Goal: Task Accomplishment & Management: Use online tool/utility

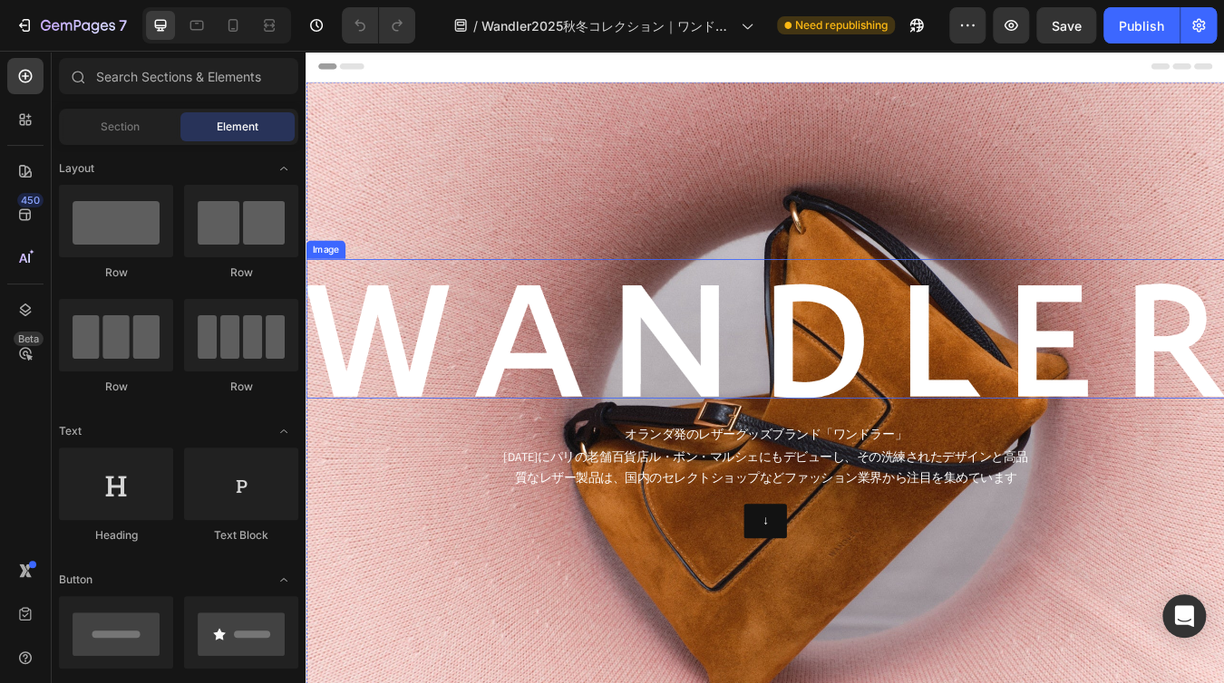
click at [935, 372] on img at bounding box center [849, 394] width 1088 height 136
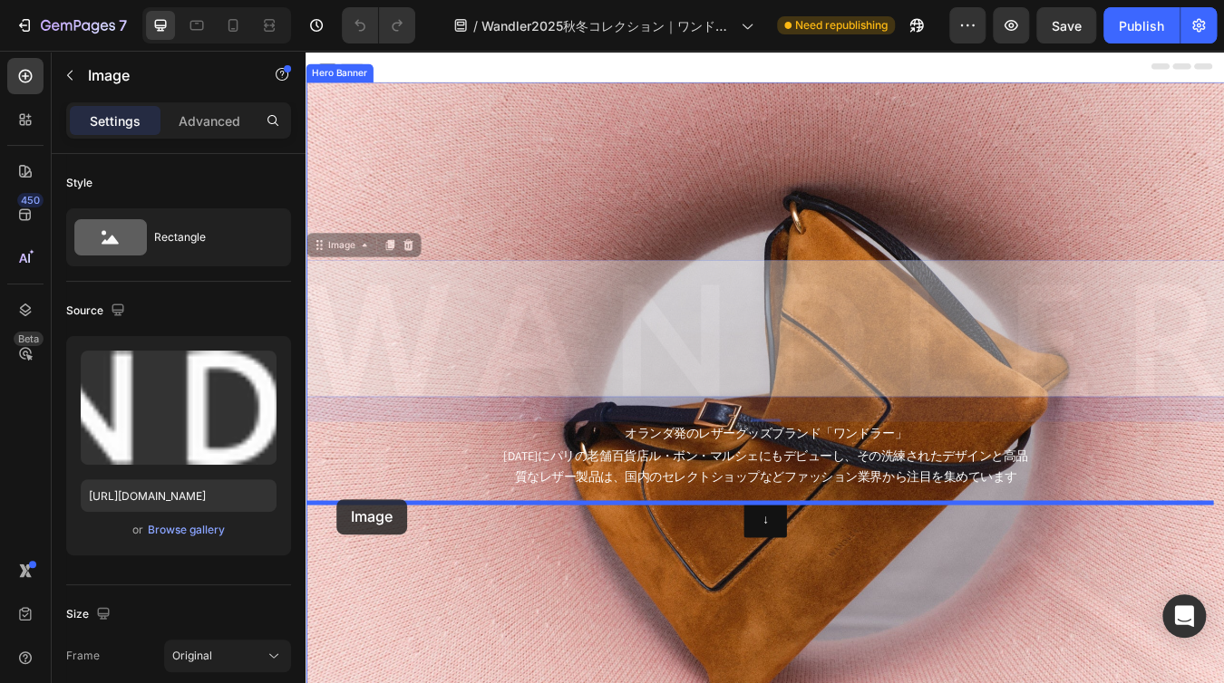
drag, startPoint x: 320, startPoint y: 277, endPoint x: 342, endPoint y: 582, distance: 305.3
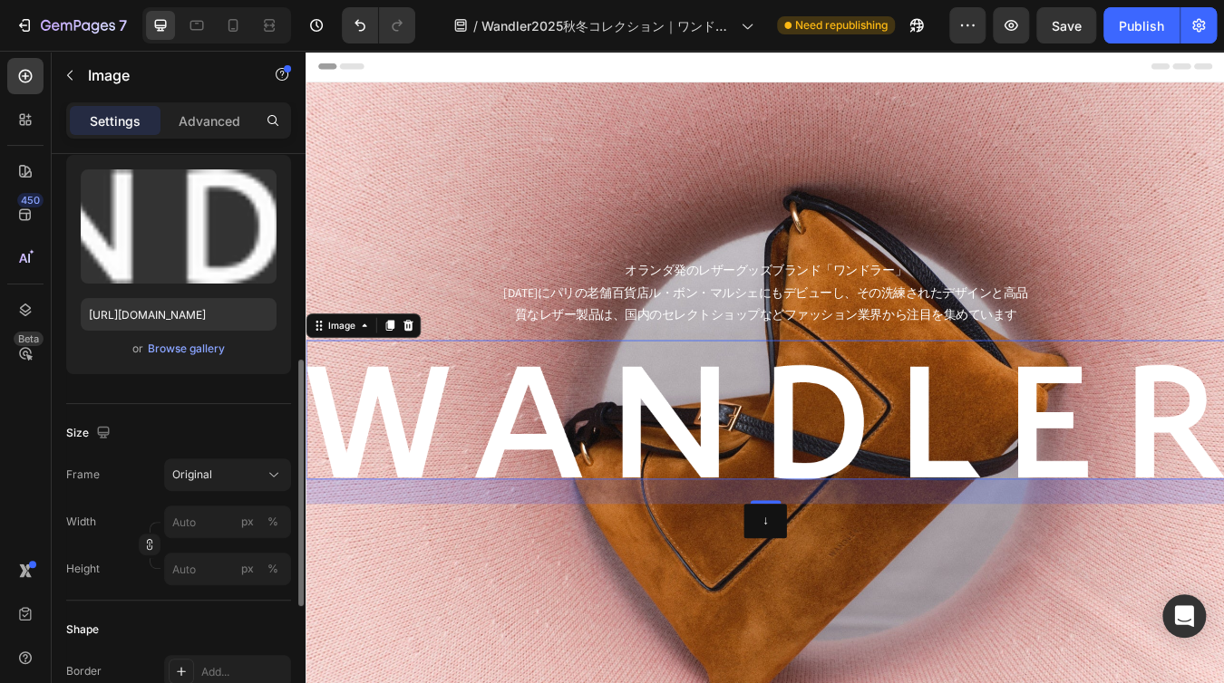
scroll to position [363, 0]
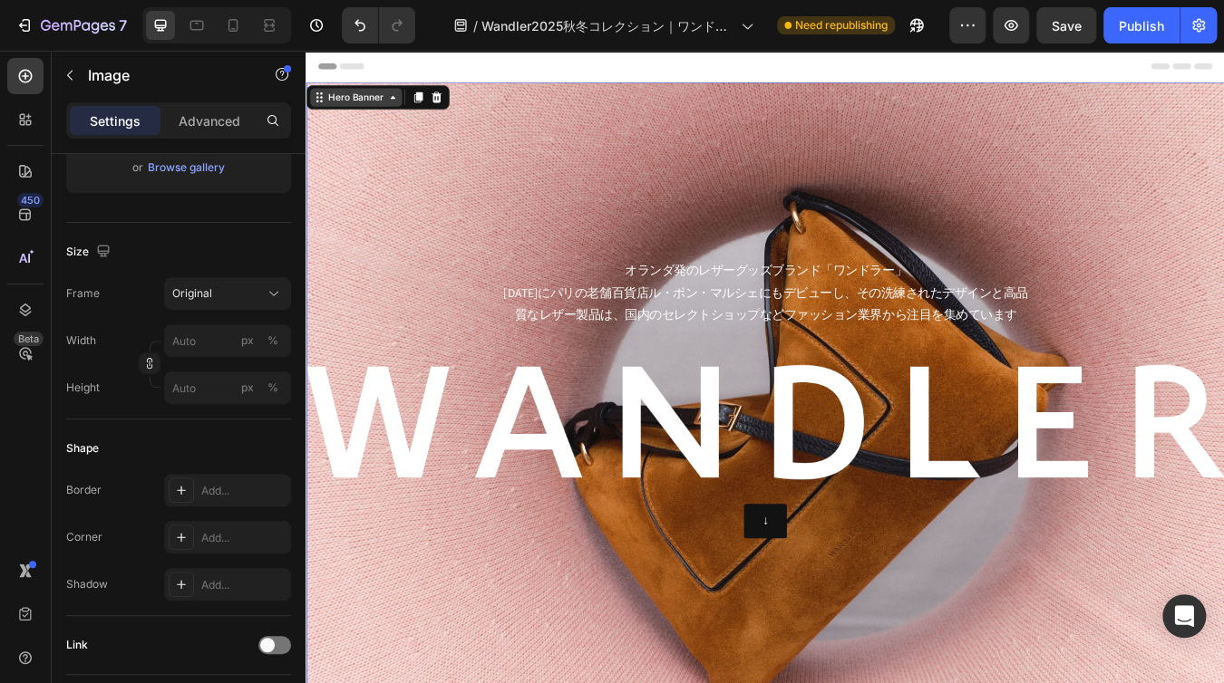
click at [338, 101] on div "Hero Banner" at bounding box center [364, 106] width 73 height 16
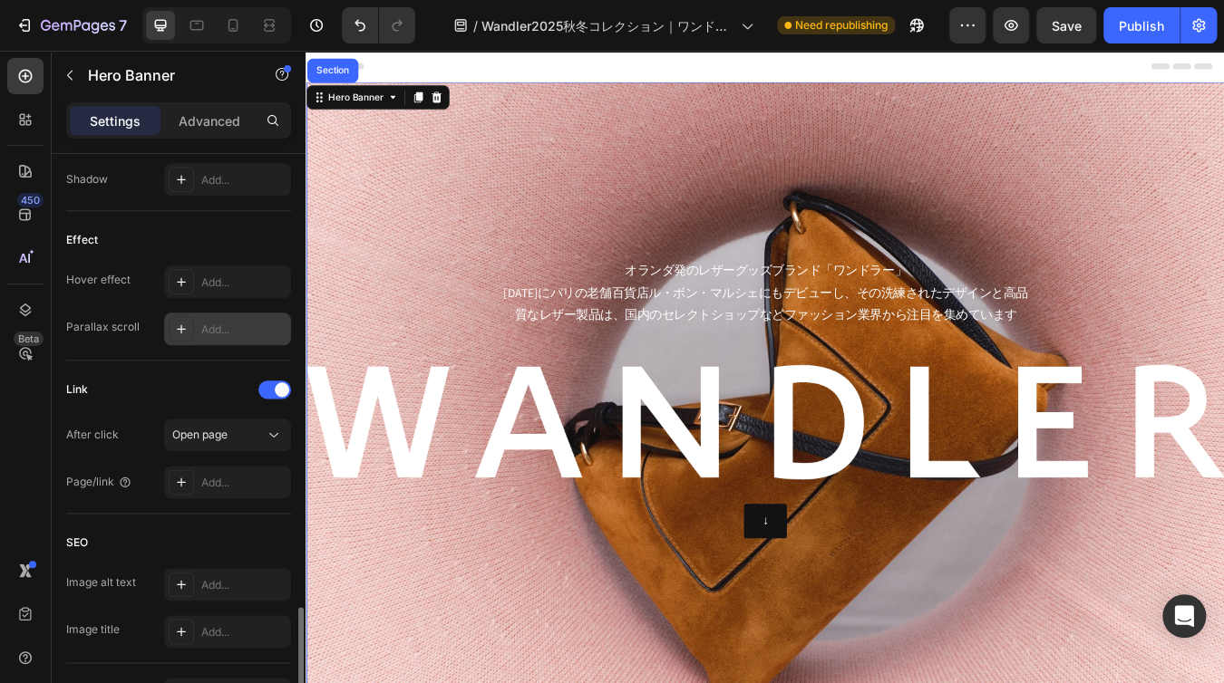
scroll to position [1019, 0]
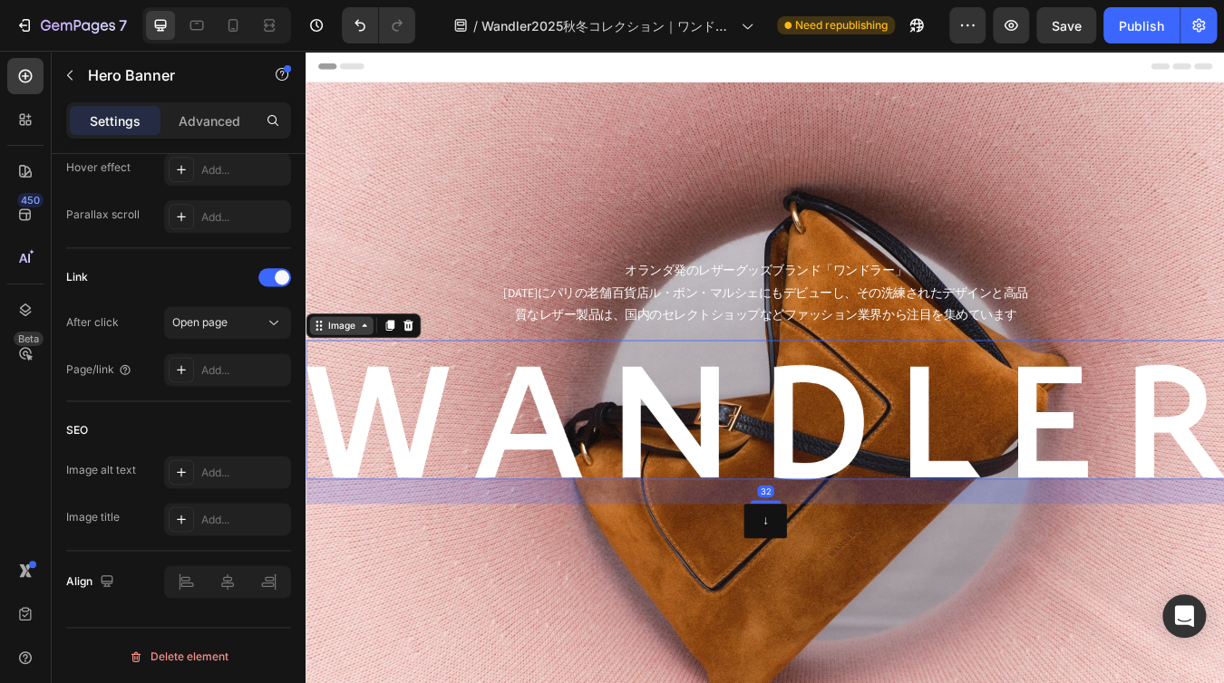
click at [329, 383] on div "Image" at bounding box center [347, 376] width 39 height 16
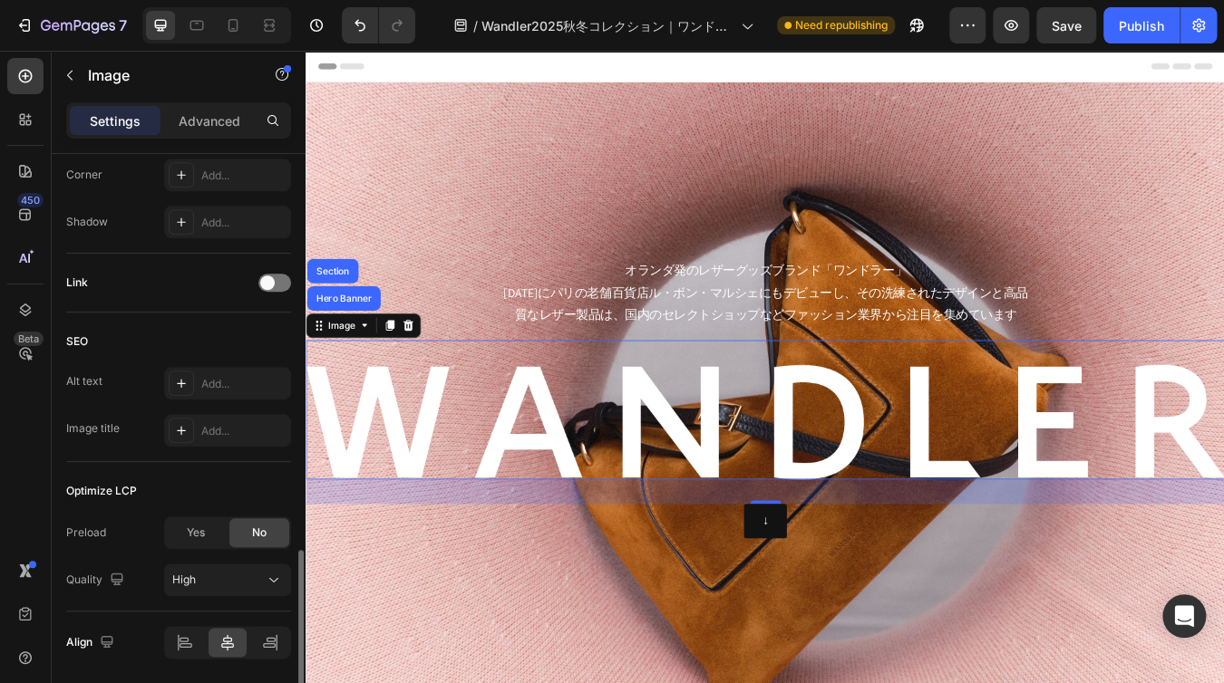
scroll to position [787, 0]
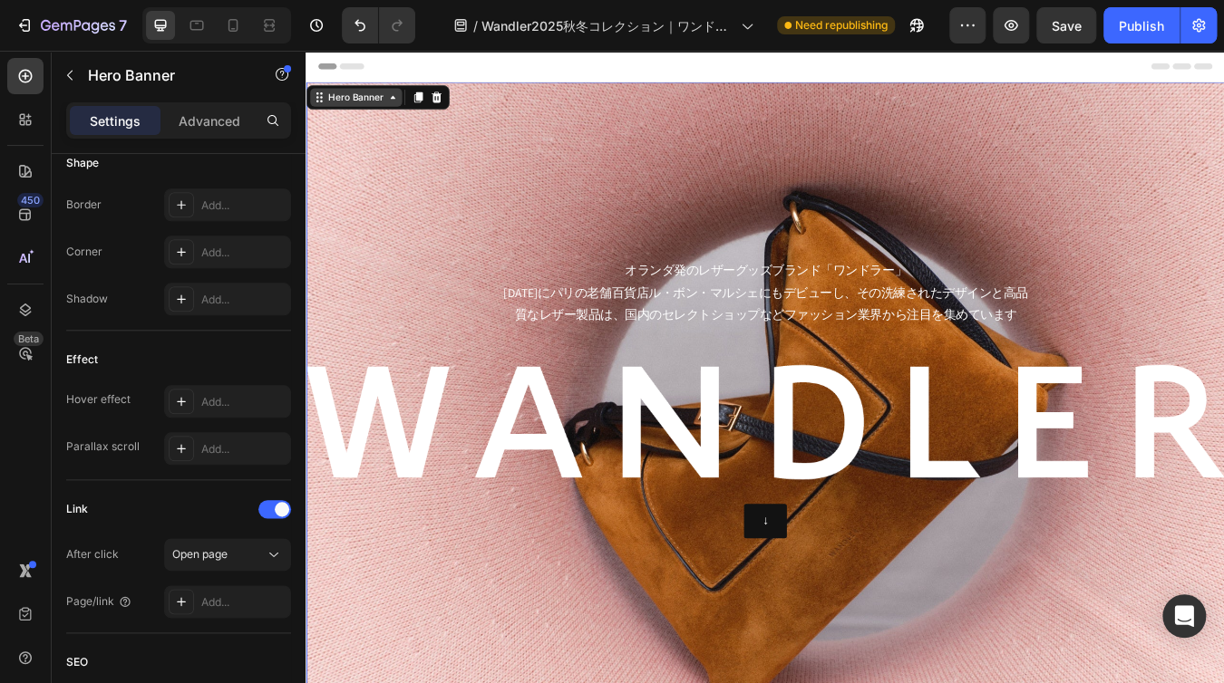
click at [346, 99] on div "Hero Banner" at bounding box center [364, 106] width 73 height 16
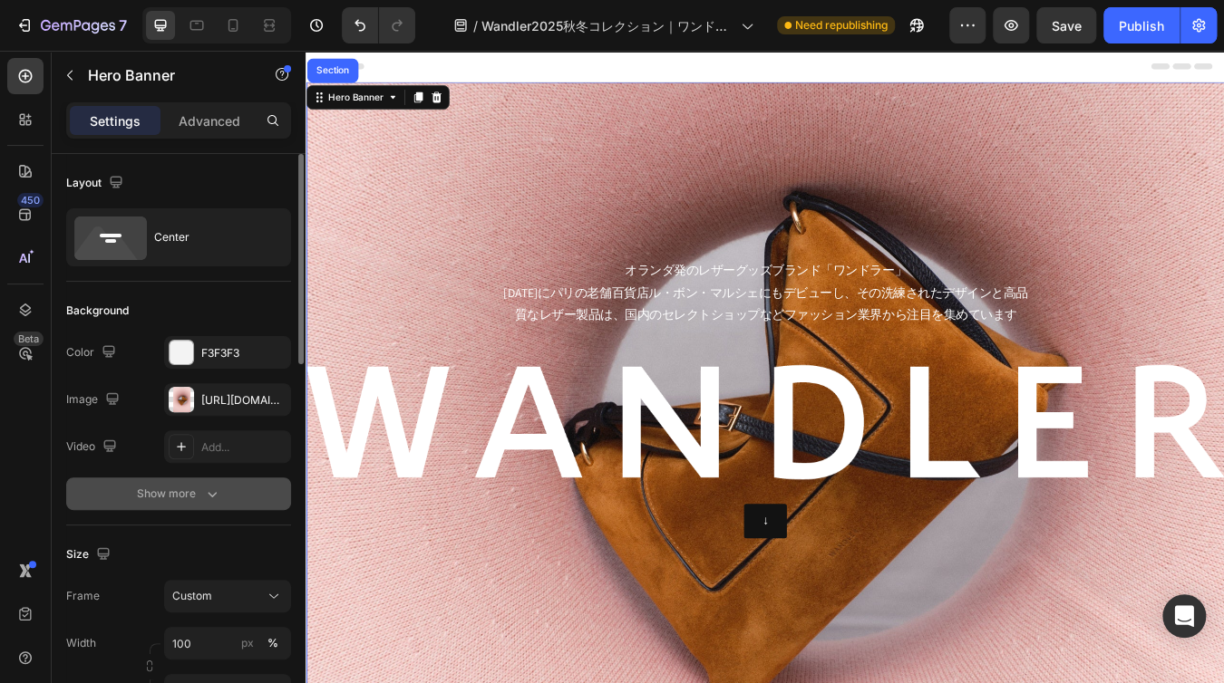
click at [214, 489] on icon "button" at bounding box center [212, 494] width 18 height 18
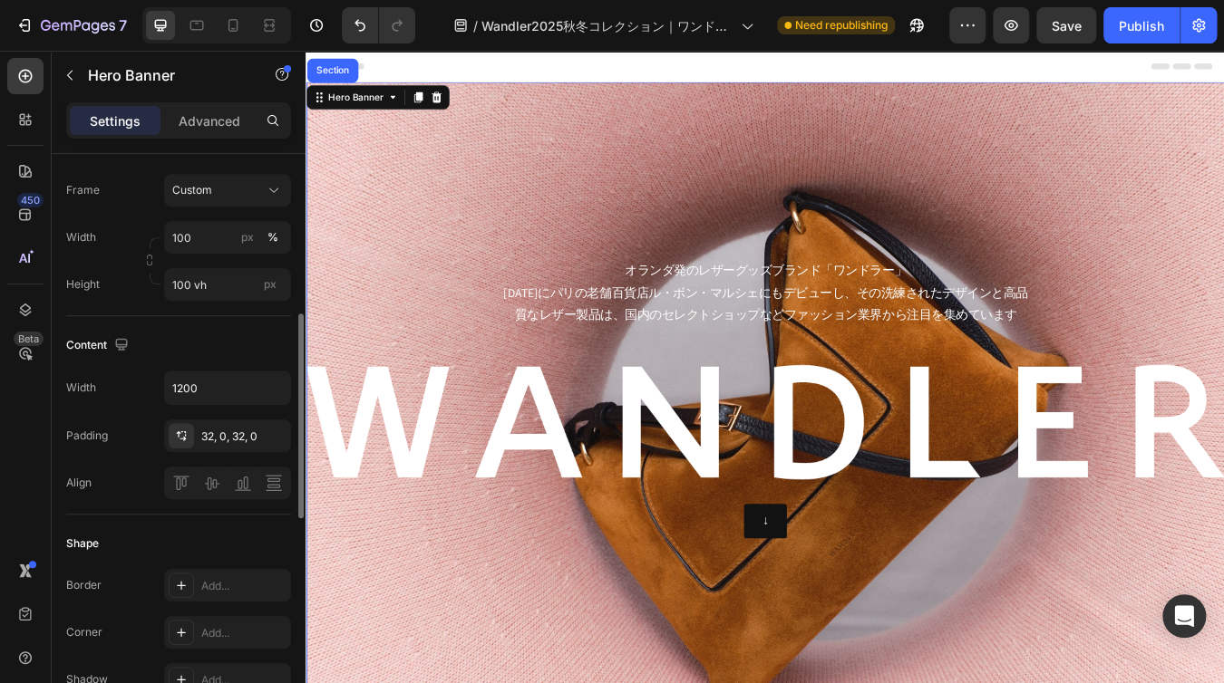
scroll to position [363, 0]
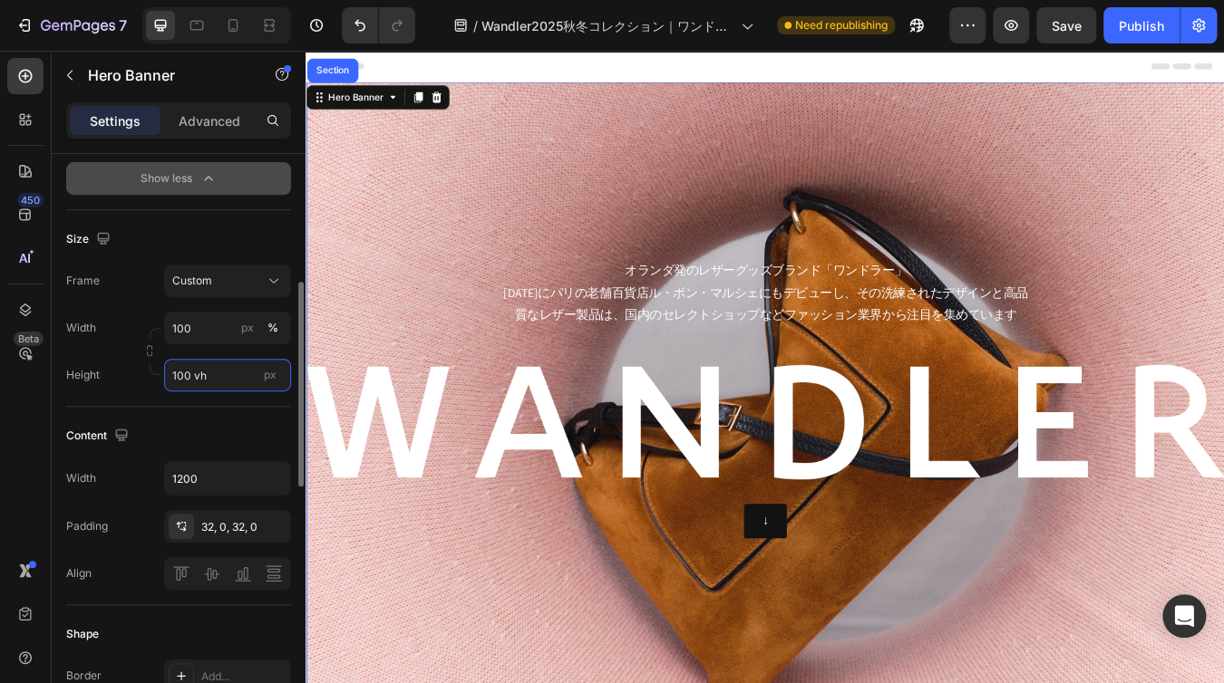
click at [218, 382] on input "100 vh" at bounding box center [227, 375] width 127 height 33
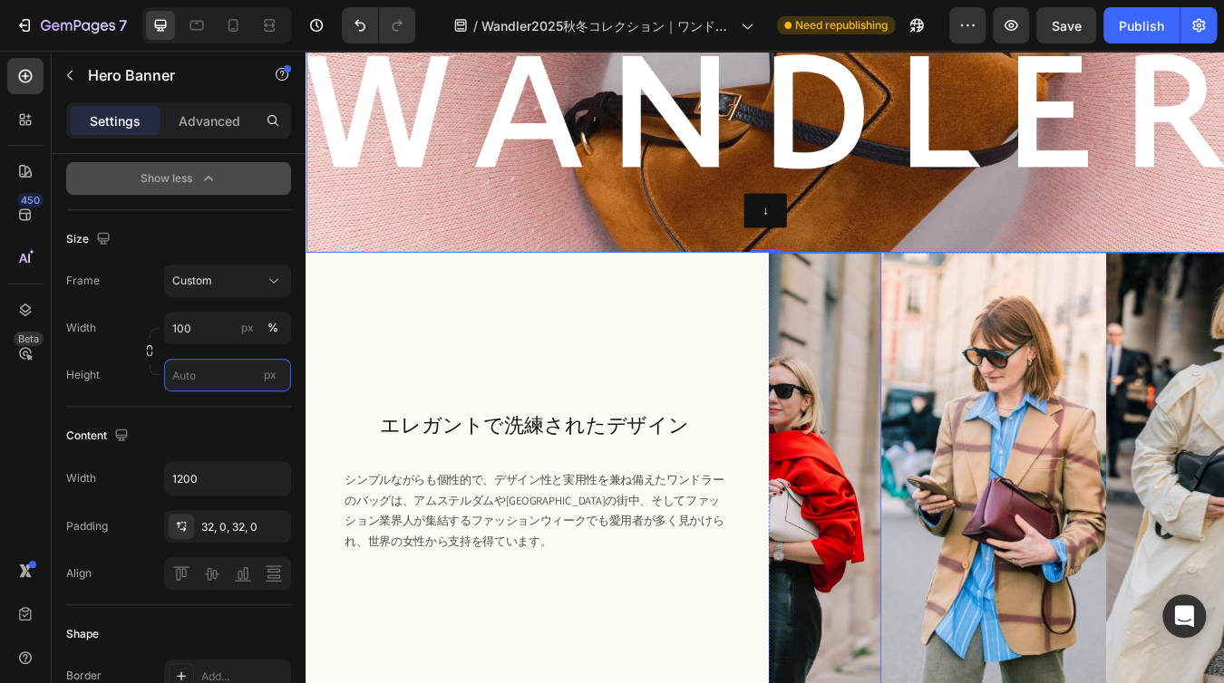
scroll to position [0, 0]
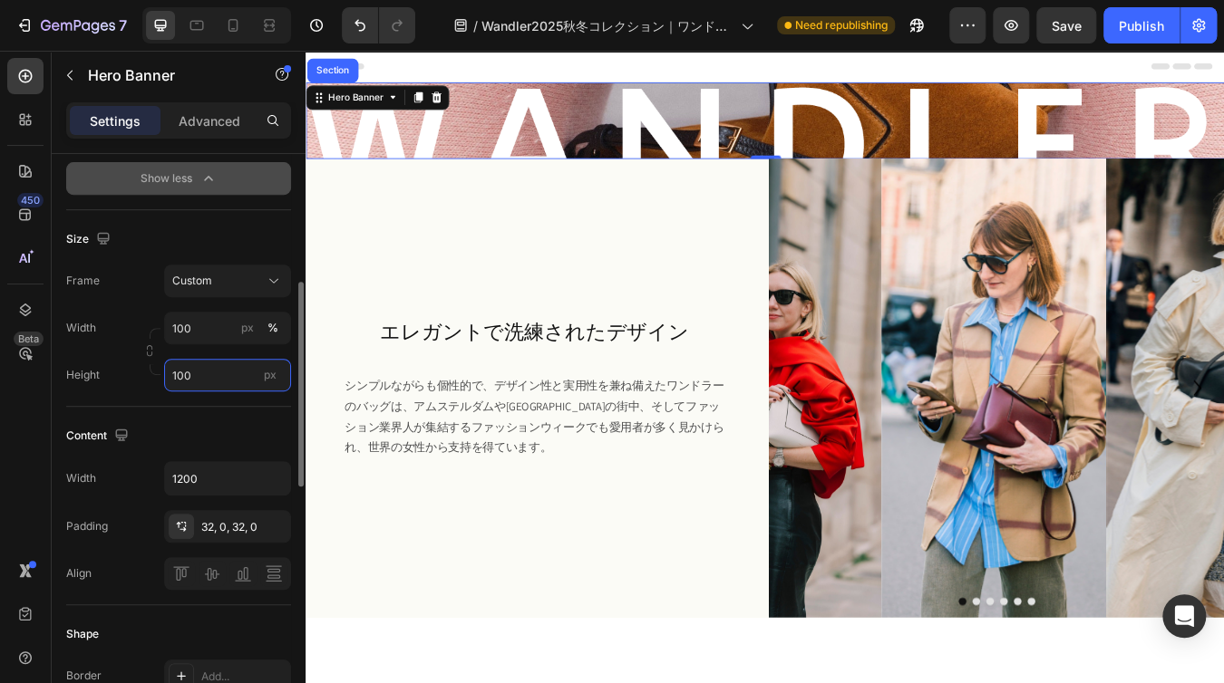
click at [286, 379] on input "100" at bounding box center [227, 375] width 127 height 33
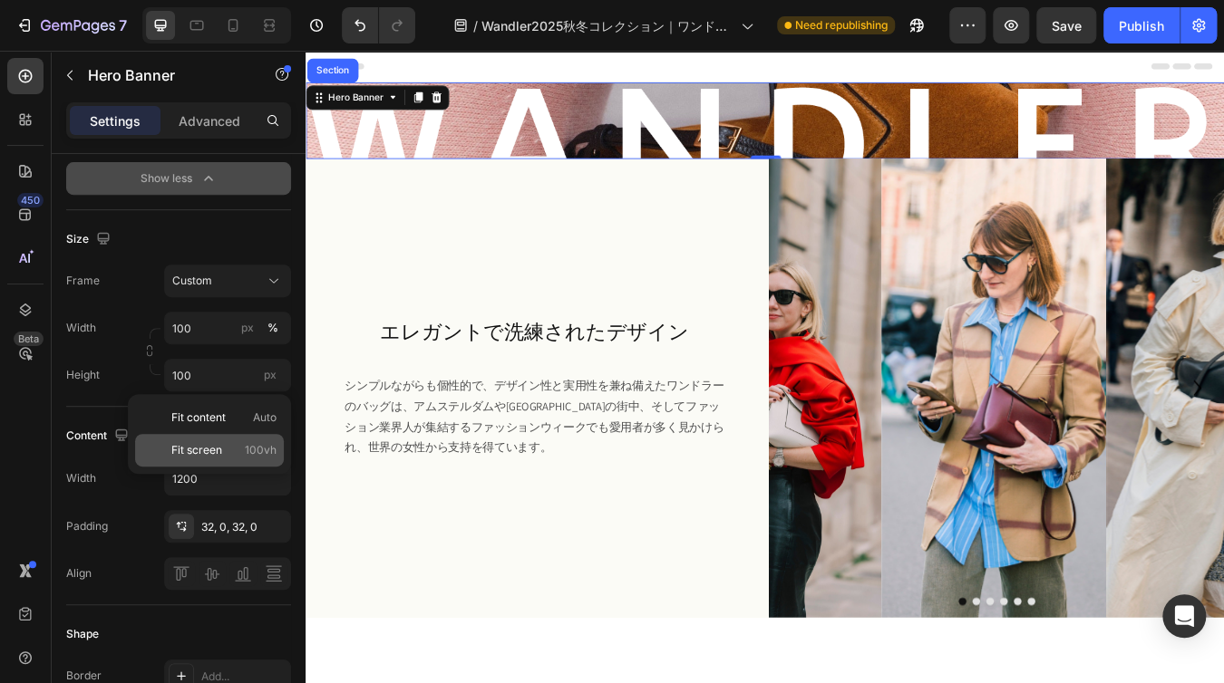
click at [250, 445] on span "100vh" at bounding box center [261, 450] width 32 height 16
type input "100 vh"
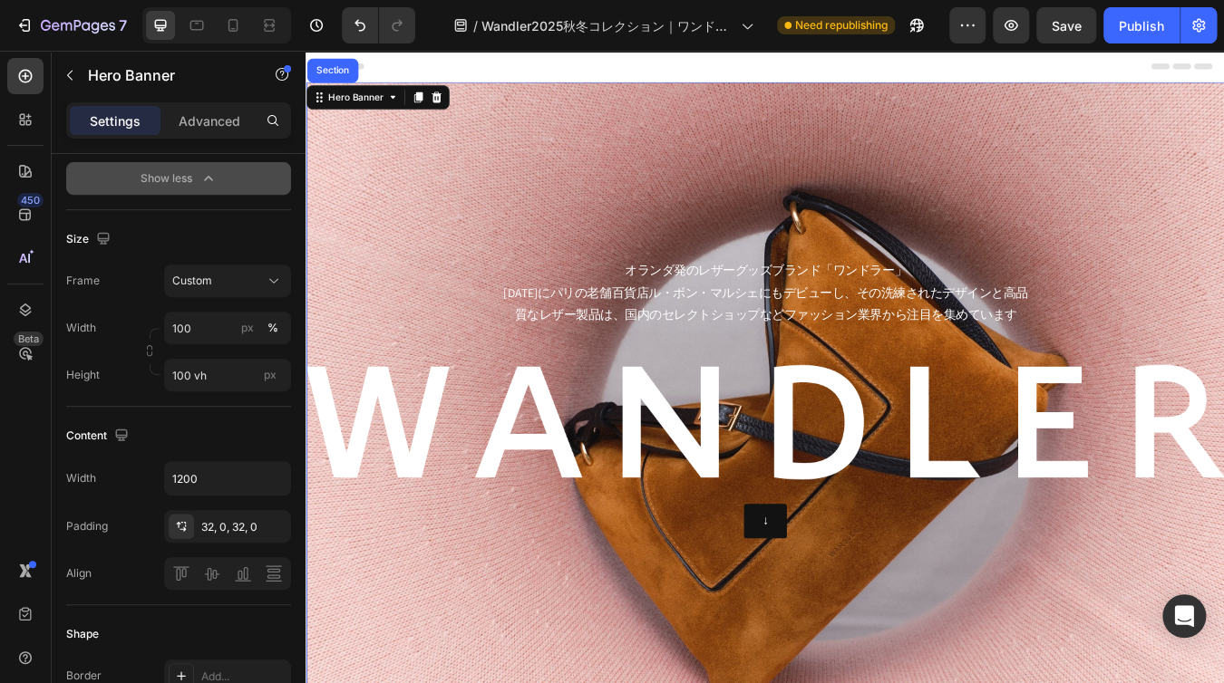
click at [563, 683] on div "Background Image" at bounding box center [849, 463] width 1088 height 750
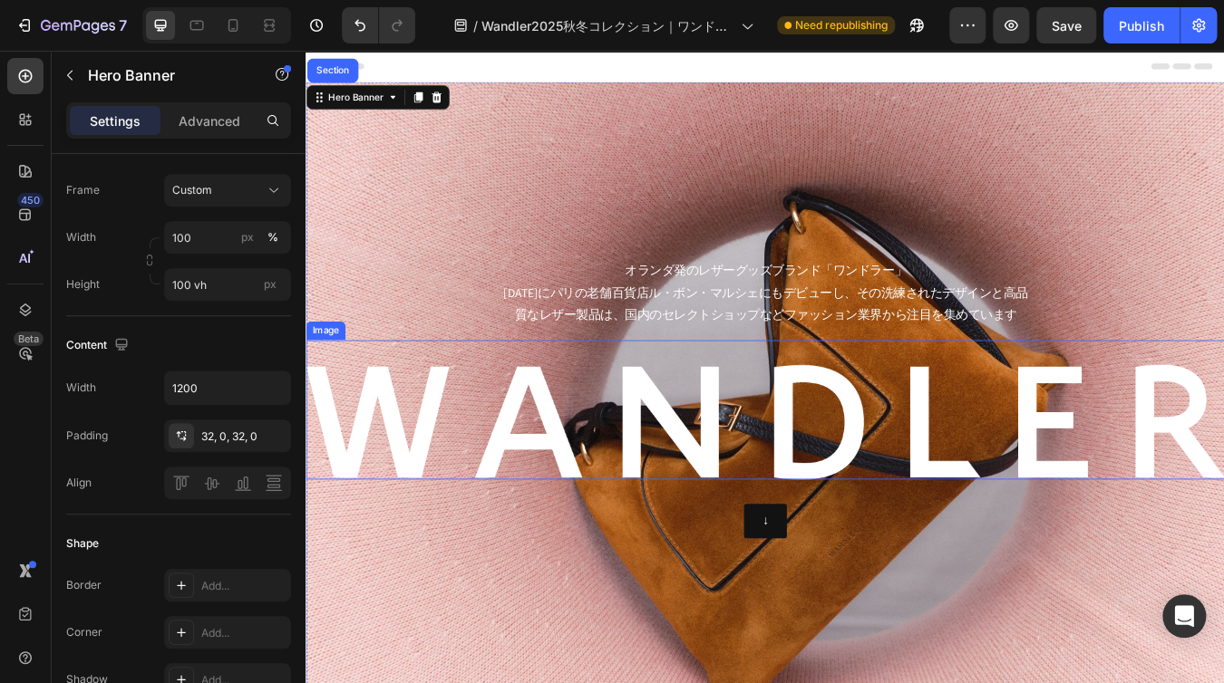
click at [394, 418] on div "Image" at bounding box center [849, 475] width 1088 height 165
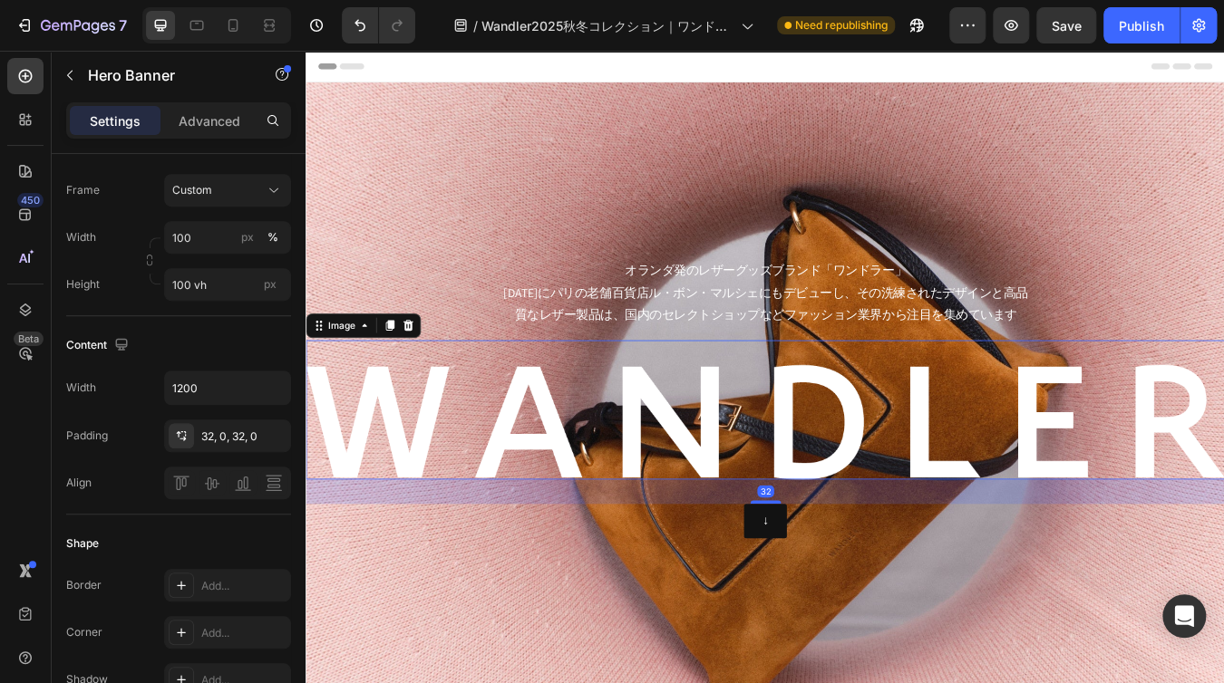
scroll to position [0, 0]
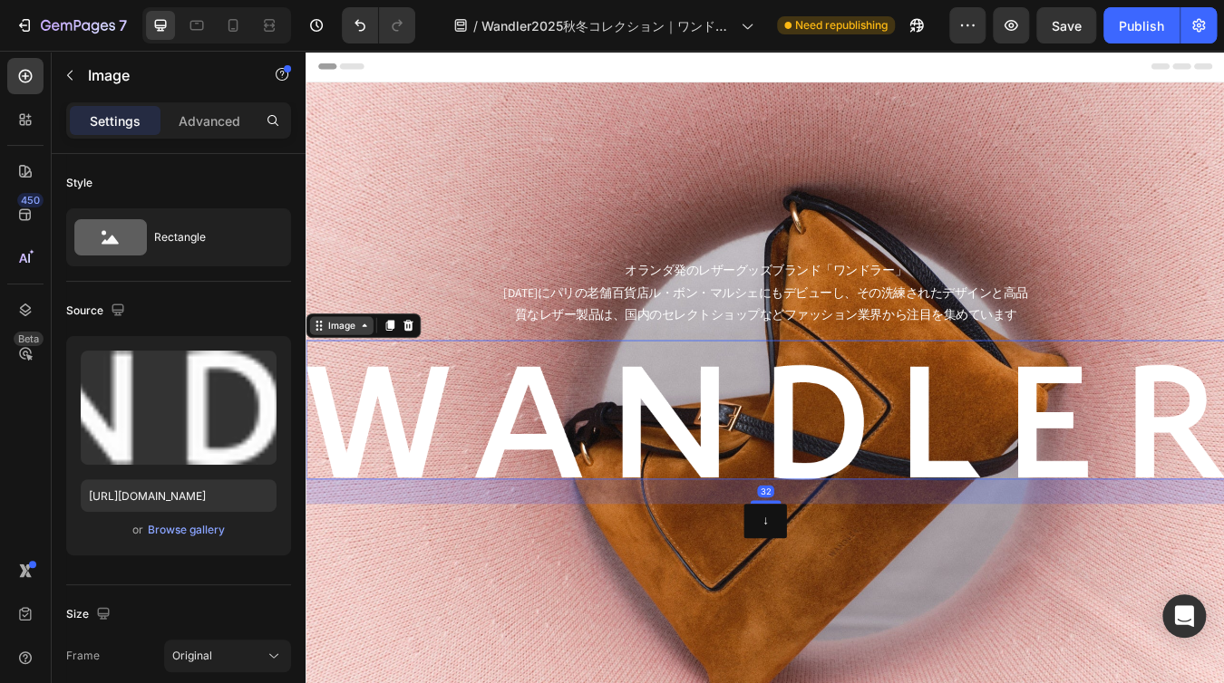
click at [331, 373] on div "Image" at bounding box center [347, 376] width 39 height 16
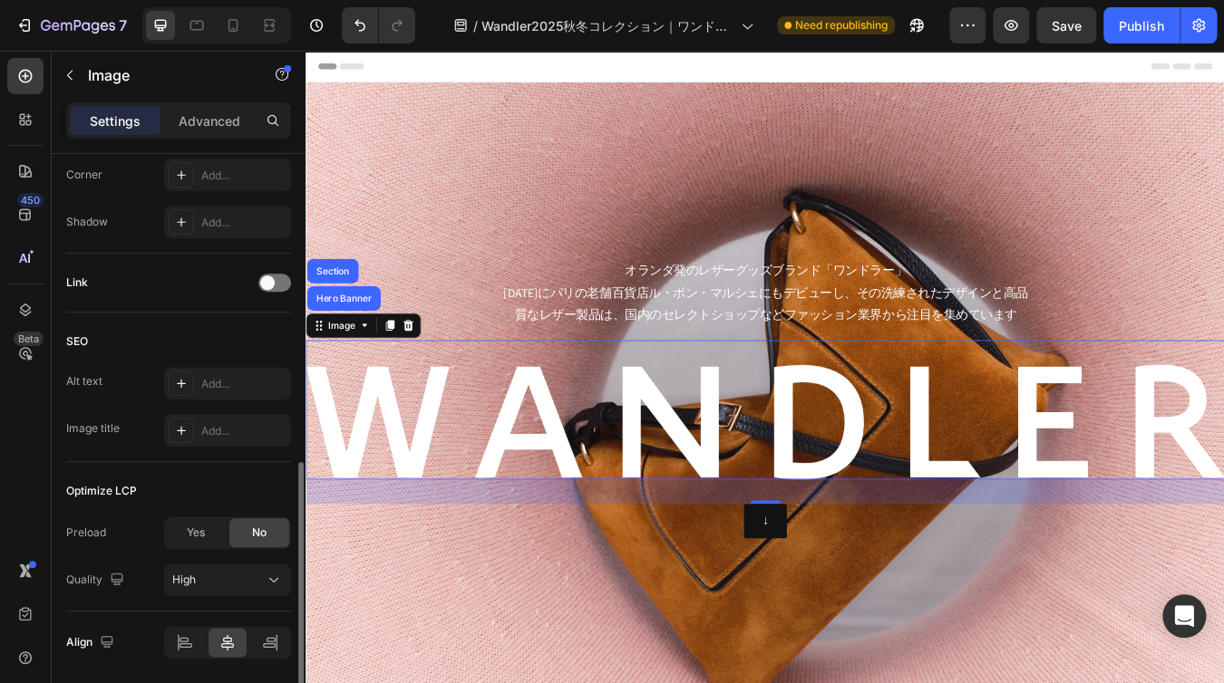
scroll to position [787, 0]
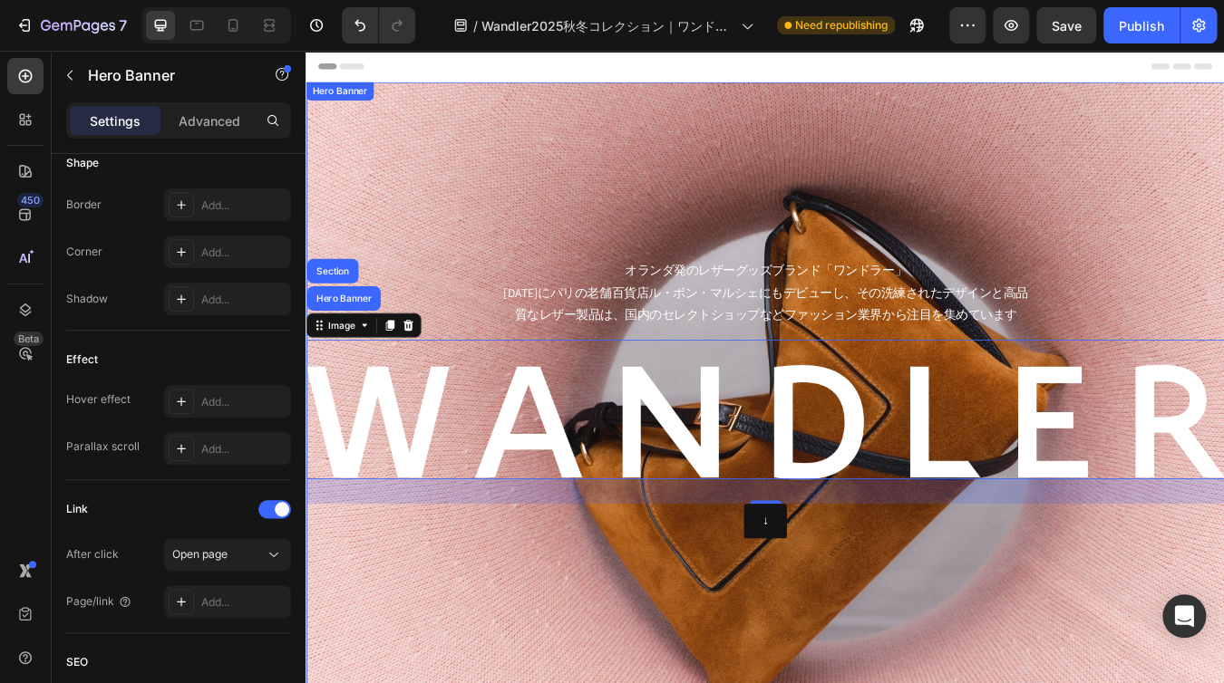
click at [405, 679] on div "Background Image" at bounding box center [849, 463] width 1088 height 750
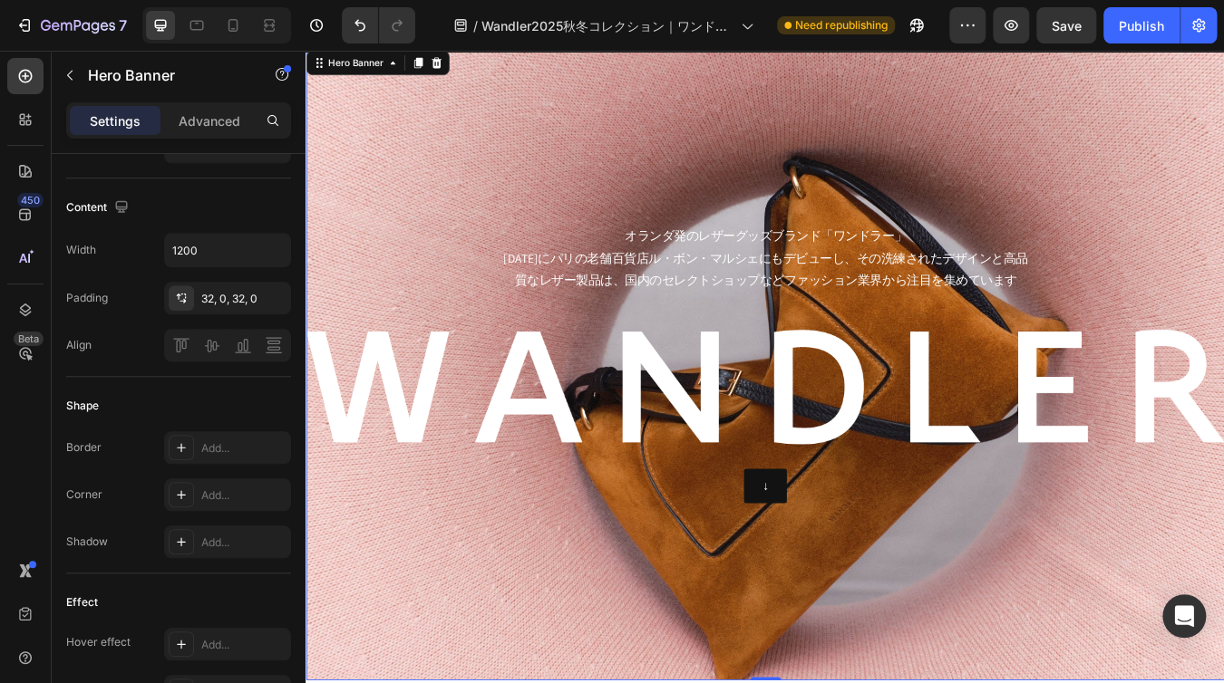
scroll to position [0, 0]
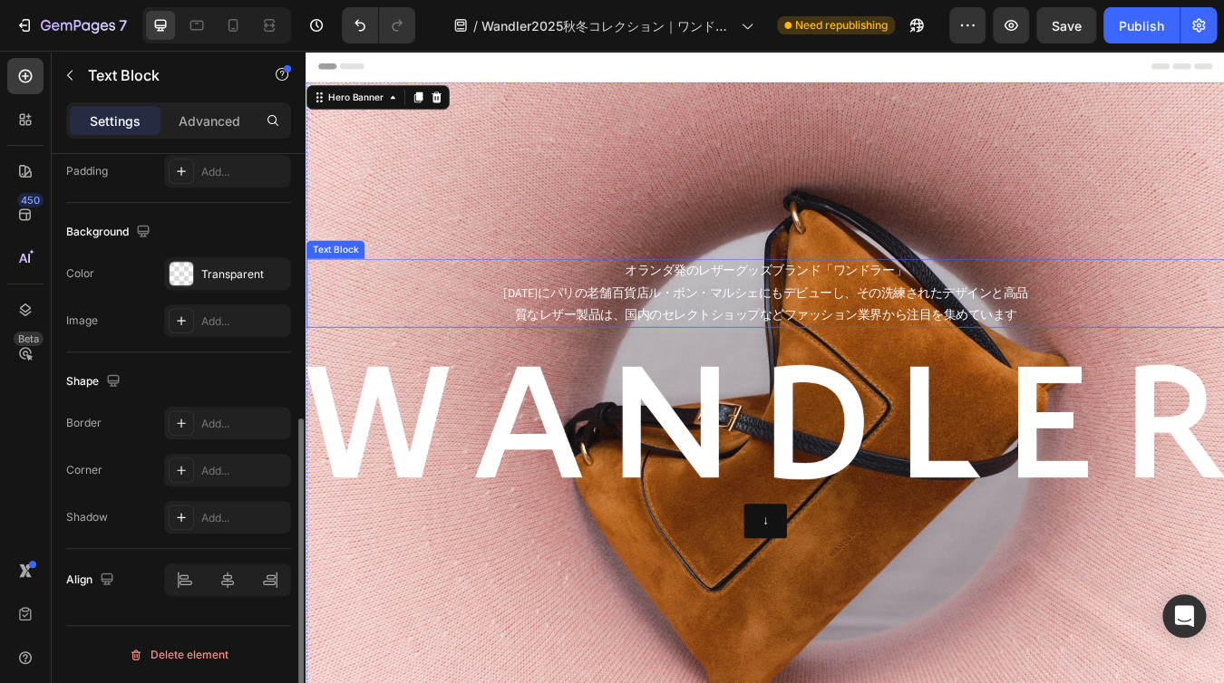
click at [575, 344] on p "[DATE]にパリの老舗百貨店ル・ボン・マルシェにもデビューし、その洗練されたデザインと高品質なレザー製品は、国内のセレクトショップなどファッション業界から注…" at bounding box center [849, 351] width 631 height 53
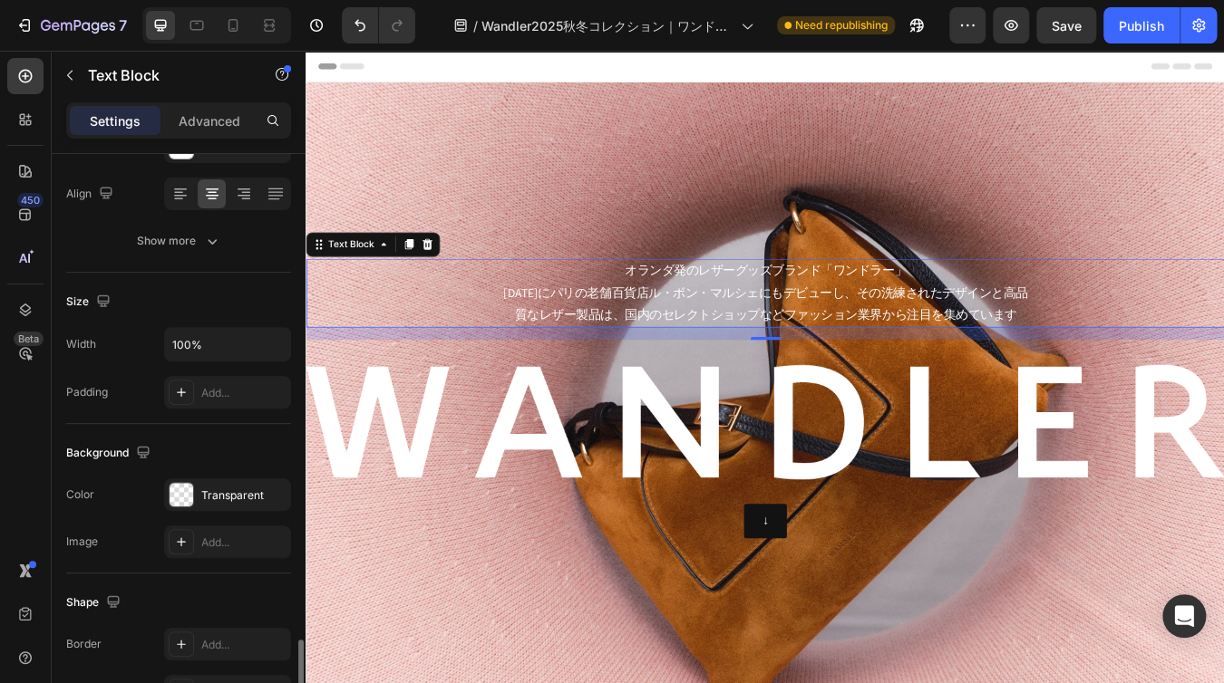
scroll to position [491, 0]
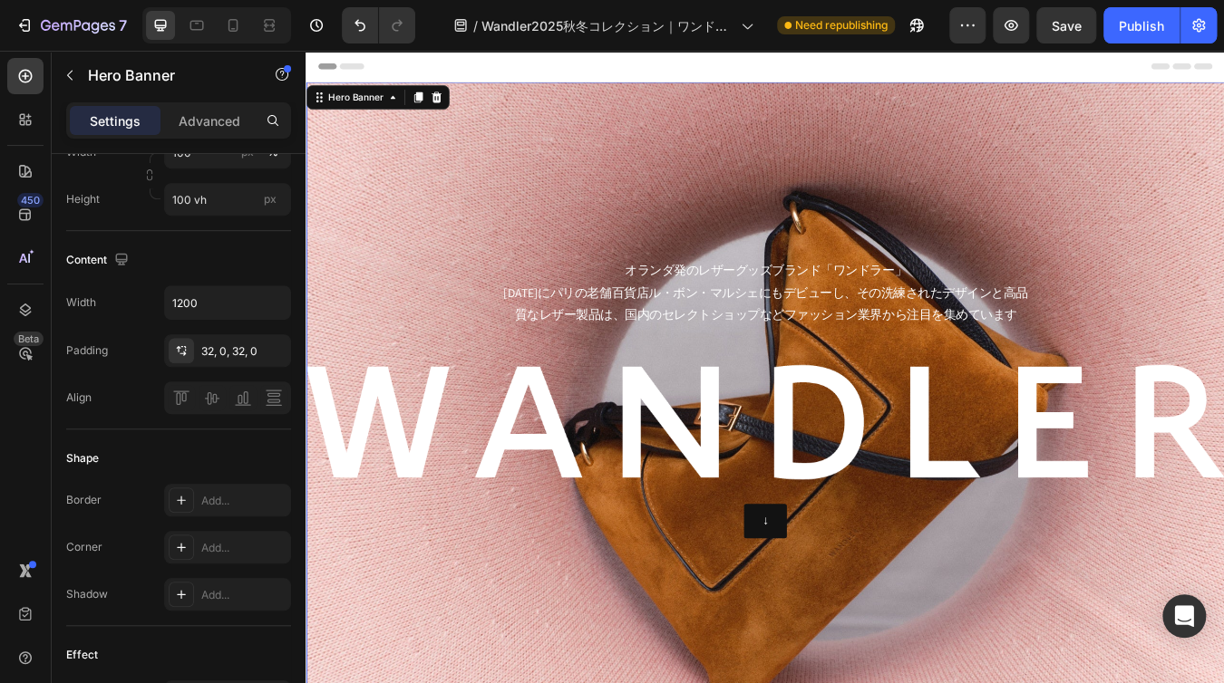
click at [487, 670] on div "Background Image" at bounding box center [849, 463] width 1088 height 750
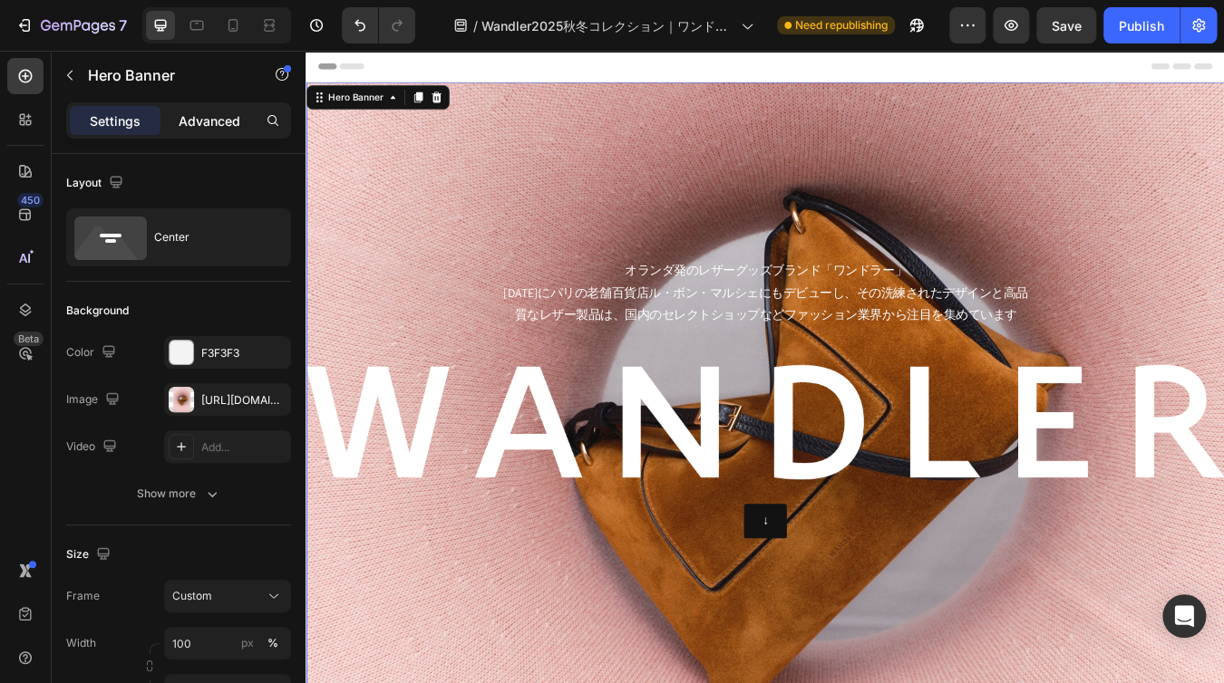
click at [232, 127] on p "Advanced" at bounding box center [210, 120] width 62 height 19
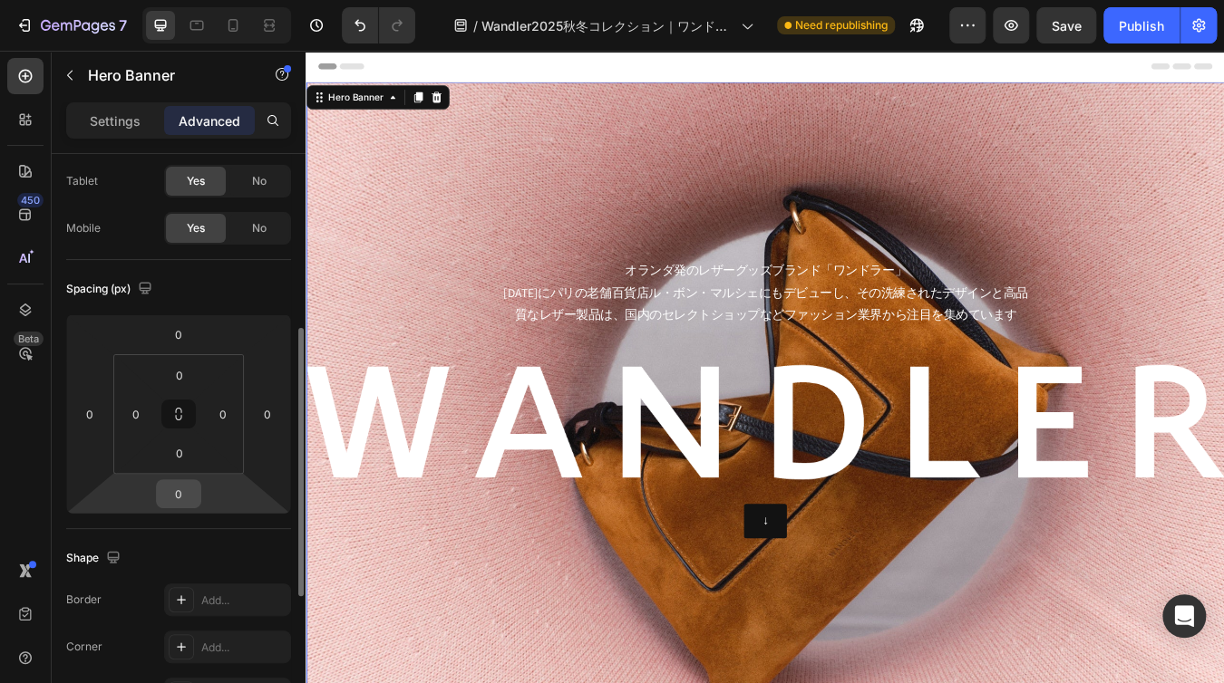
scroll to position [181, 0]
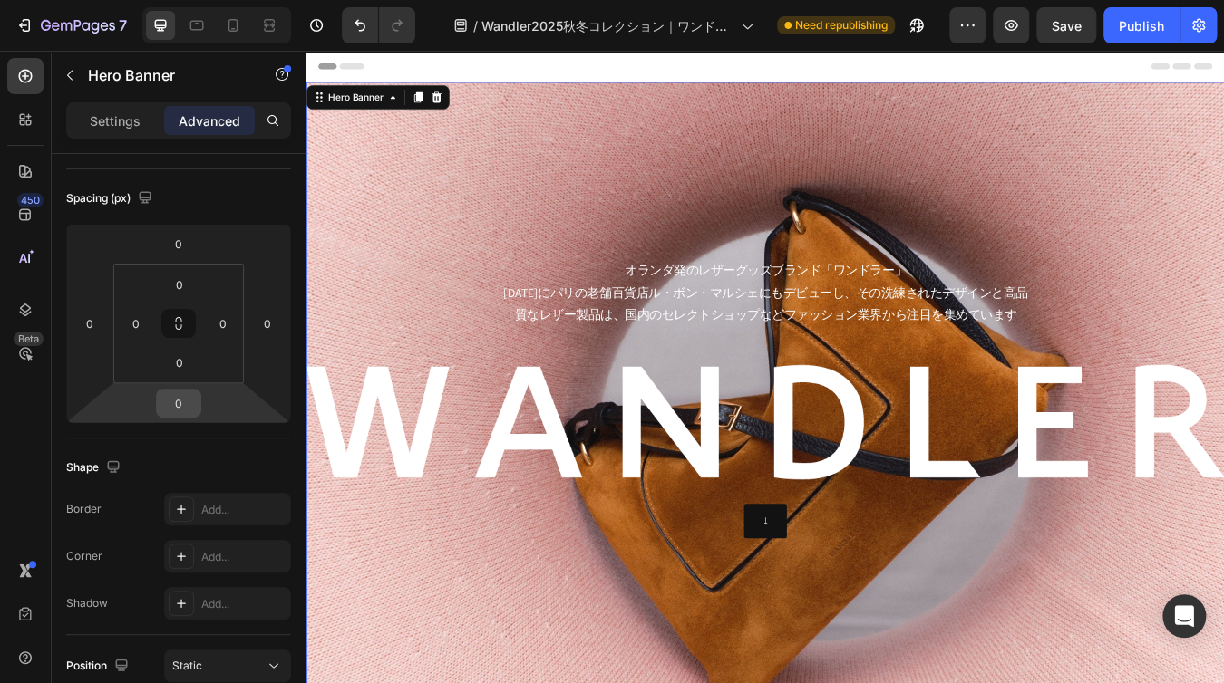
click at [196, 403] on input "0" at bounding box center [178, 403] width 36 height 27
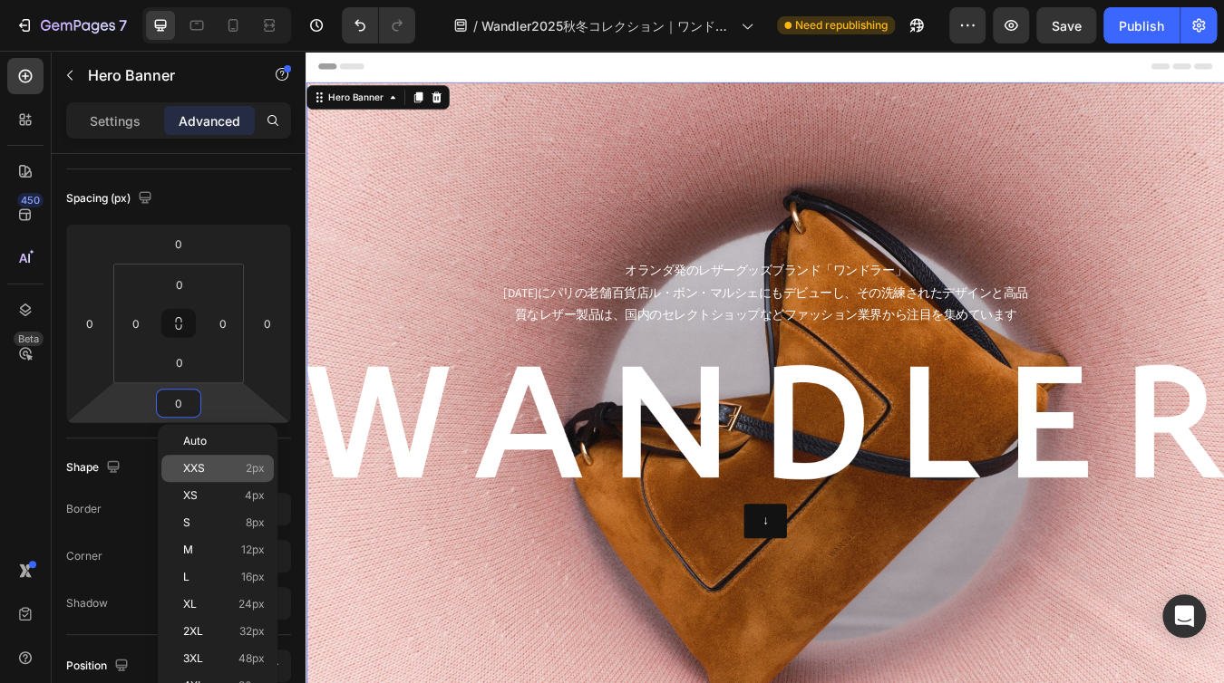
click at [208, 470] on p "XXS 2px" at bounding box center [224, 468] width 82 height 13
type input "2"
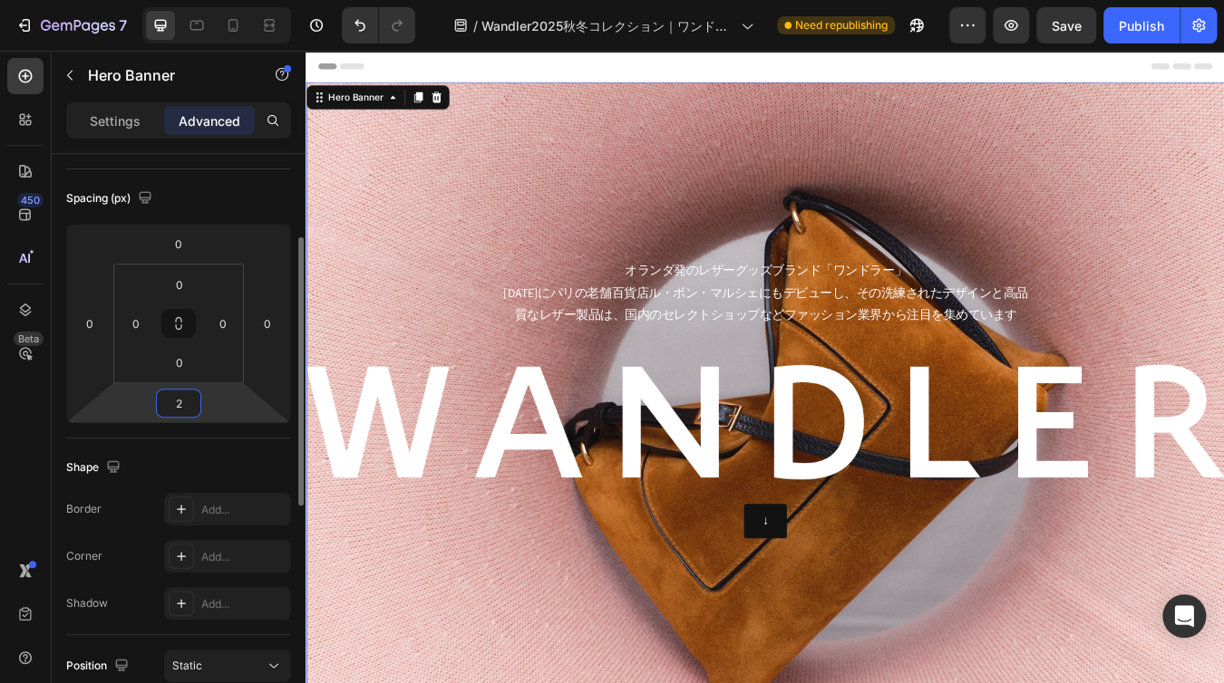
click at [196, 404] on input "2" at bounding box center [178, 403] width 36 height 27
type input "0"
click at [178, 358] on input "0" at bounding box center [179, 362] width 36 height 27
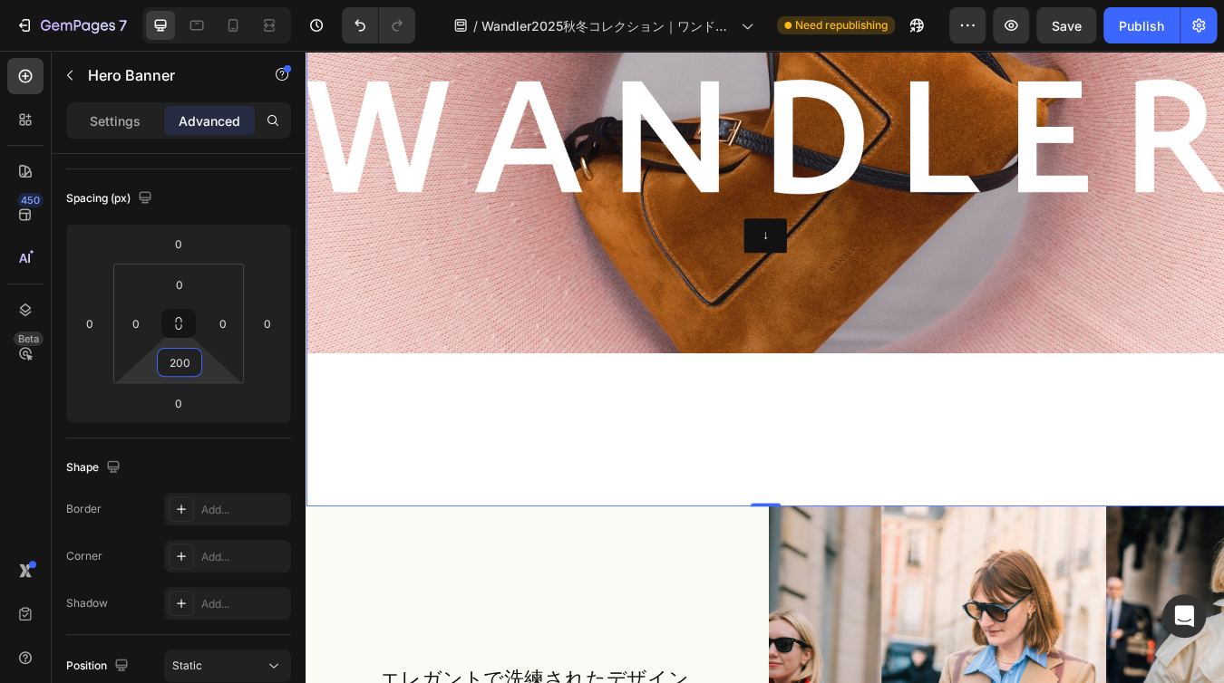
scroll to position [91, 0]
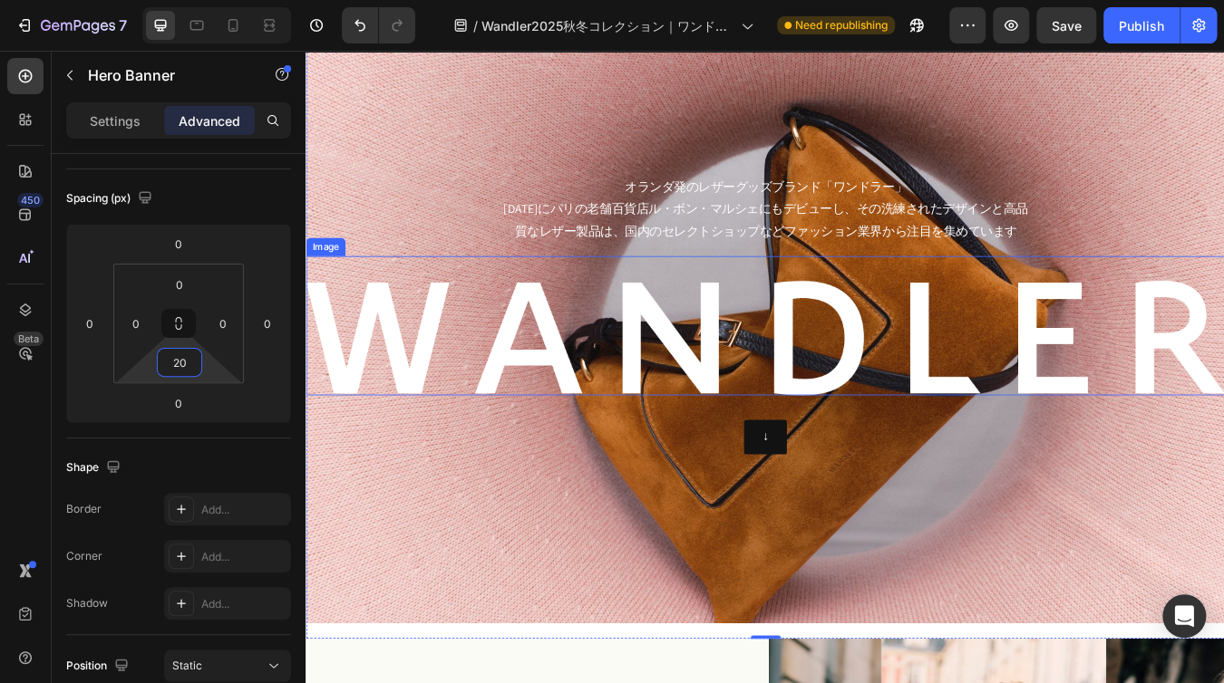
type input "2"
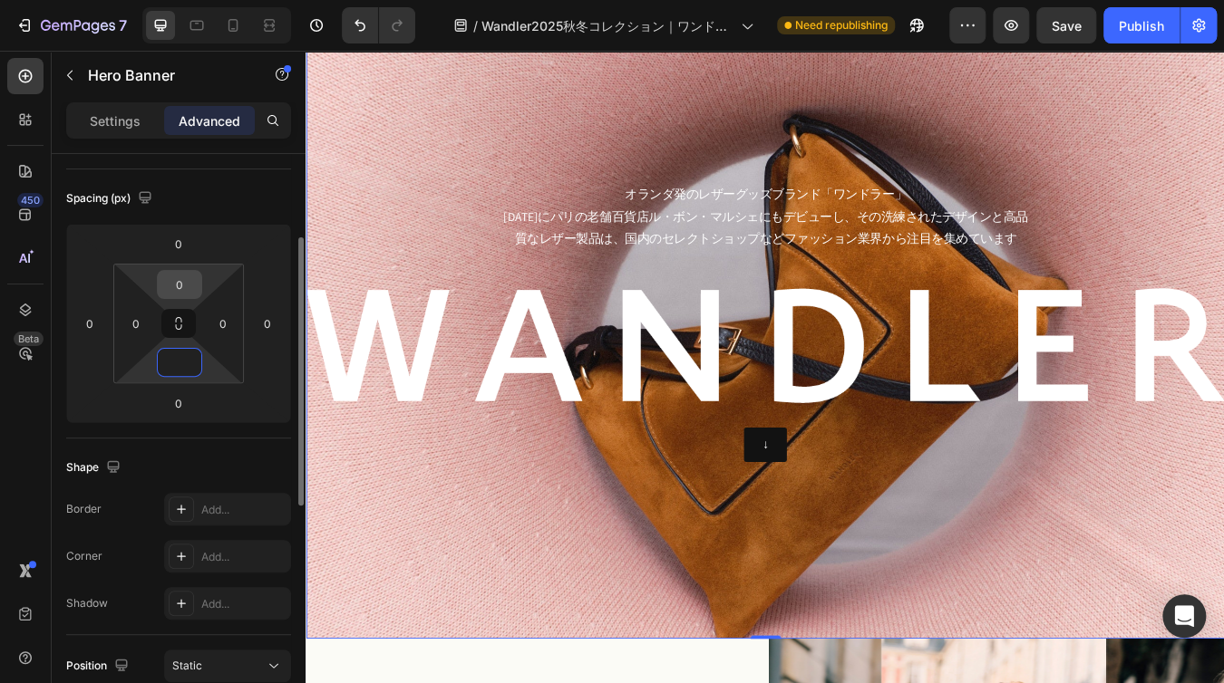
type input "0"
click at [187, 282] on input "0" at bounding box center [179, 284] width 36 height 27
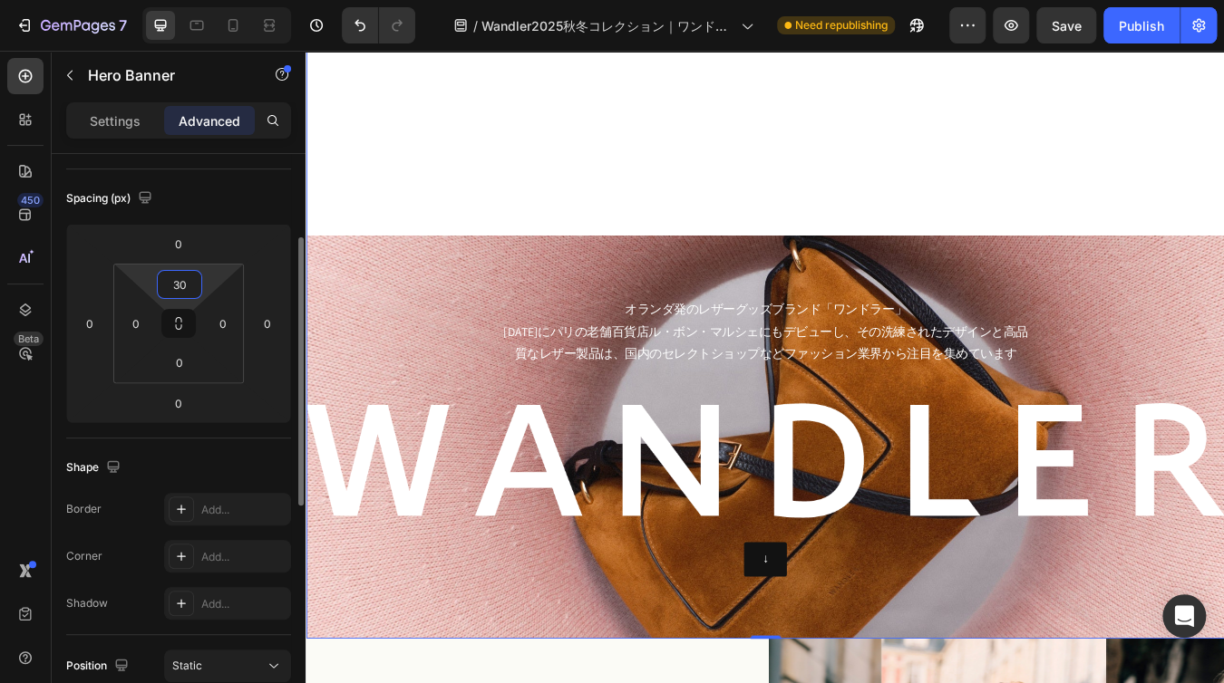
type input "3"
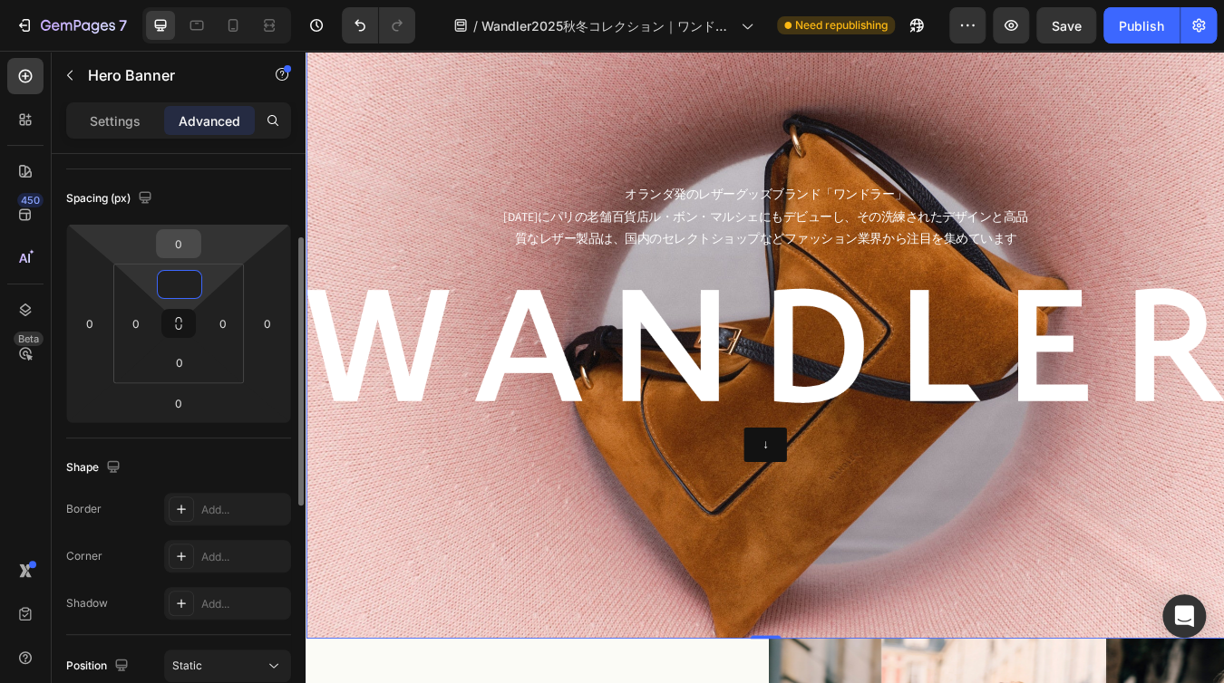
type input "0"
click at [189, 243] on input "0" at bounding box center [178, 243] width 36 height 27
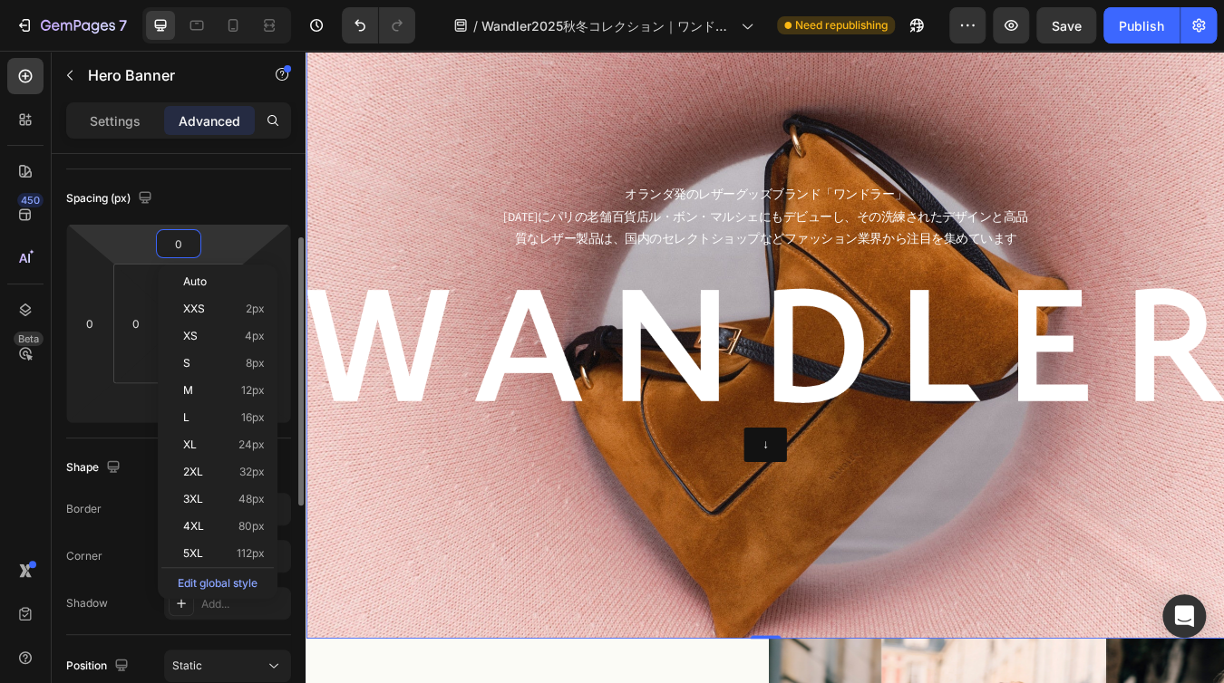
type input "3"
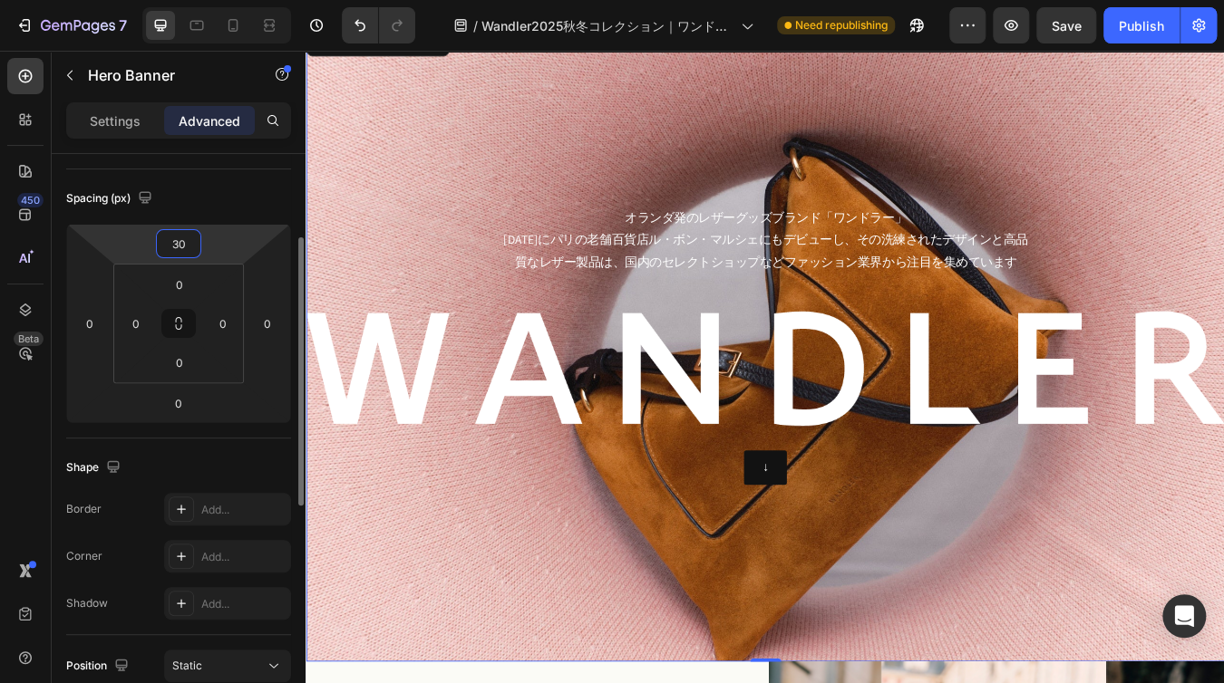
type input "3"
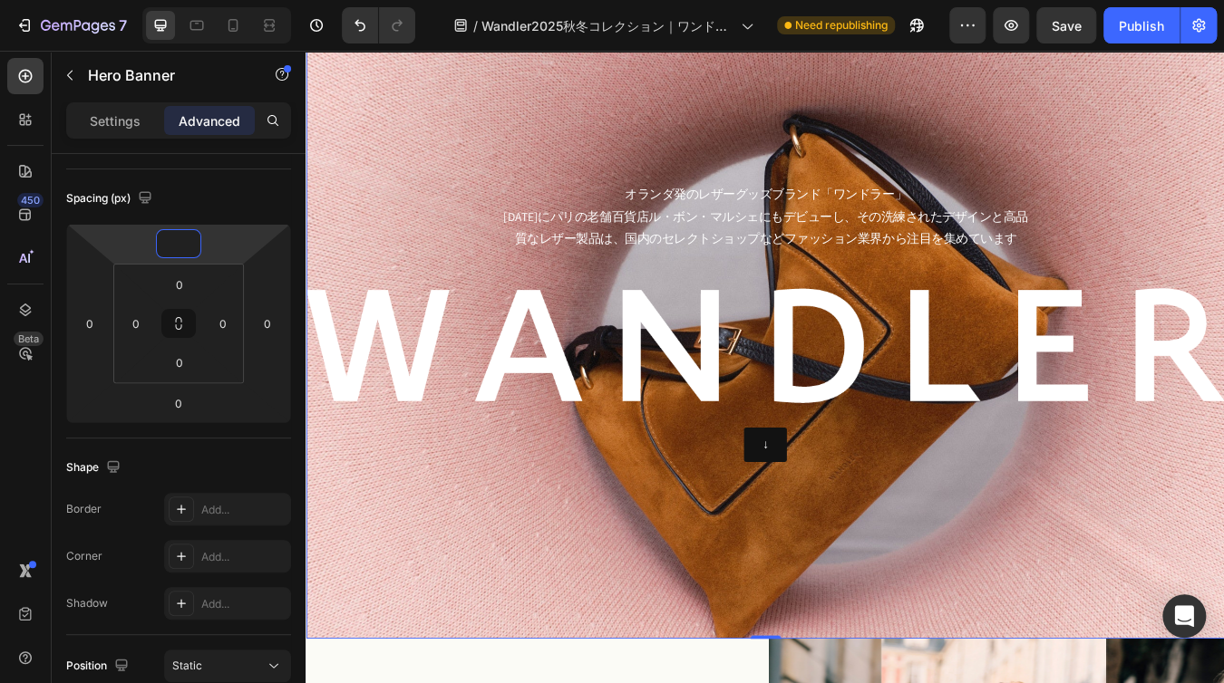
type input "0"
click at [933, 120] on div "Background Image" at bounding box center [849, 372] width 1088 height 750
click at [443, 157] on div "Background Image" at bounding box center [849, 372] width 1088 height 750
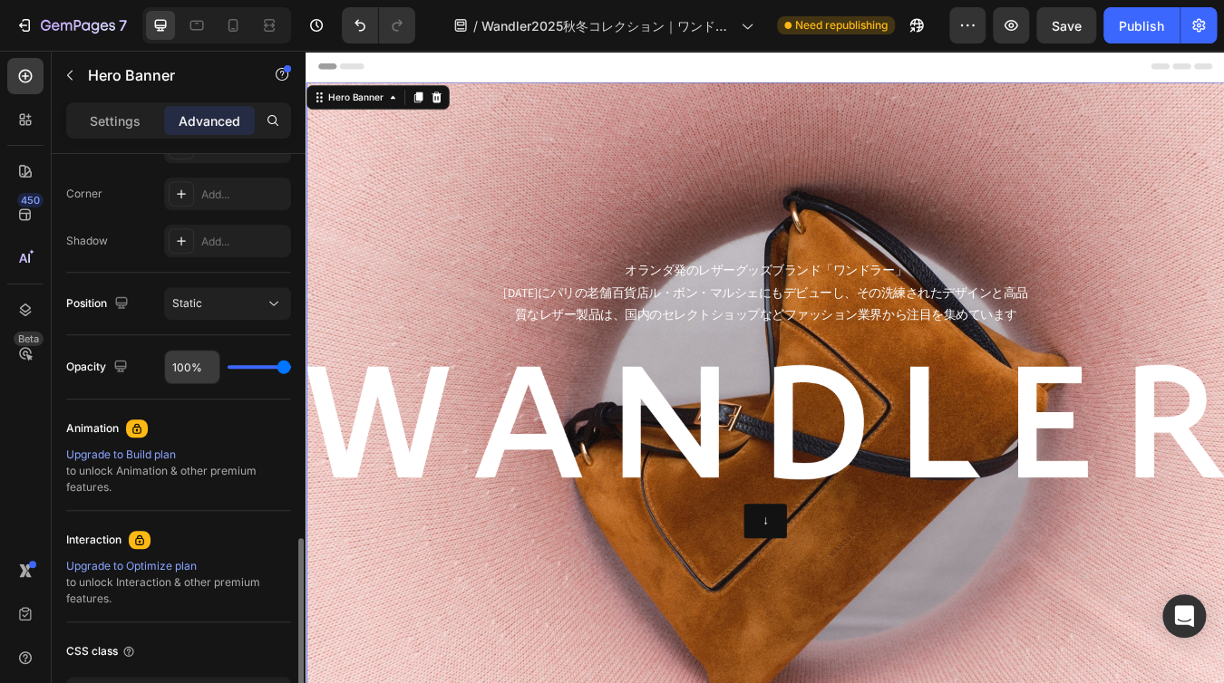
scroll to position [675, 0]
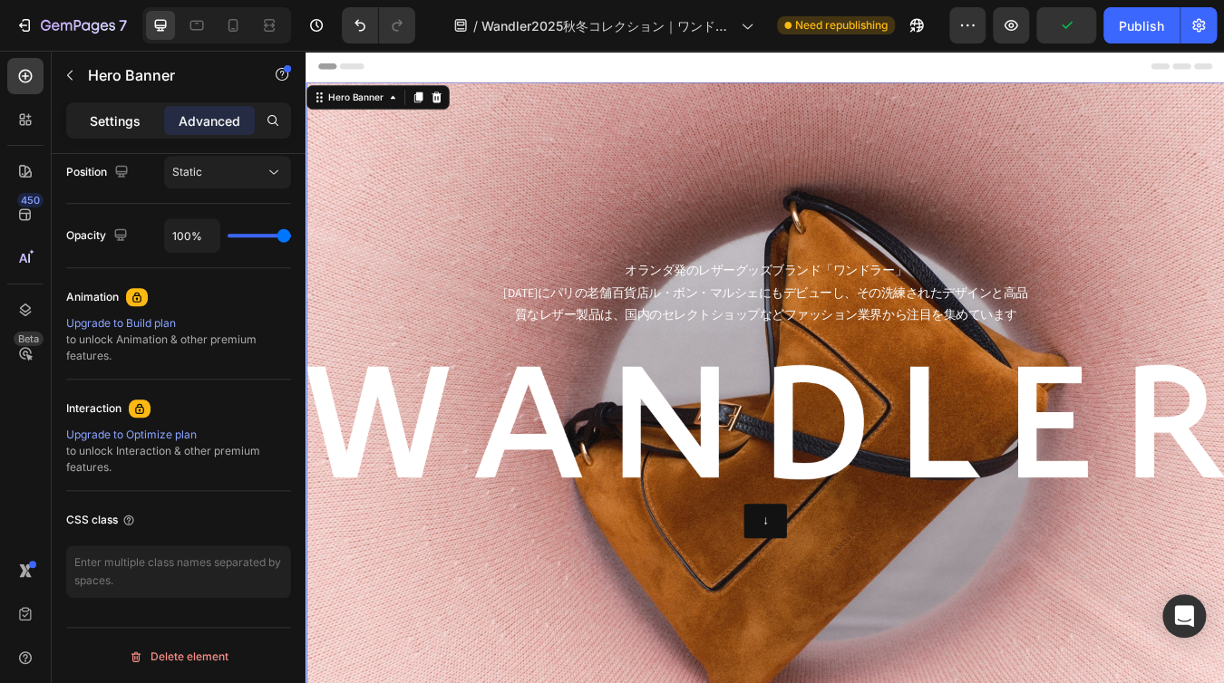
click at [122, 118] on p "Settings" at bounding box center [115, 120] width 51 height 19
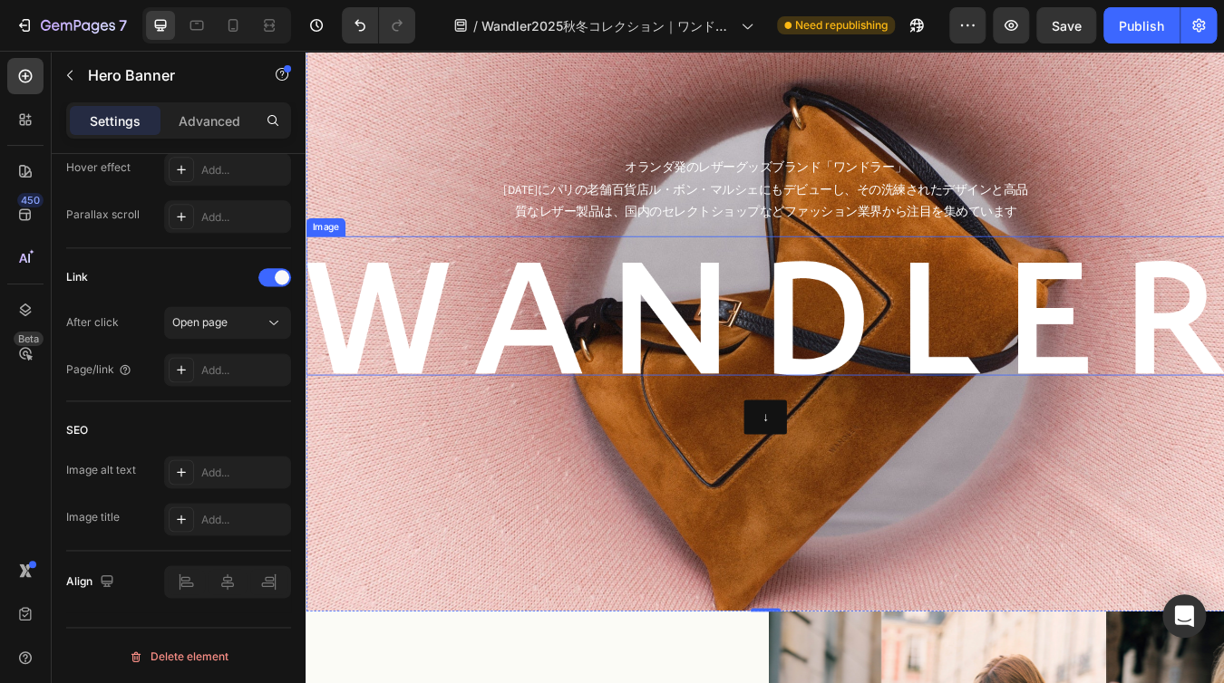
scroll to position [181, 0]
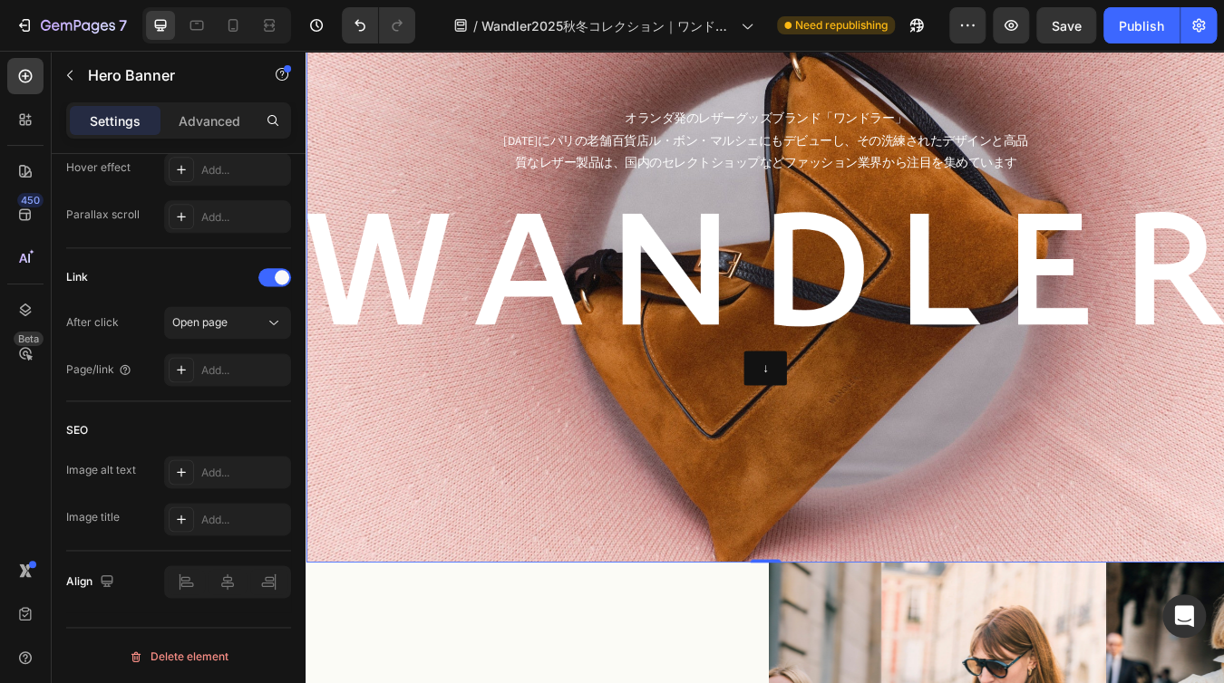
click at [824, 547] on div "Background Image" at bounding box center [849, 282] width 1088 height 750
click at [824, 548] on div "Background Image" at bounding box center [849, 282] width 1088 height 750
click at [246, 120] on div "Advanced" at bounding box center [209, 120] width 91 height 29
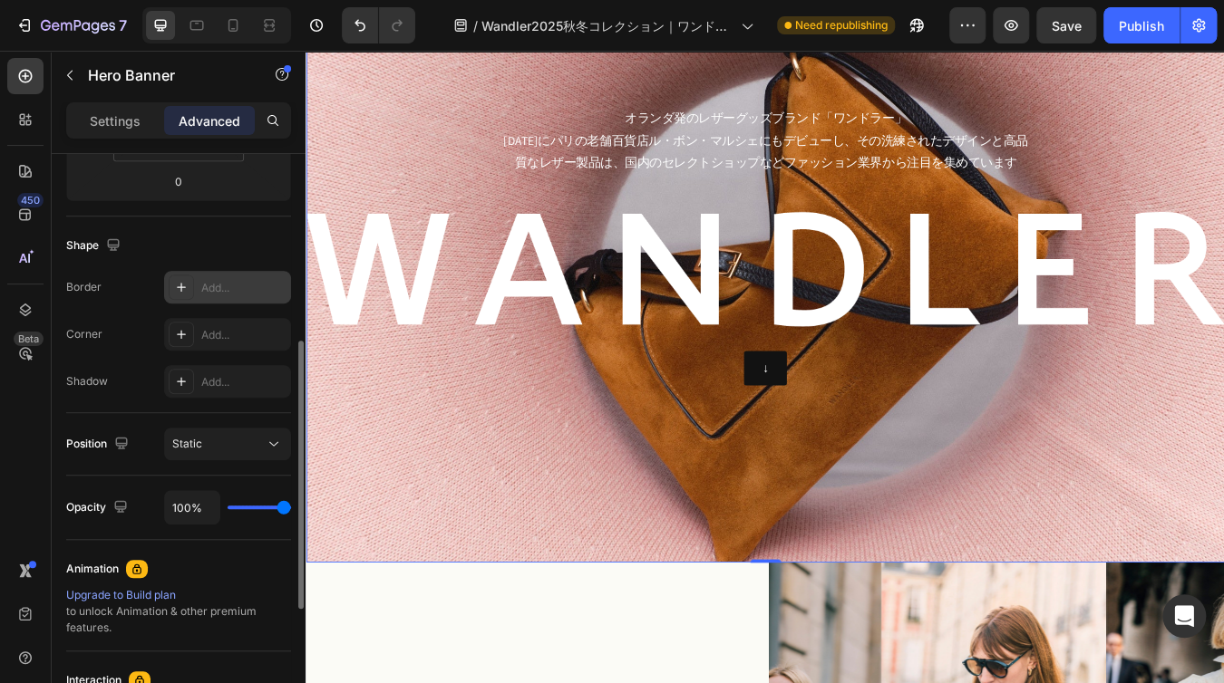
scroll to position [222, 0]
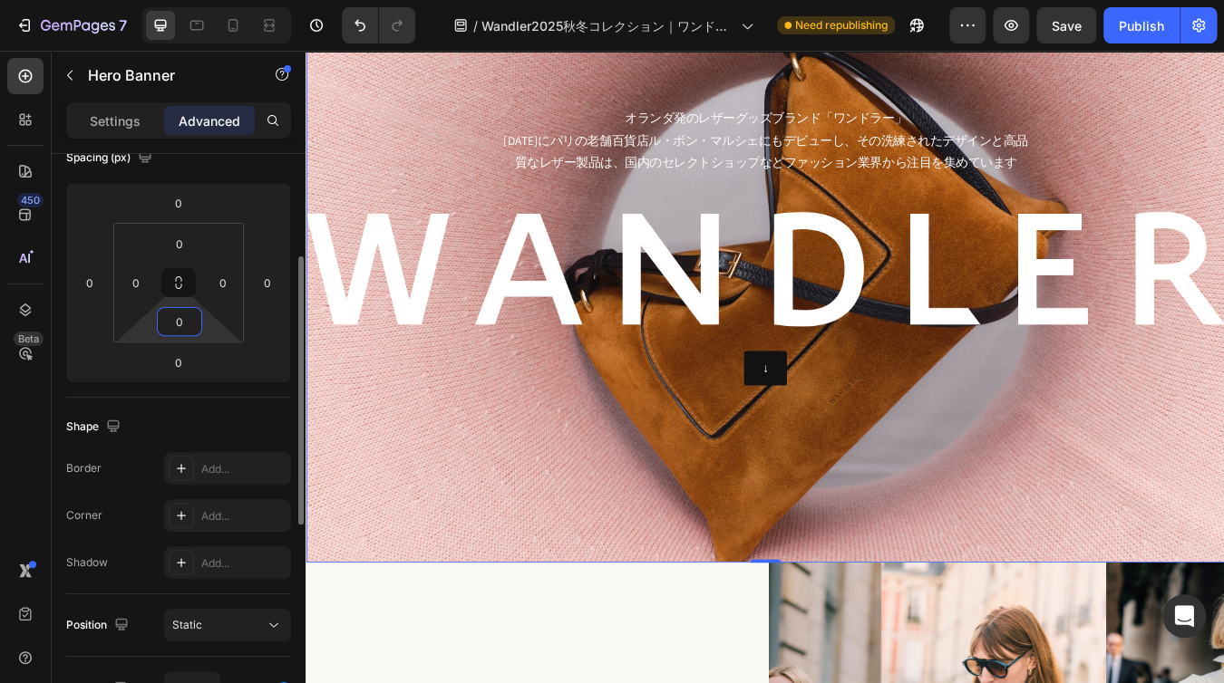
click at [192, 325] on input "0" at bounding box center [179, 321] width 36 height 27
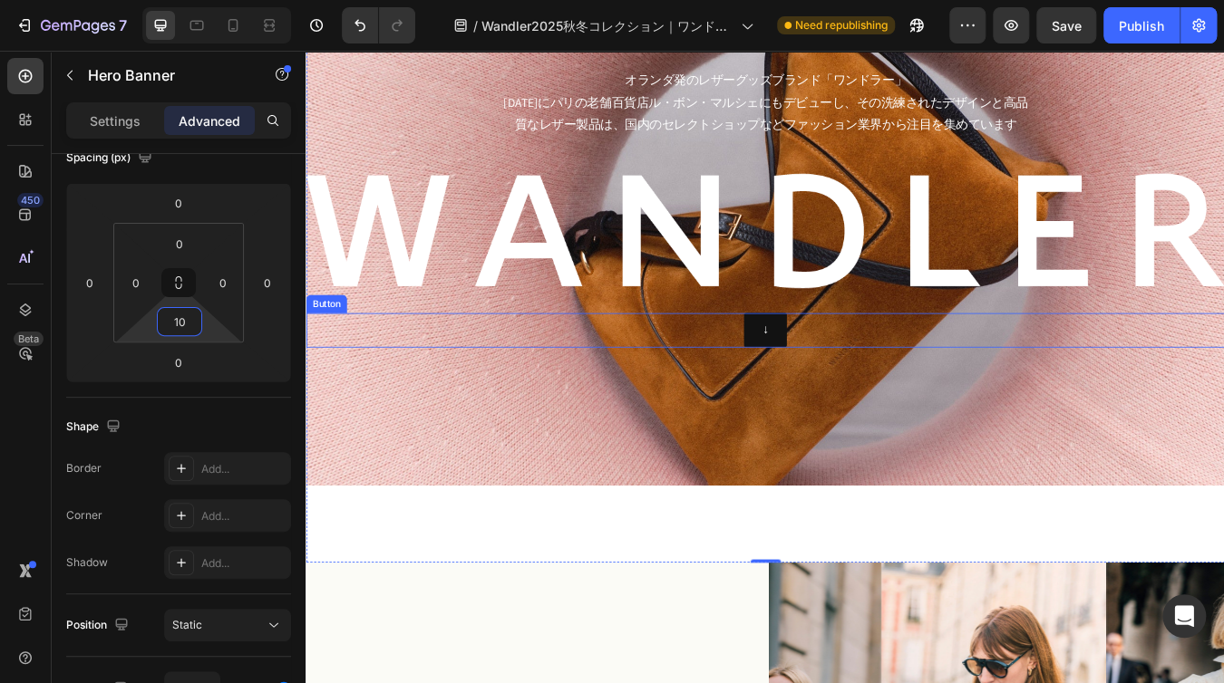
type input "1"
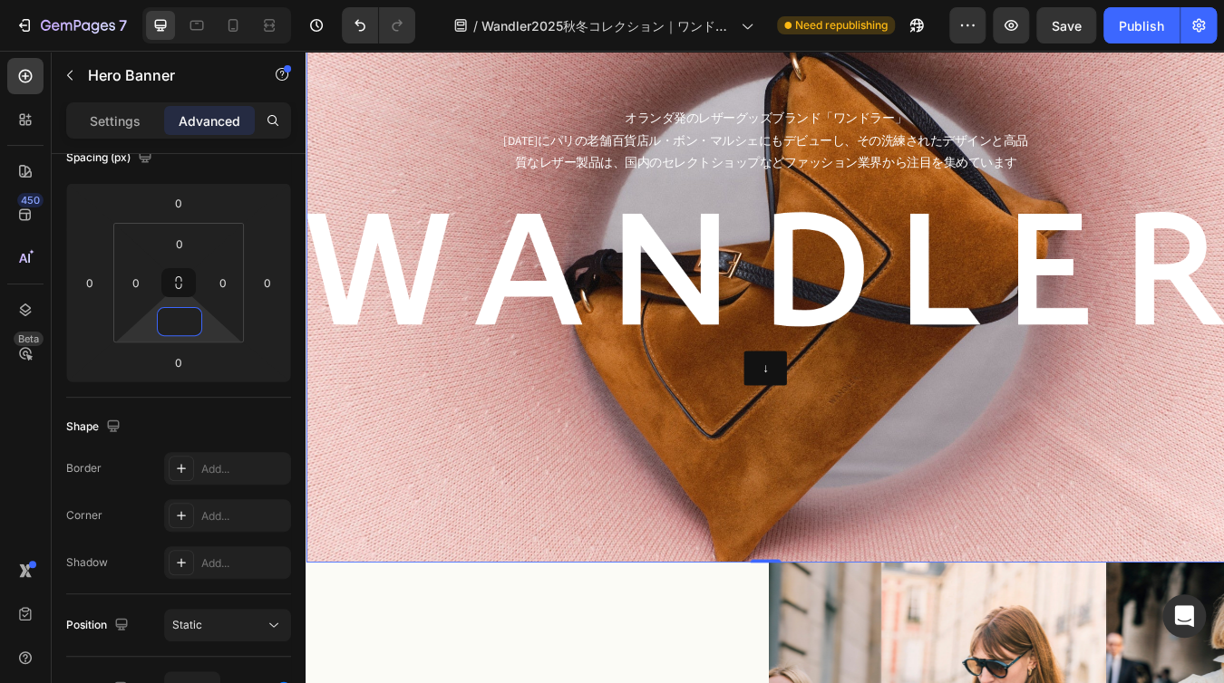
type input "0"
click at [912, 537] on div "Background Image" at bounding box center [849, 282] width 1088 height 750
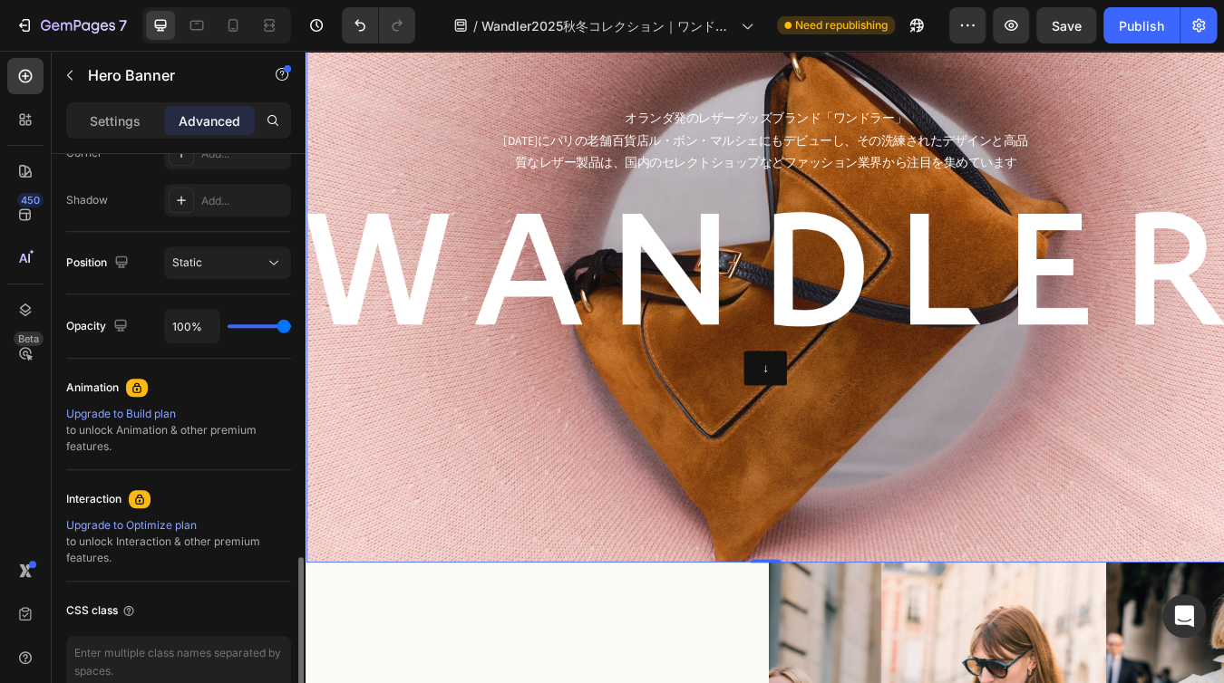
scroll to position [675, 0]
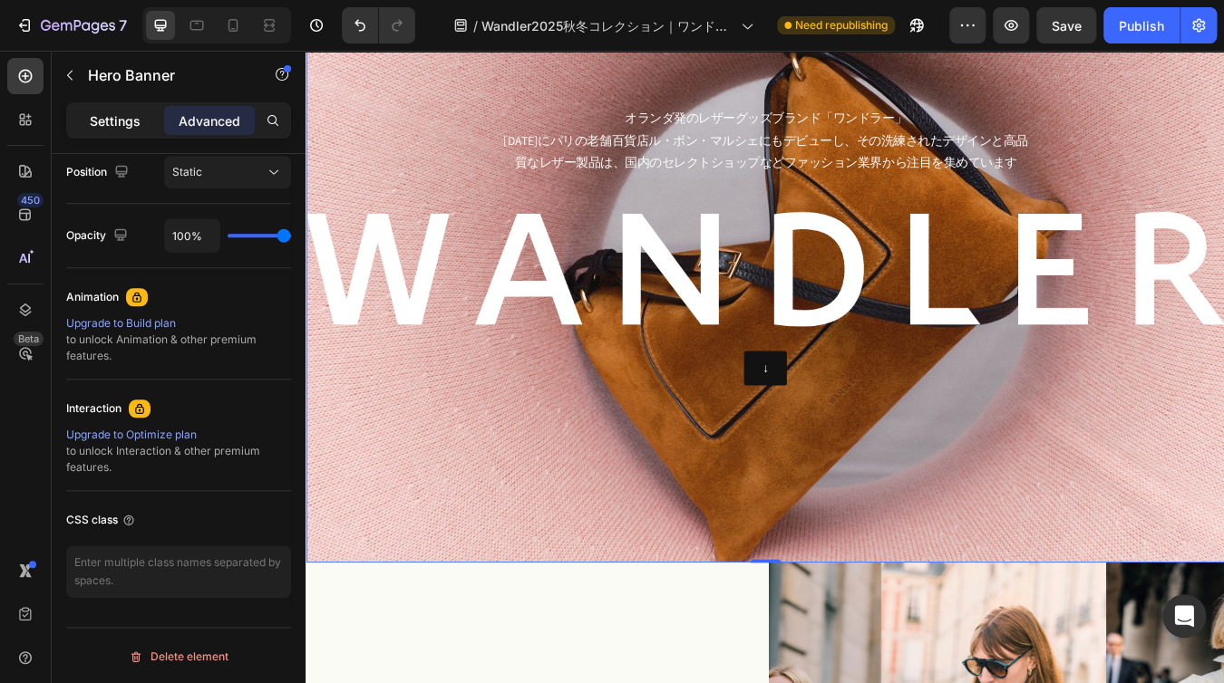
click at [112, 117] on p "Settings" at bounding box center [115, 120] width 51 height 19
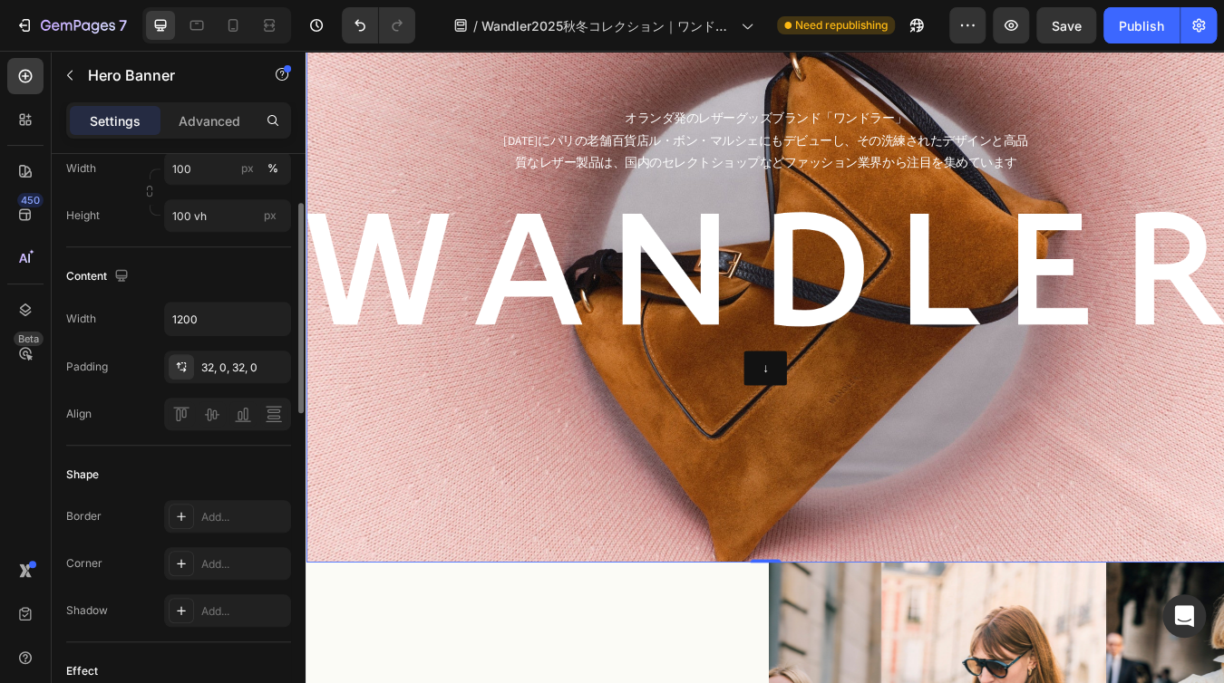
scroll to position [384, 0]
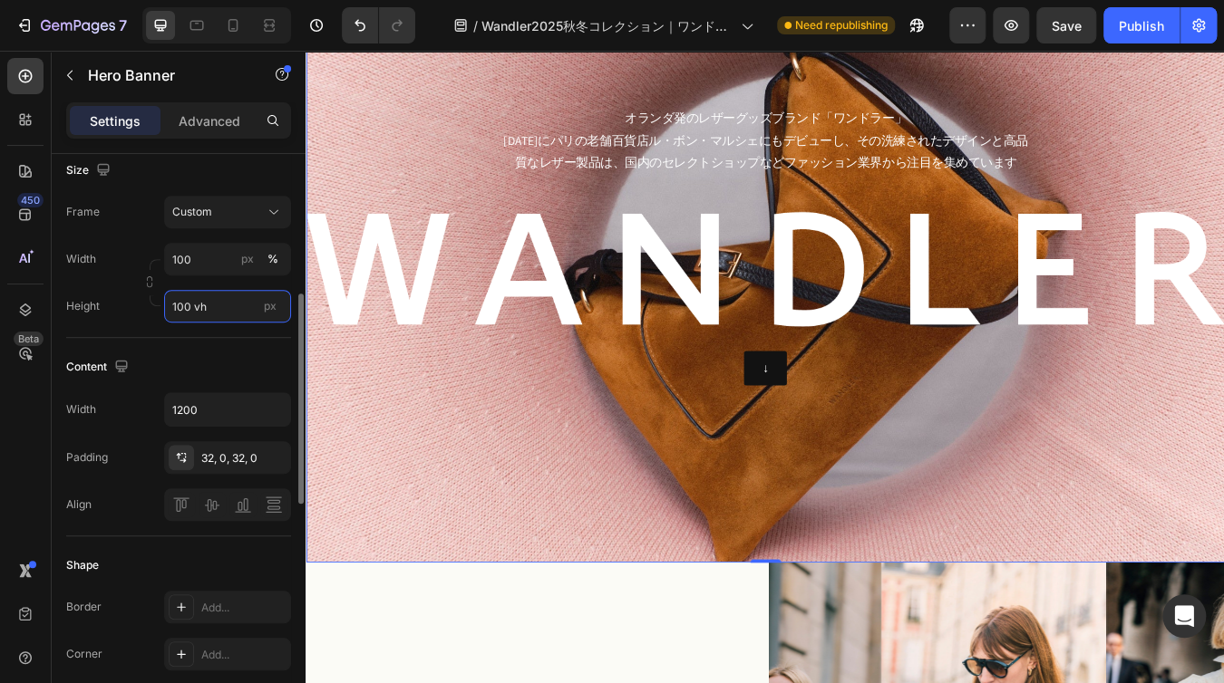
click at [232, 304] on input "100 vh" at bounding box center [227, 306] width 127 height 33
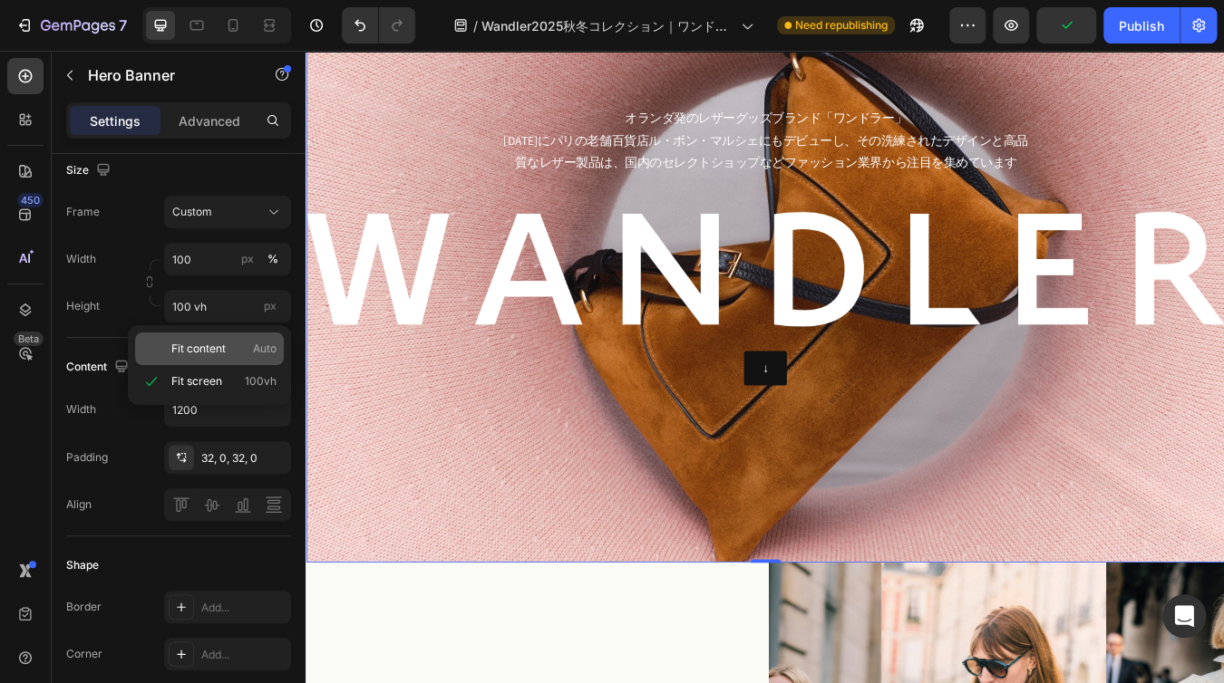
click at [230, 344] on p "Fit content Auto" at bounding box center [223, 349] width 105 height 16
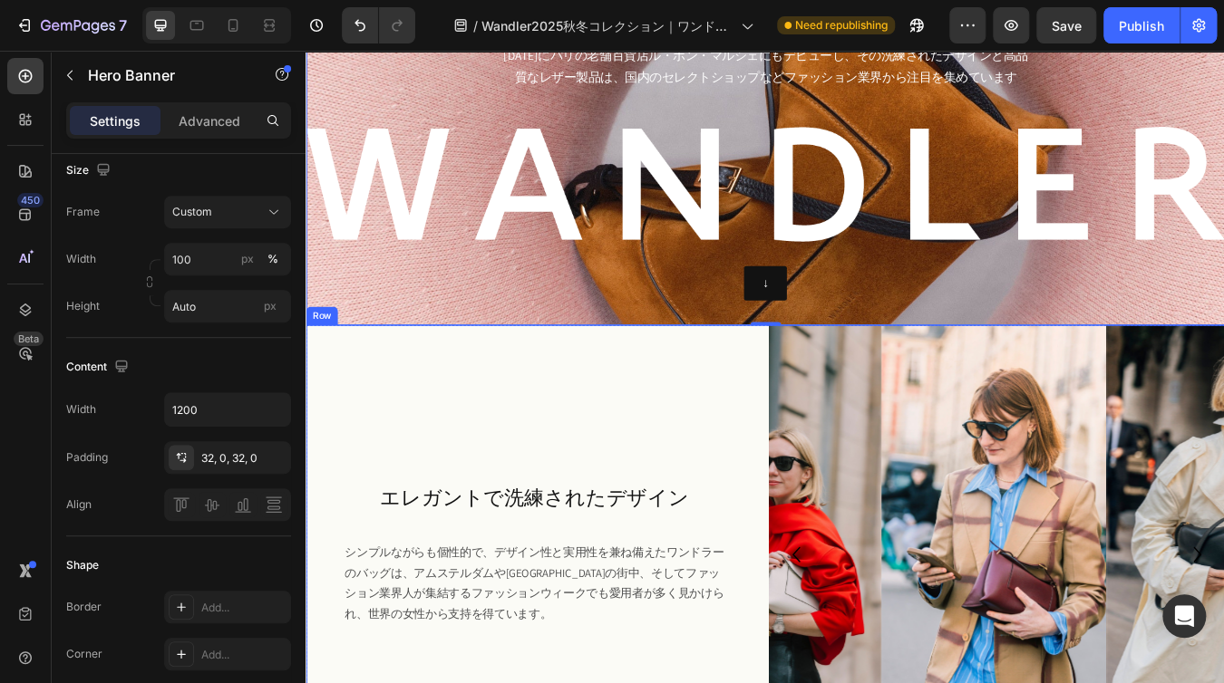
scroll to position [0, 0]
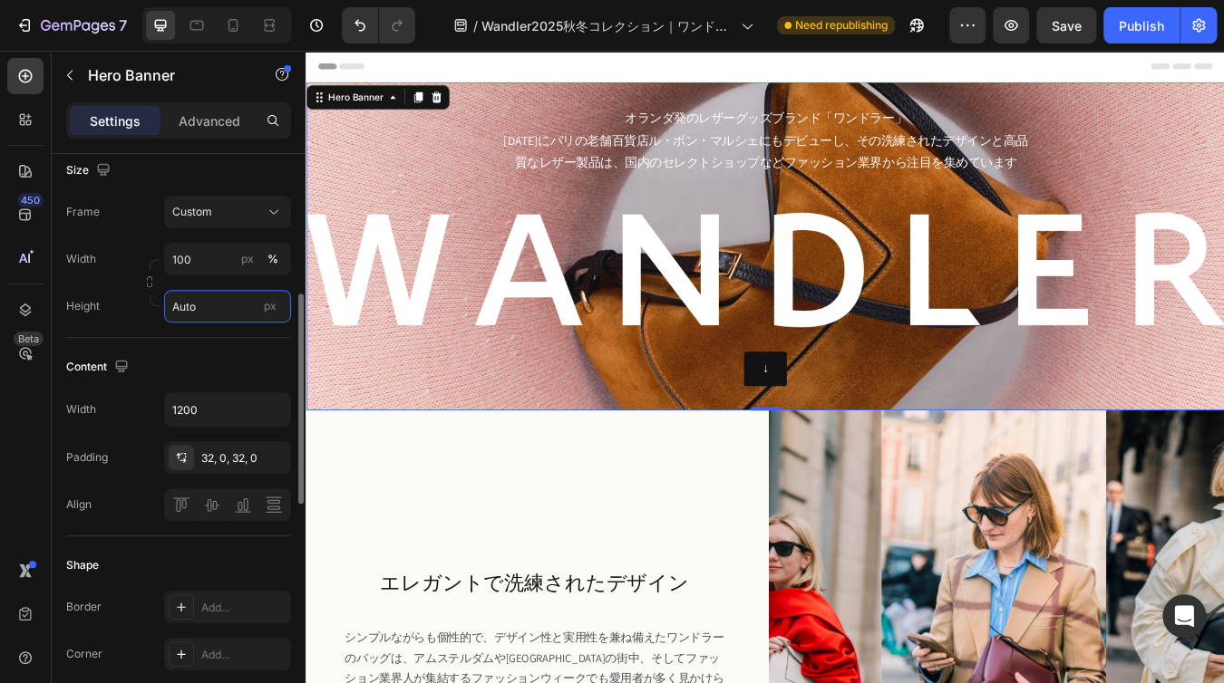
click at [202, 312] on input "Auto" at bounding box center [227, 306] width 127 height 33
click at [236, 554] on div "Shape" at bounding box center [178, 565] width 225 height 29
click at [203, 315] on input "Auto" at bounding box center [227, 306] width 127 height 33
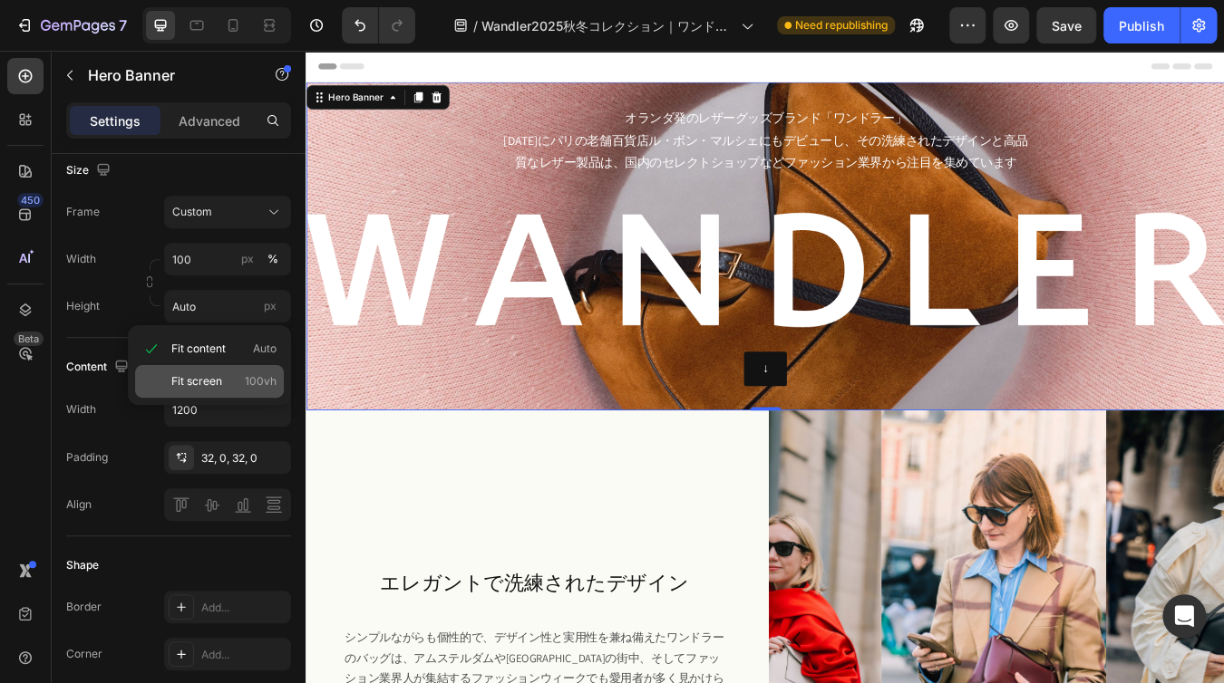
click at [218, 373] on span "Fit screen" at bounding box center [196, 381] width 51 height 16
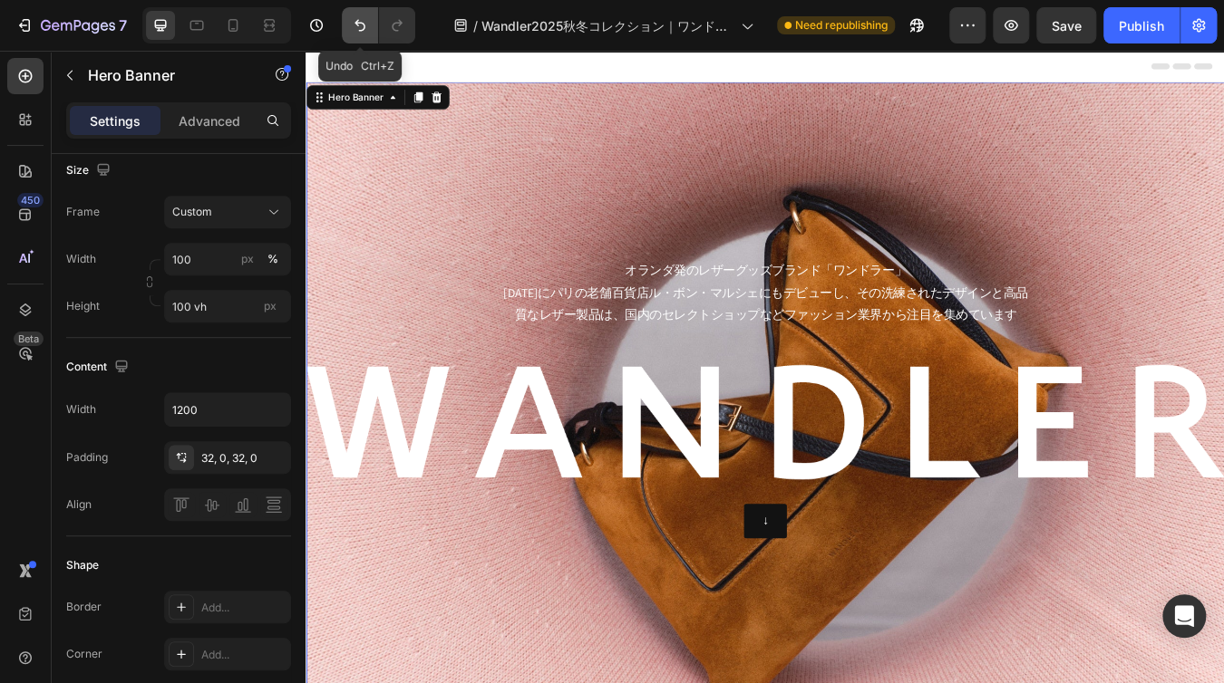
click at [360, 30] on icon "Undo/Redo" at bounding box center [359, 26] width 11 height 12
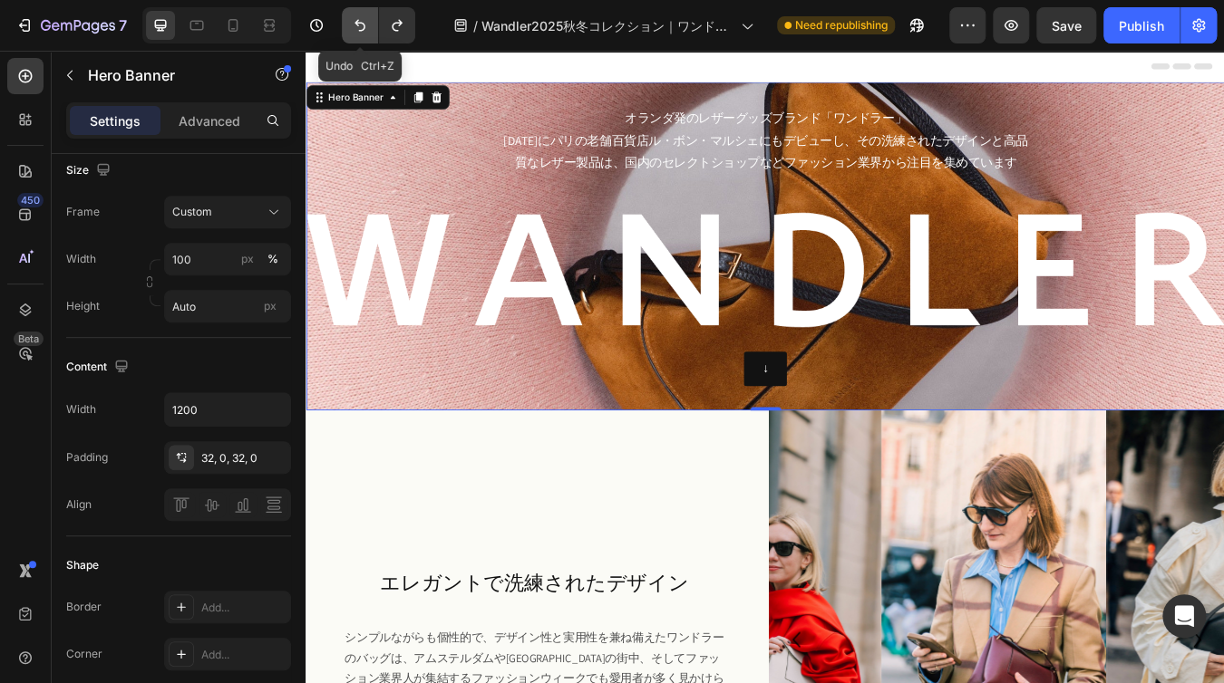
click at [360, 30] on icon "Undo/Redo" at bounding box center [359, 26] width 11 height 12
type input "100 vh"
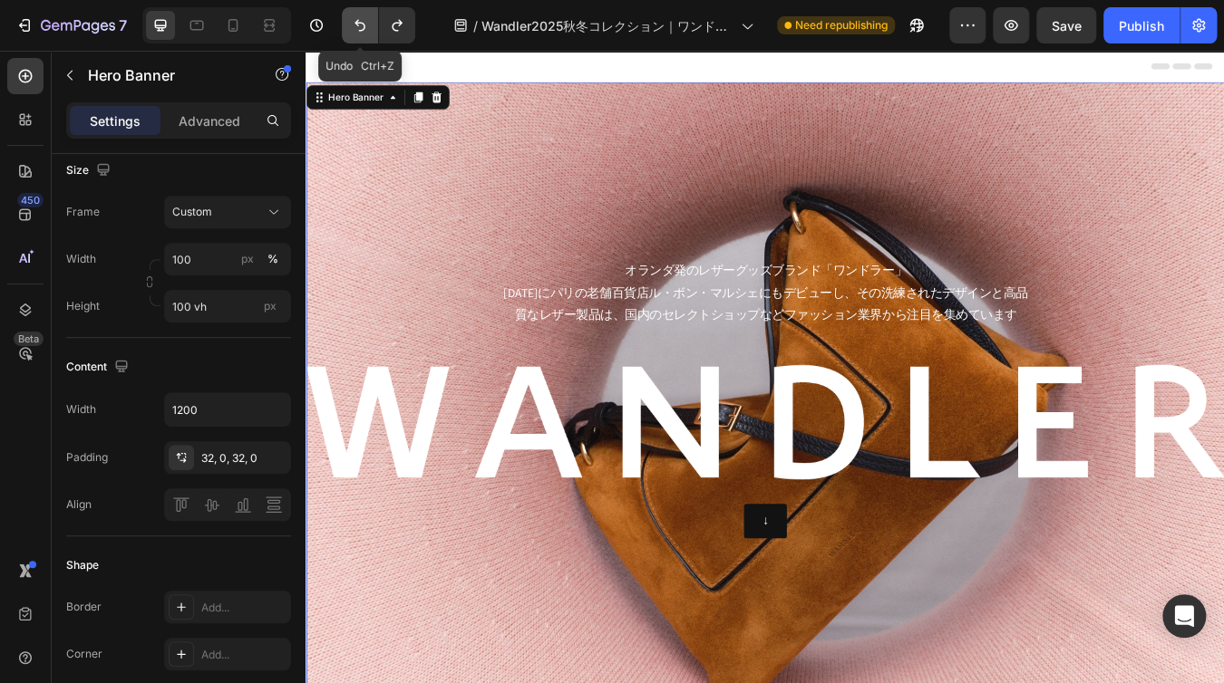
click at [366, 24] on icon "Undo/Redo" at bounding box center [360, 25] width 18 height 18
click at [363, 23] on icon "Undo/Redo" at bounding box center [360, 25] width 18 height 18
click at [363, 23] on icon "Undo/Redo" at bounding box center [359, 26] width 11 height 12
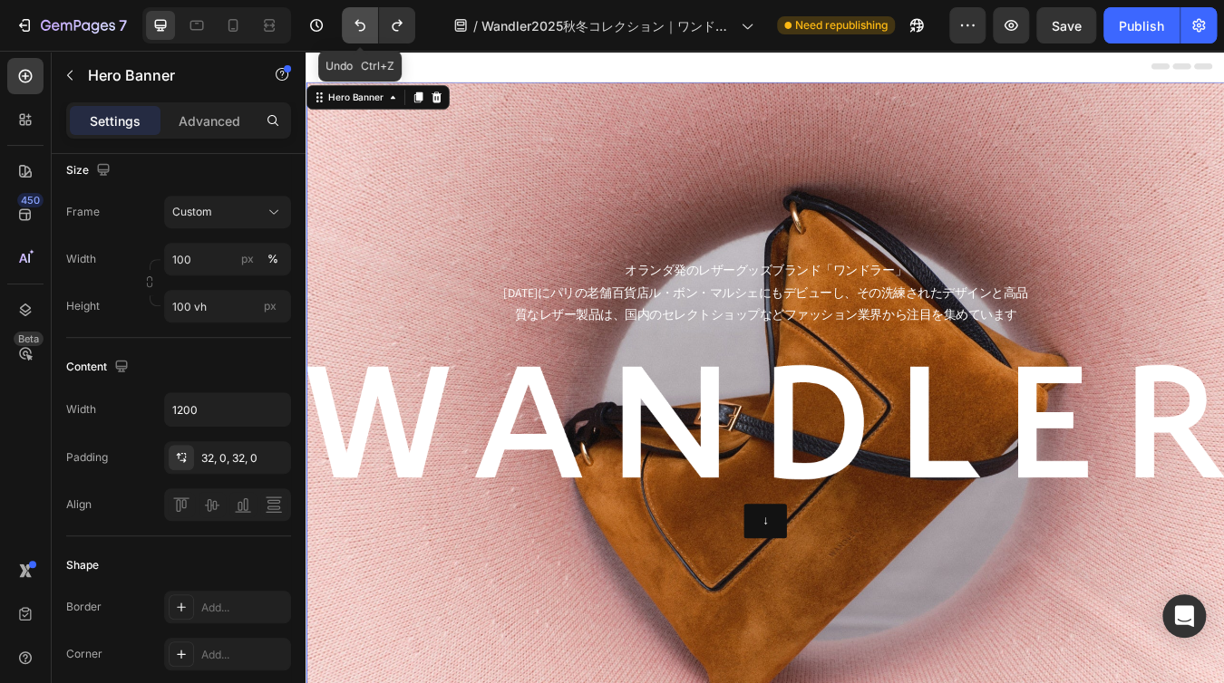
click at [352, 25] on icon "Undo/Redo" at bounding box center [360, 25] width 18 height 18
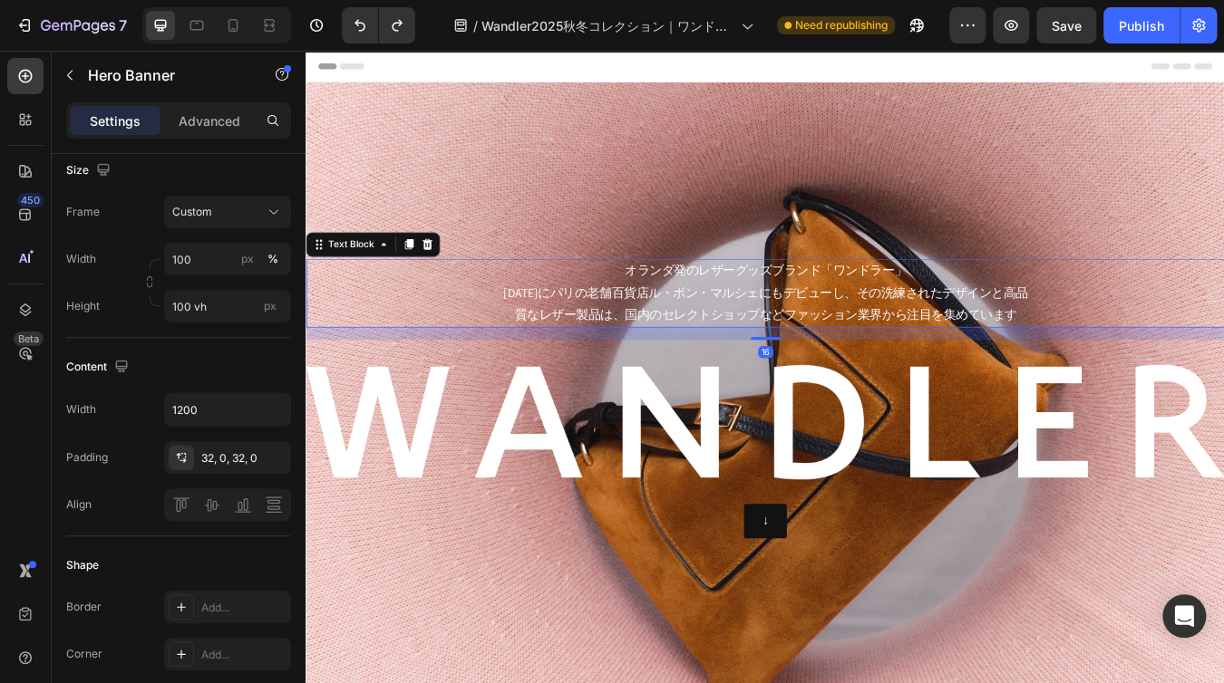
click at [528, 340] on div "オランダ発のレザーグッズブランド「ワンドラー」 [DATE]に[GEOGRAPHIC_DATA]の老舗百貨店ル・ボン・マルシェにもデビューし、その洗練されたデ…" at bounding box center [849, 338] width 1088 height 82
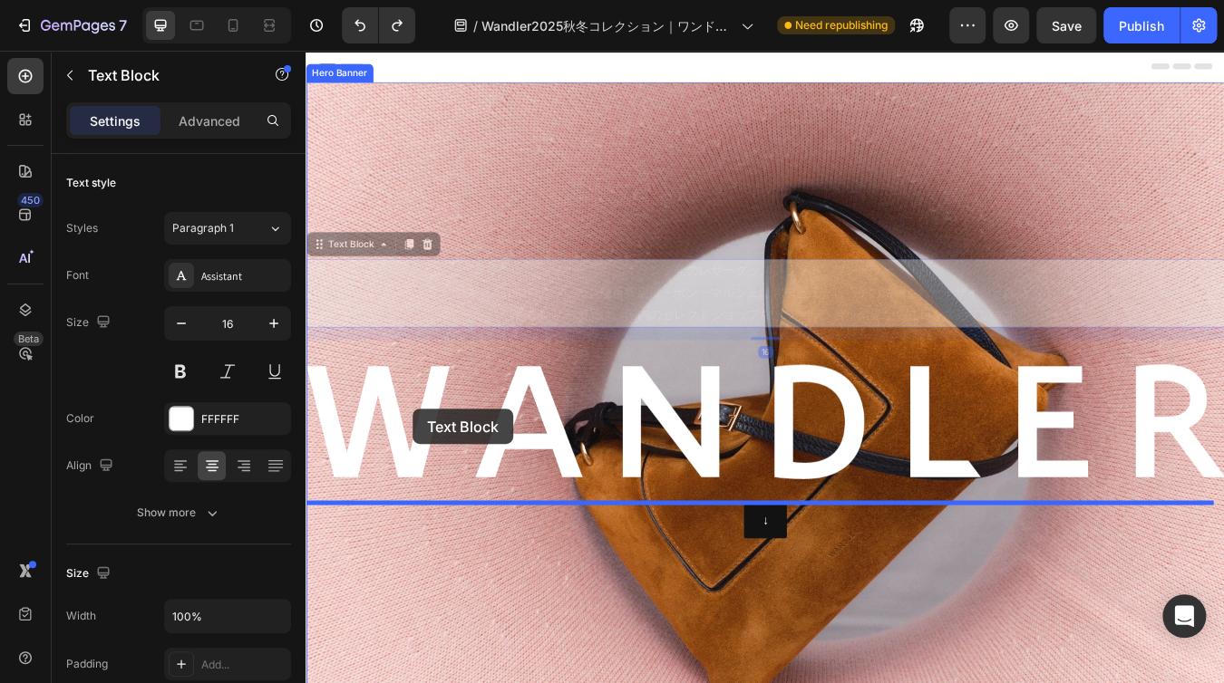
drag, startPoint x: 361, startPoint y: 280, endPoint x: 432, endPoint y: 475, distance: 207.6
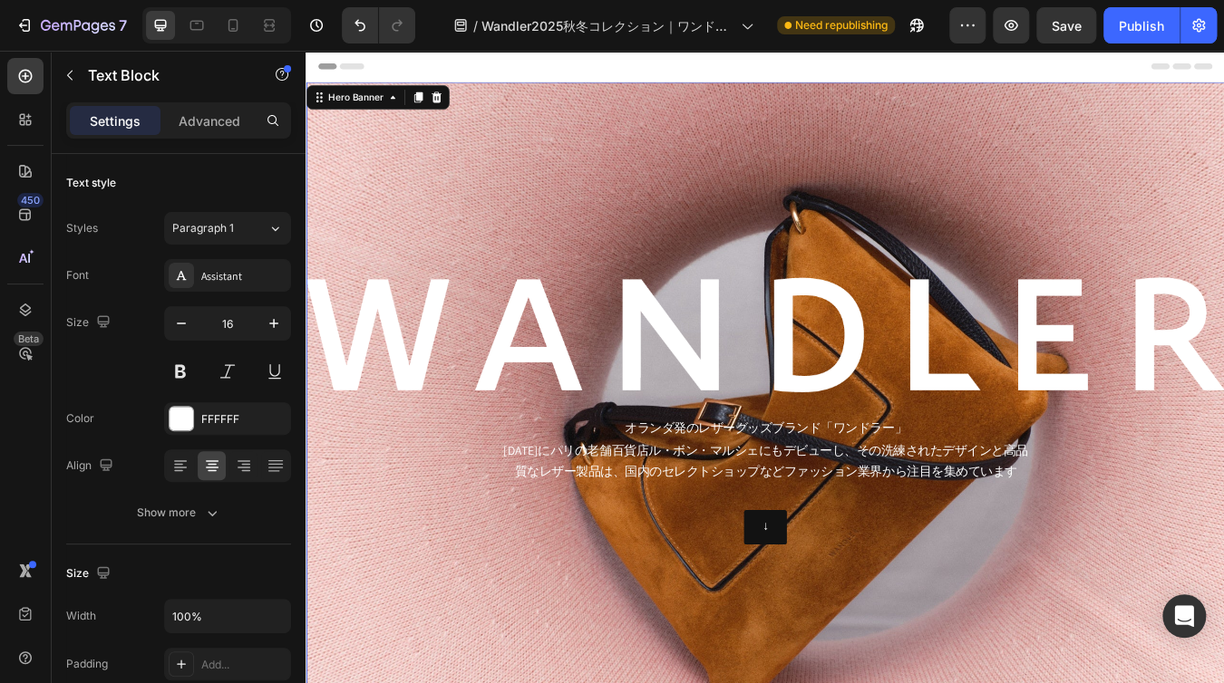
click at [929, 683] on div "Background Image" at bounding box center [849, 463] width 1088 height 750
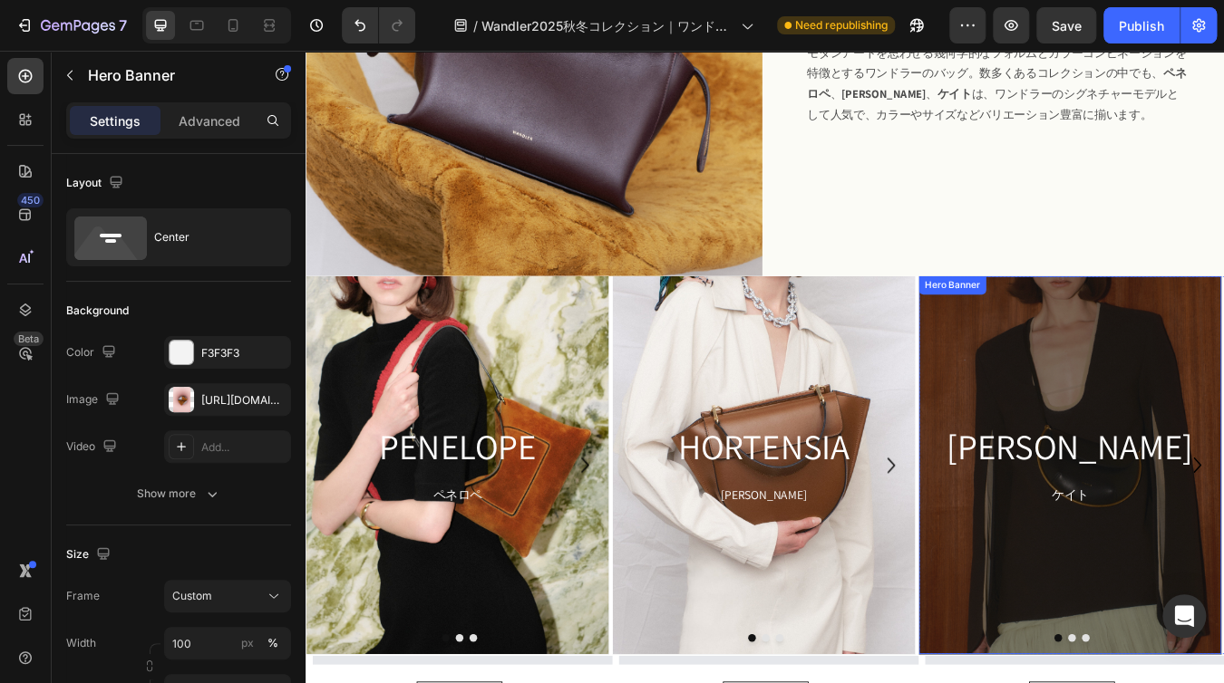
scroll to position [1722, 0]
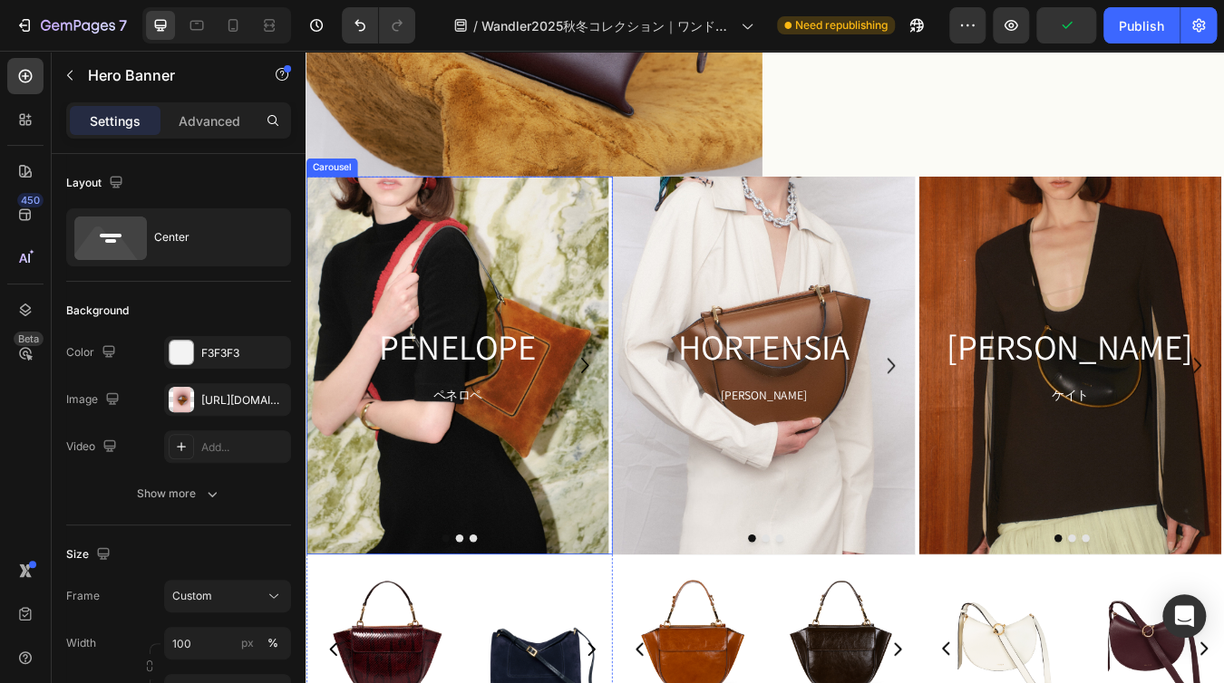
click at [634, 428] on icon "Carousel Next Arrow" at bounding box center [635, 423] width 36 height 45
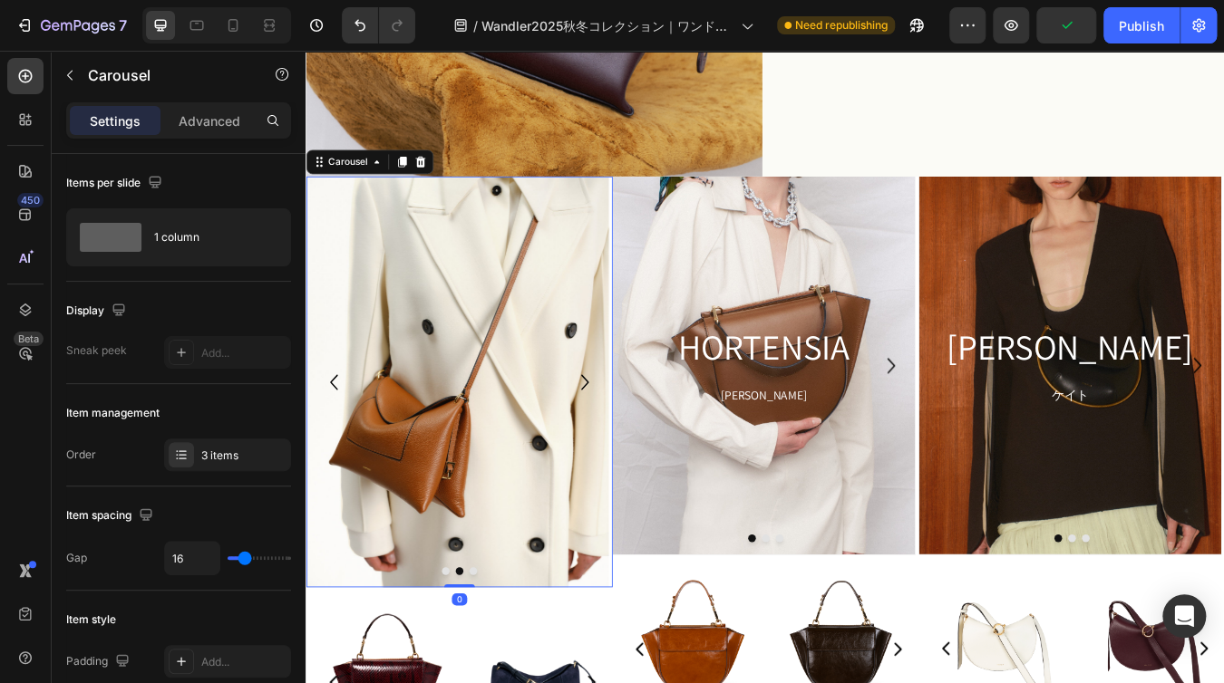
click at [625, 430] on icon "Carousel Next Arrow" at bounding box center [635, 443] width 36 height 45
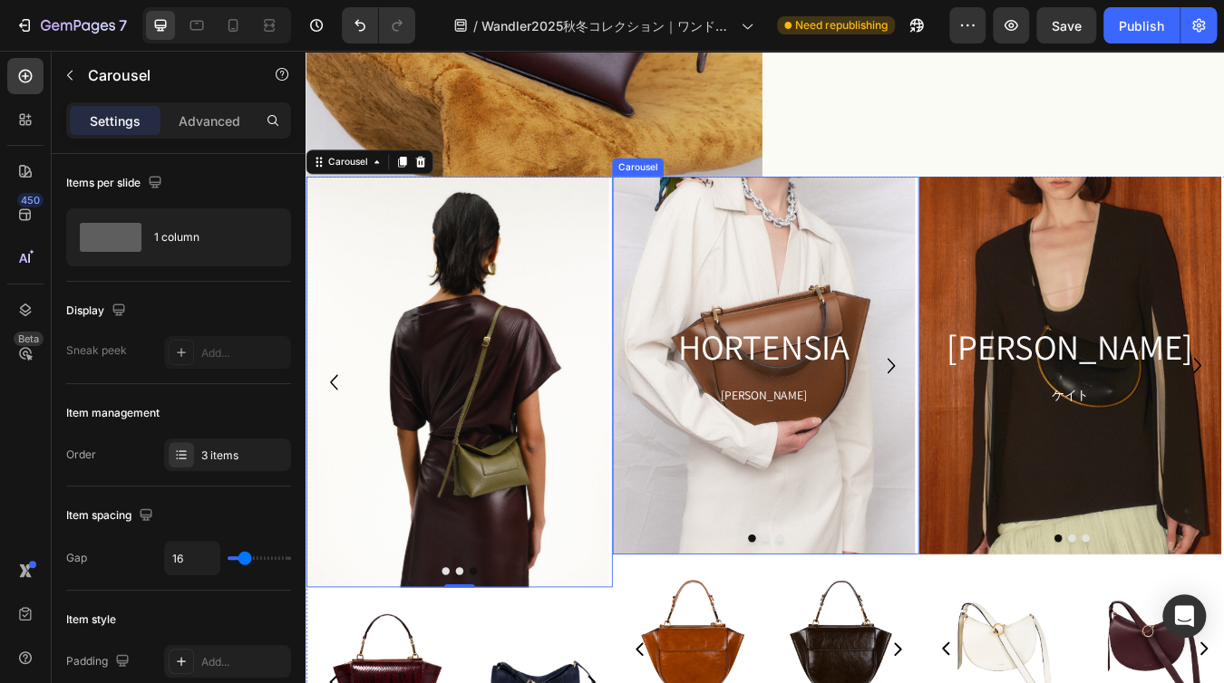
click at [993, 432] on icon "Carousel Next Arrow" at bounding box center [997, 423] width 9 height 18
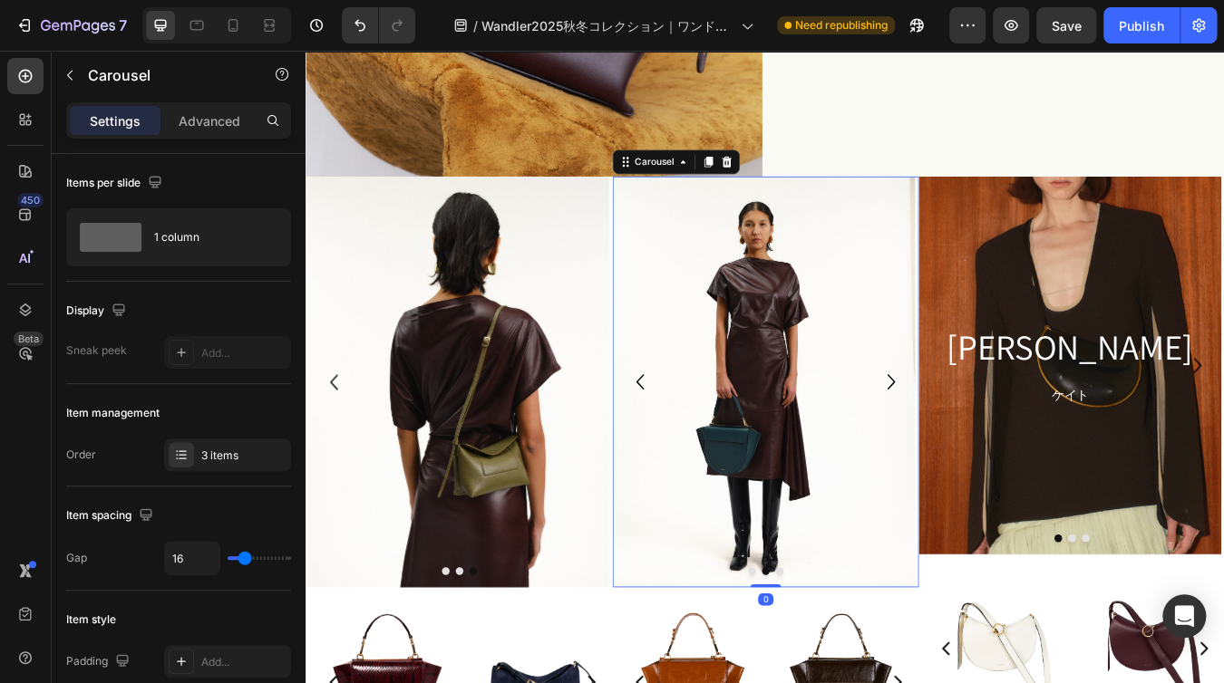
click at [993, 434] on icon "Carousel Next Arrow" at bounding box center [997, 443] width 9 height 18
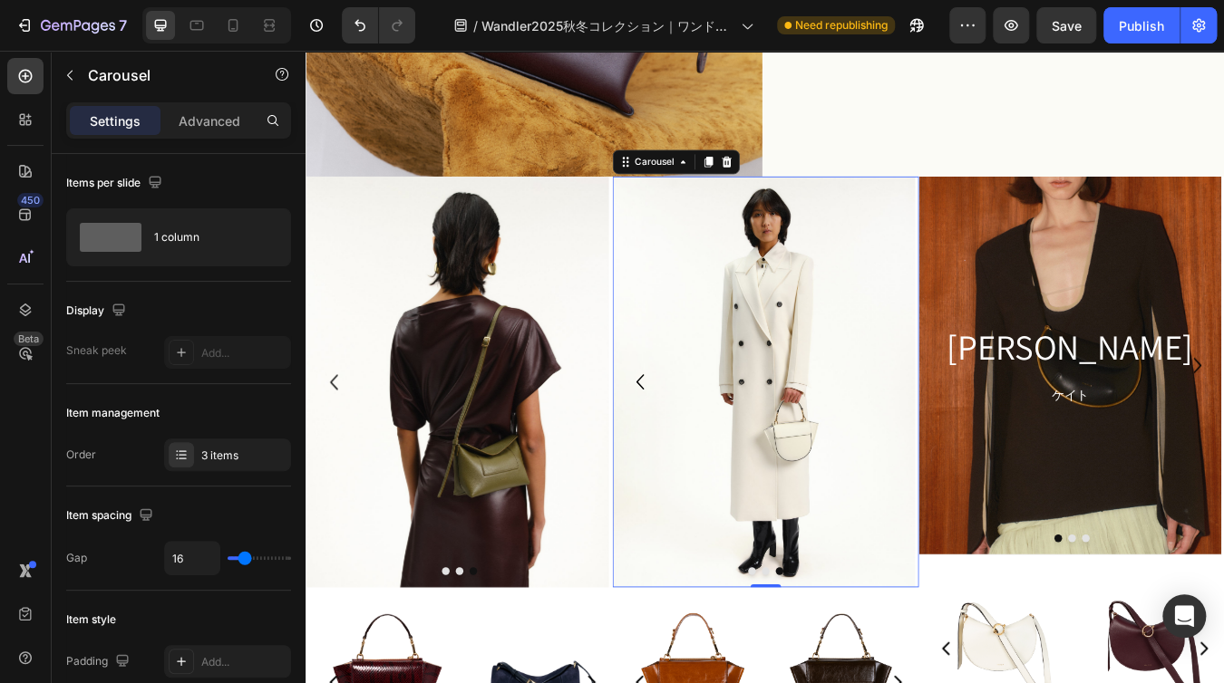
click at [690, 433] on icon "Carousel Back Arrow" at bounding box center [701, 442] width 36 height 53
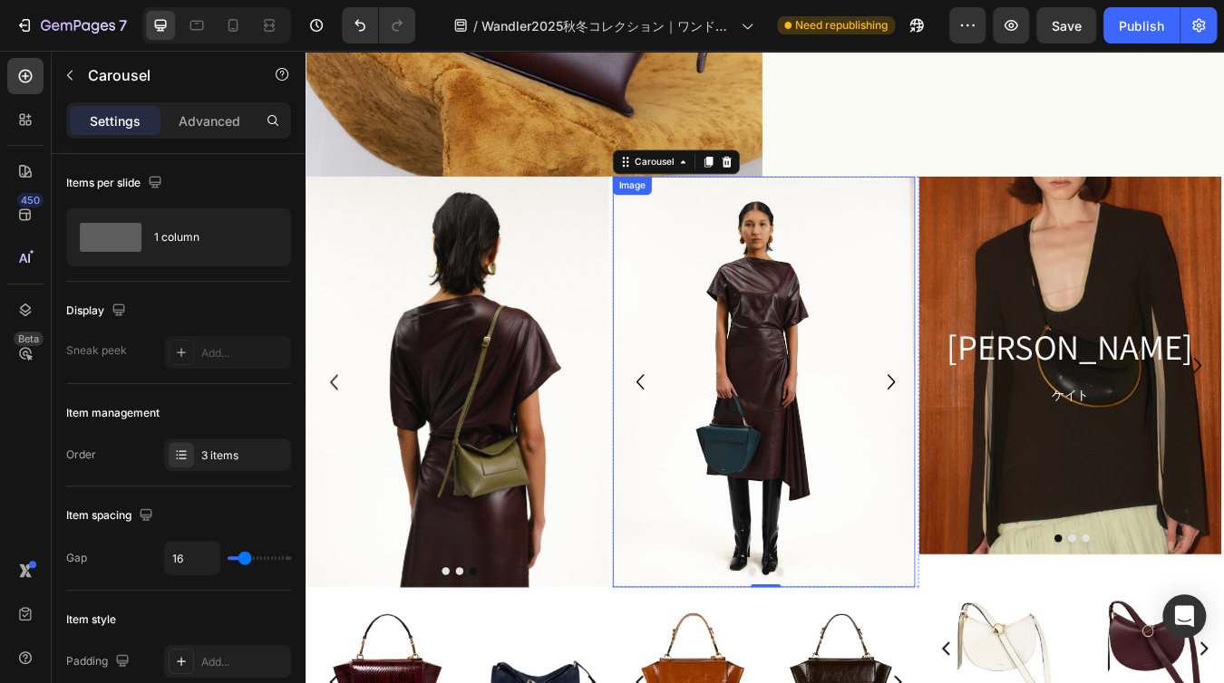
click at [790, 435] on img at bounding box center [847, 442] width 358 height 487
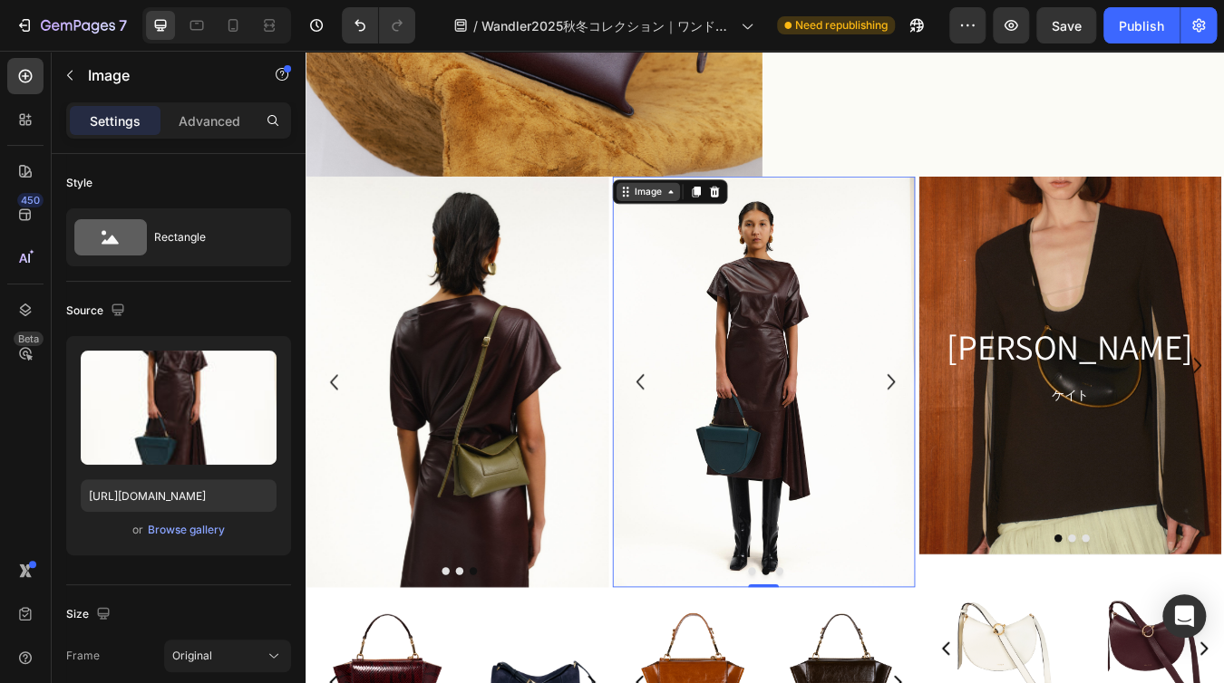
click at [735, 218] on div "Image" at bounding box center [710, 218] width 75 height 22
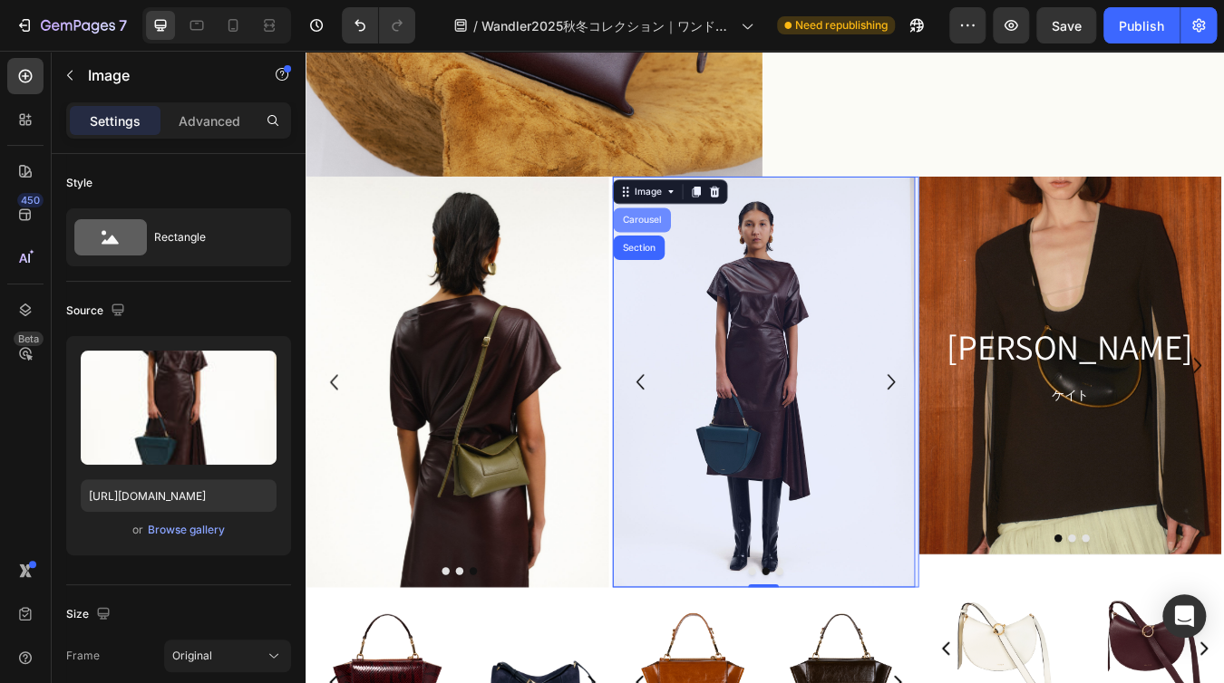
click at [715, 247] on div "Carousel" at bounding box center [702, 251] width 53 height 11
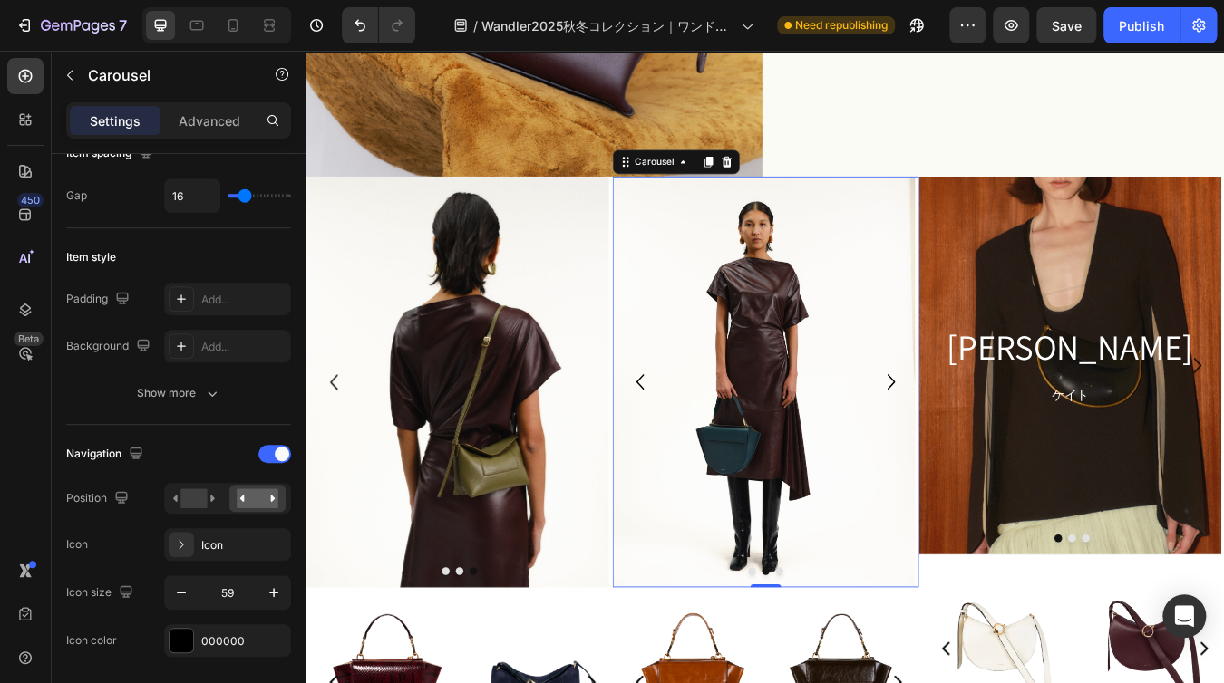
scroll to position [0, 0]
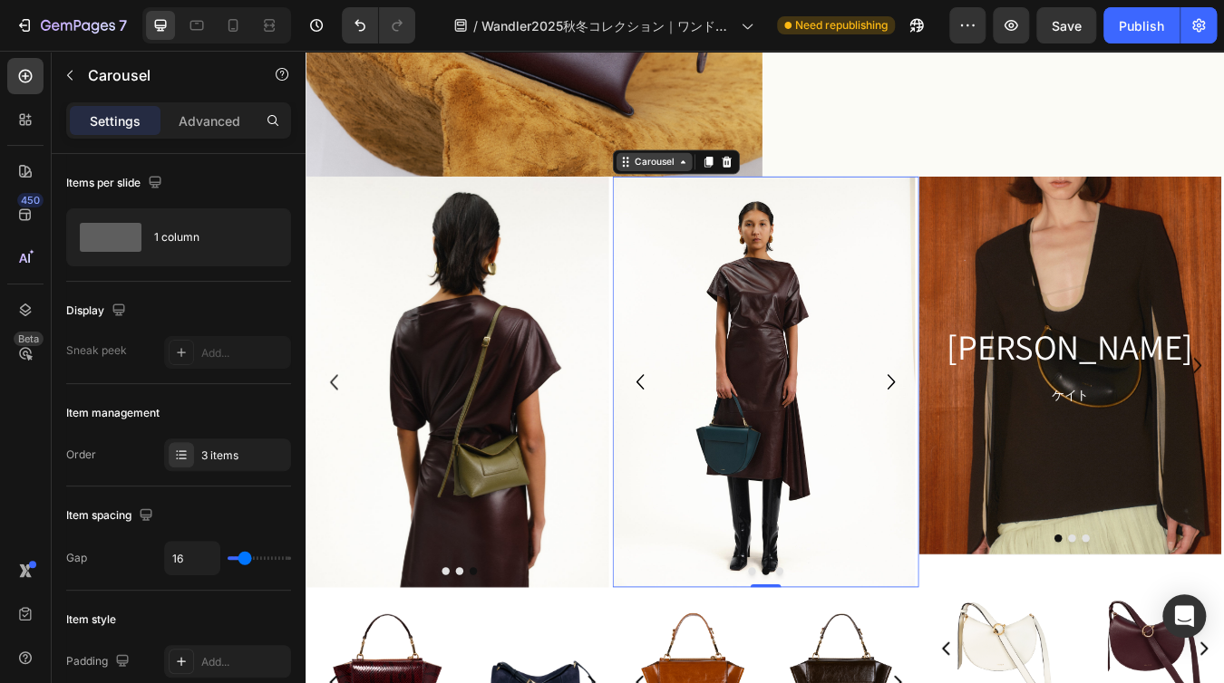
click at [715, 178] on div "Carousel" at bounding box center [717, 182] width 53 height 16
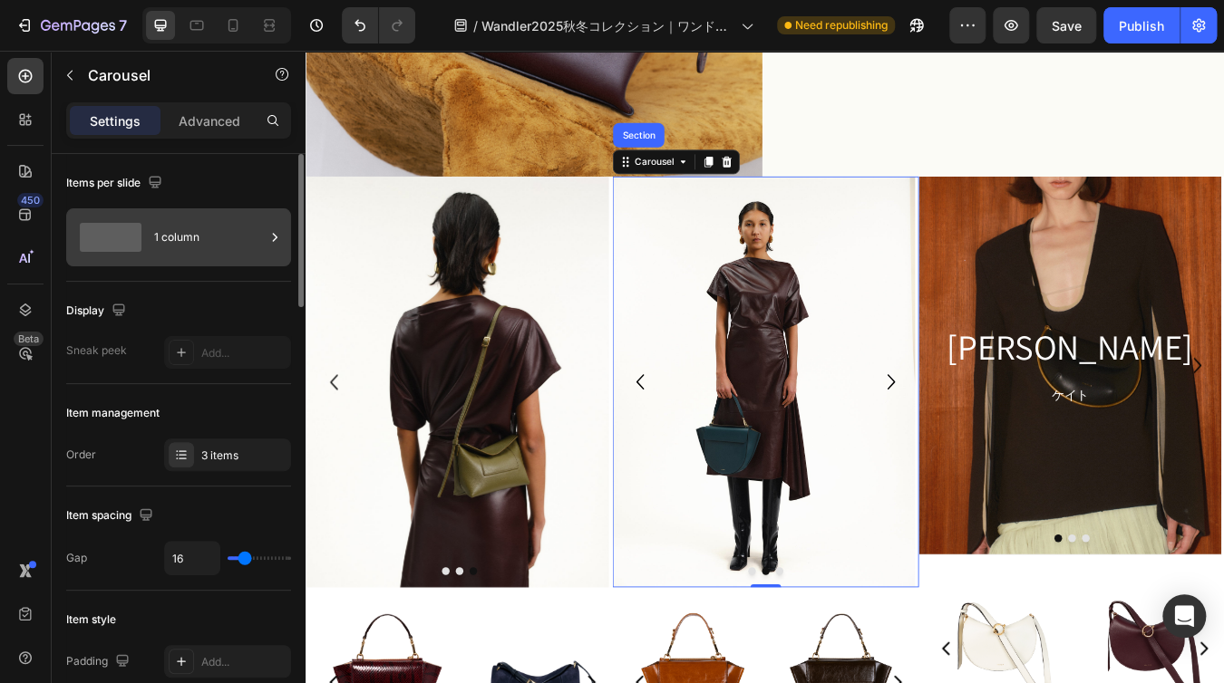
click at [273, 236] on icon at bounding box center [275, 237] width 18 height 18
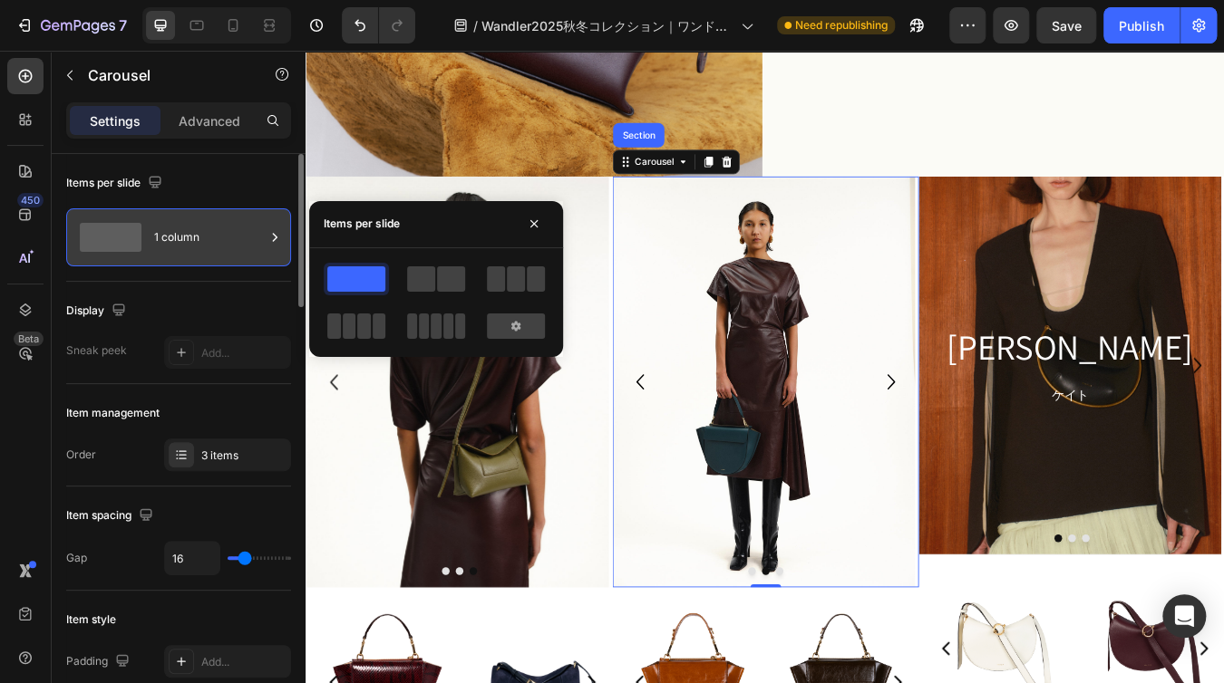
click at [203, 238] on div "1 column" at bounding box center [209, 238] width 111 height 42
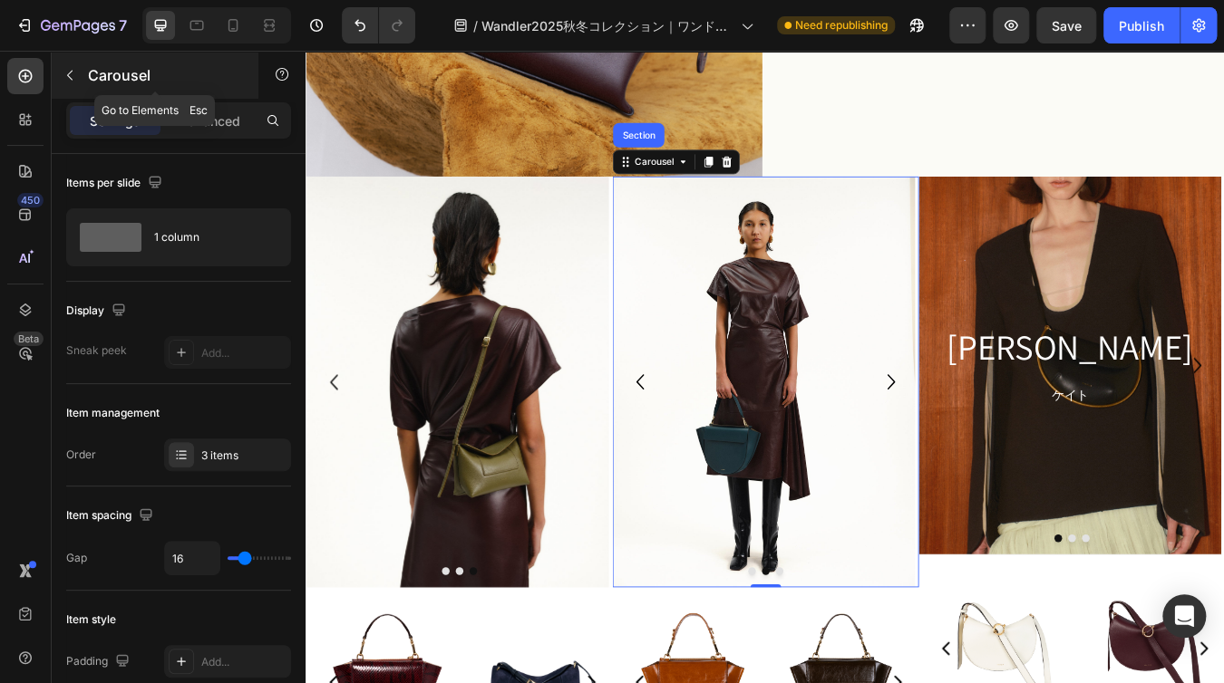
click at [73, 73] on icon "button" at bounding box center [70, 75] width 15 height 15
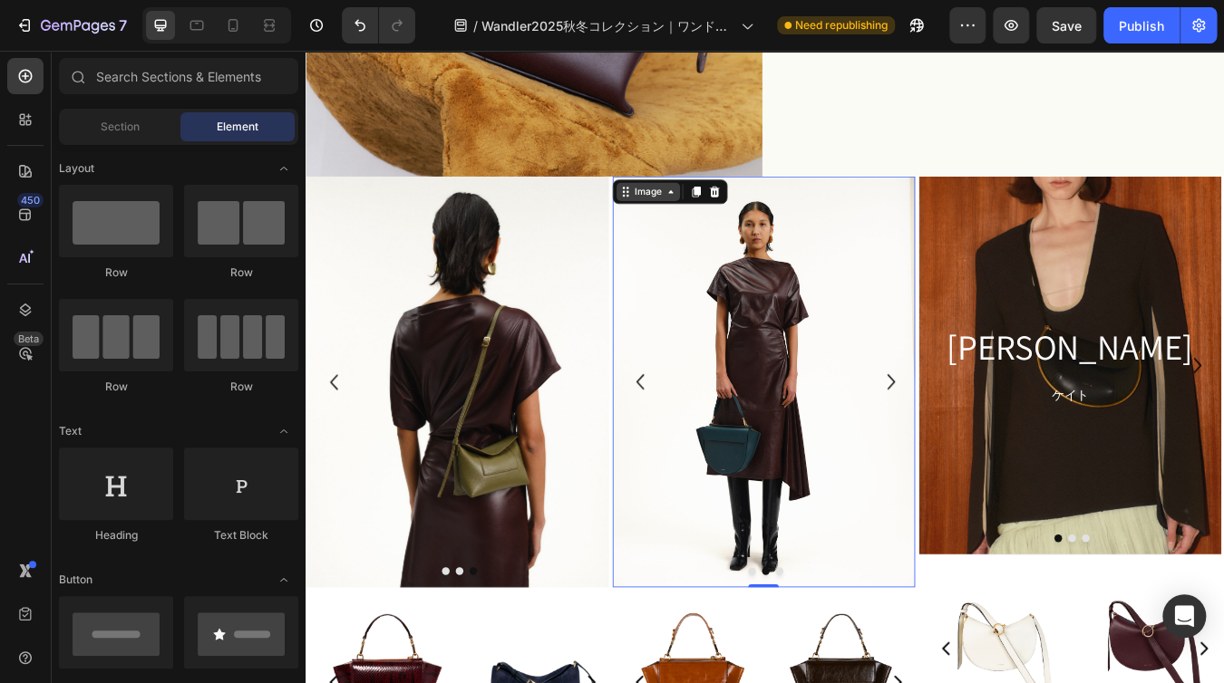
click at [683, 208] on div "Image" at bounding box center [710, 218] width 75 height 22
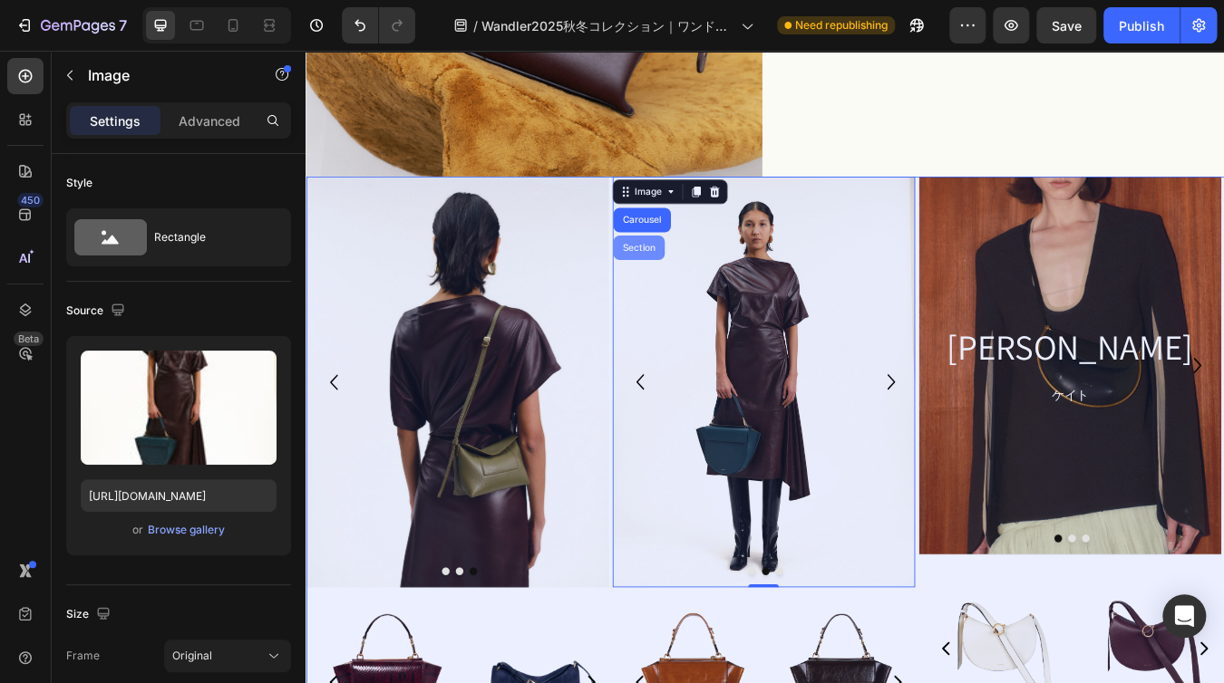
click at [708, 278] on div "Section" at bounding box center [699, 283] width 46 height 11
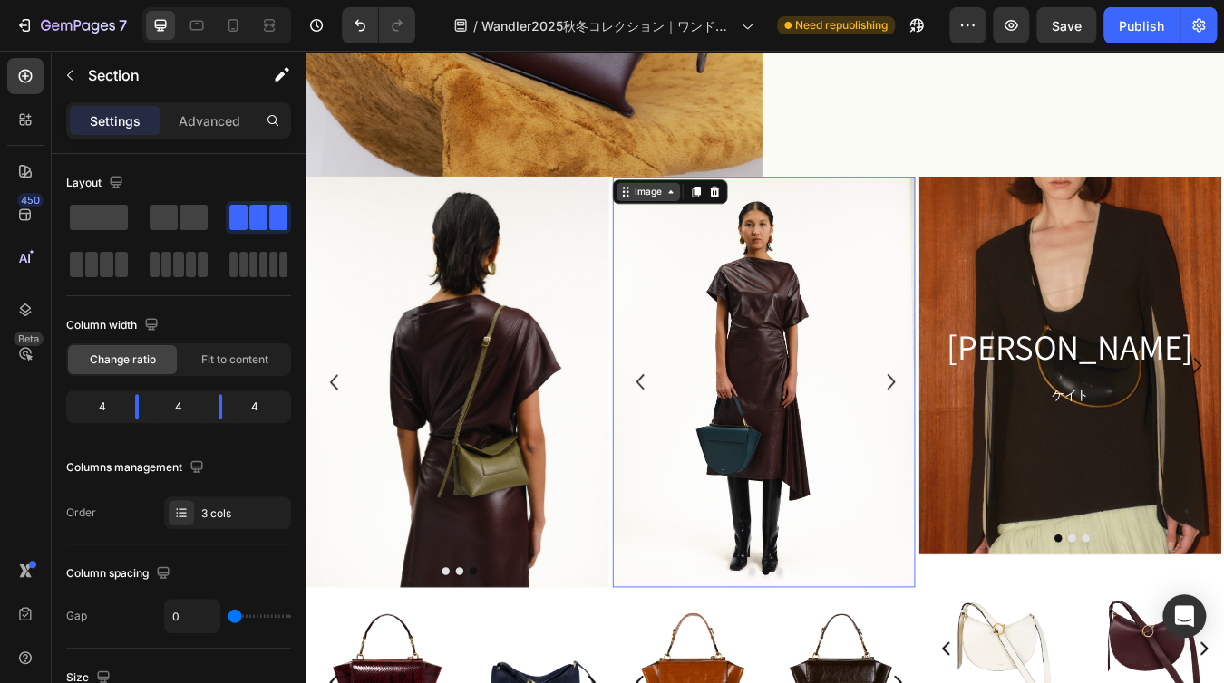
click at [680, 207] on div "Image" at bounding box center [710, 218] width 75 height 22
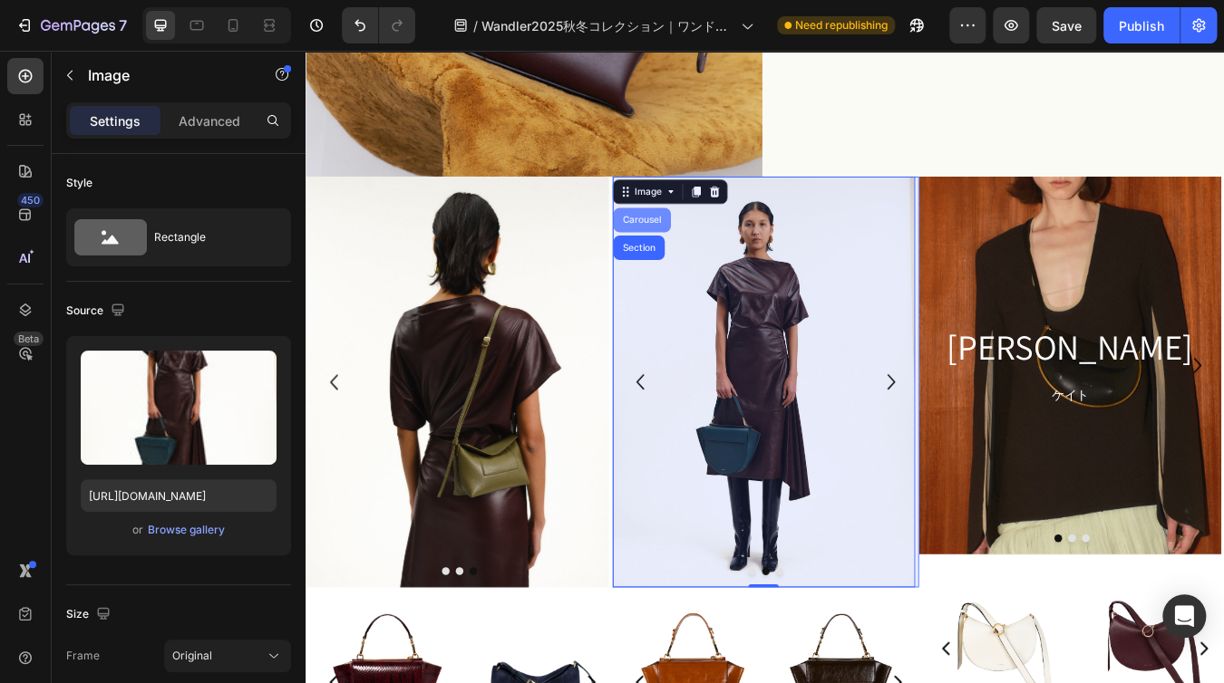
click at [703, 248] on div "Carousel" at bounding box center [702, 251] width 53 height 11
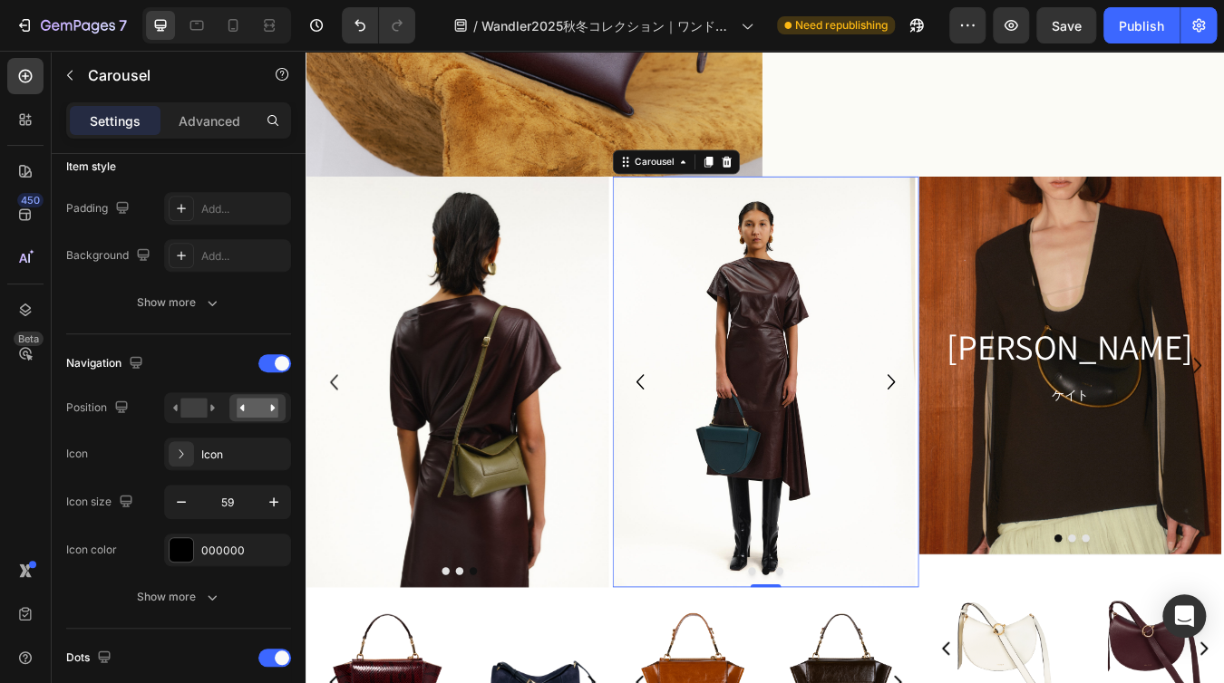
scroll to position [181, 0]
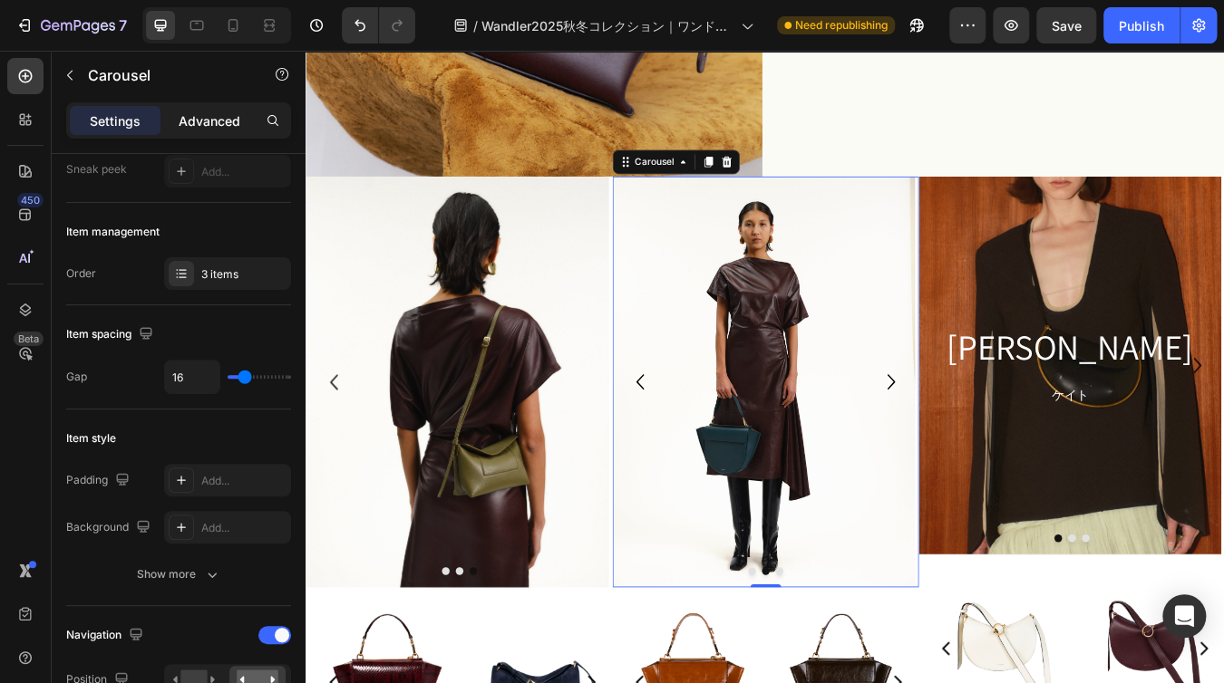
click at [225, 124] on p "Advanced" at bounding box center [210, 120] width 62 height 19
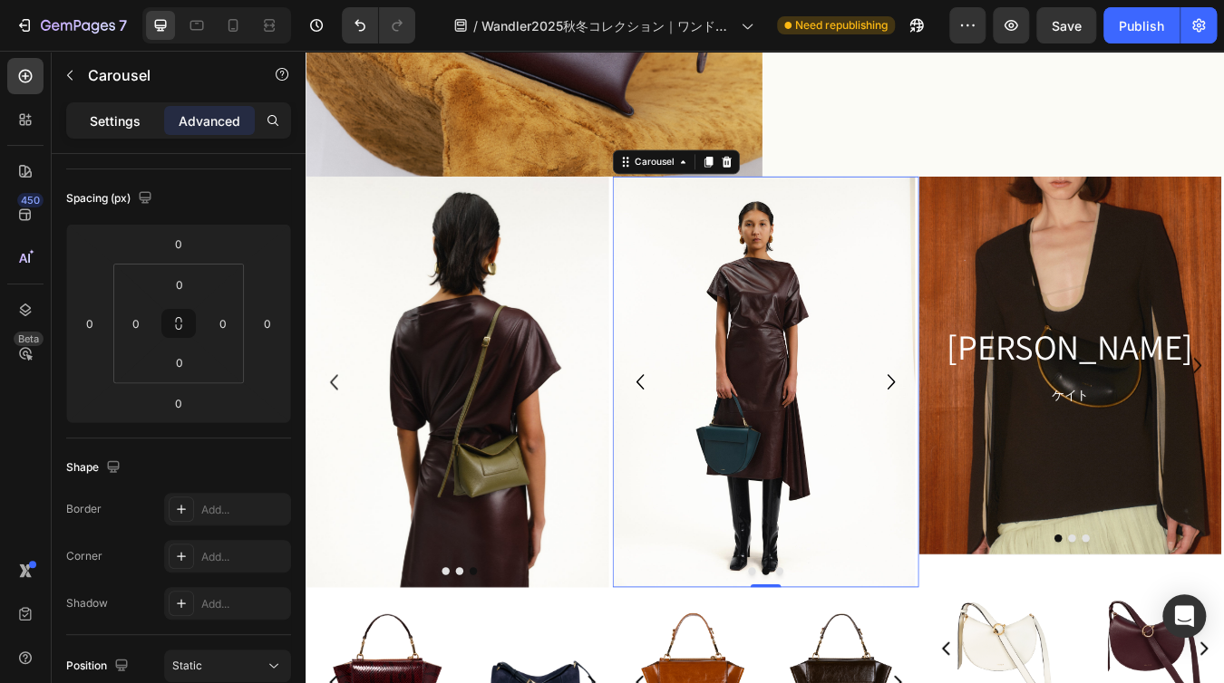
click at [123, 121] on p "Settings" at bounding box center [115, 120] width 51 height 19
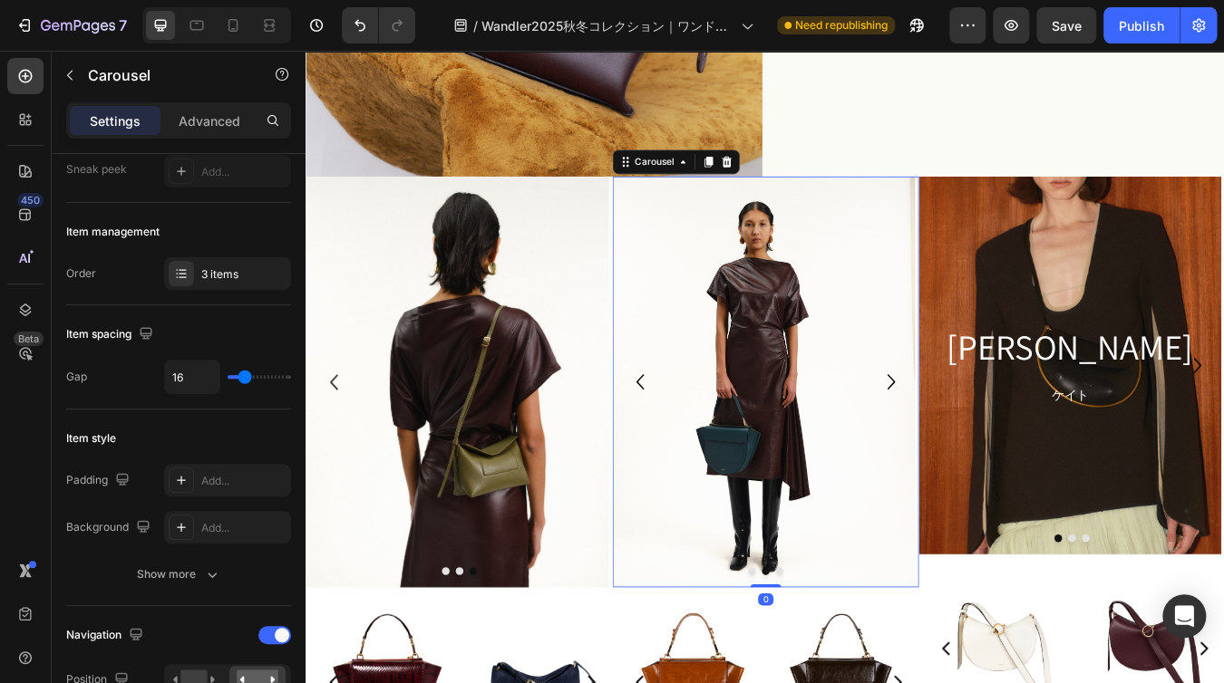
click at [984, 432] on icon "Carousel Next Arrow" at bounding box center [998, 442] width 36 height 53
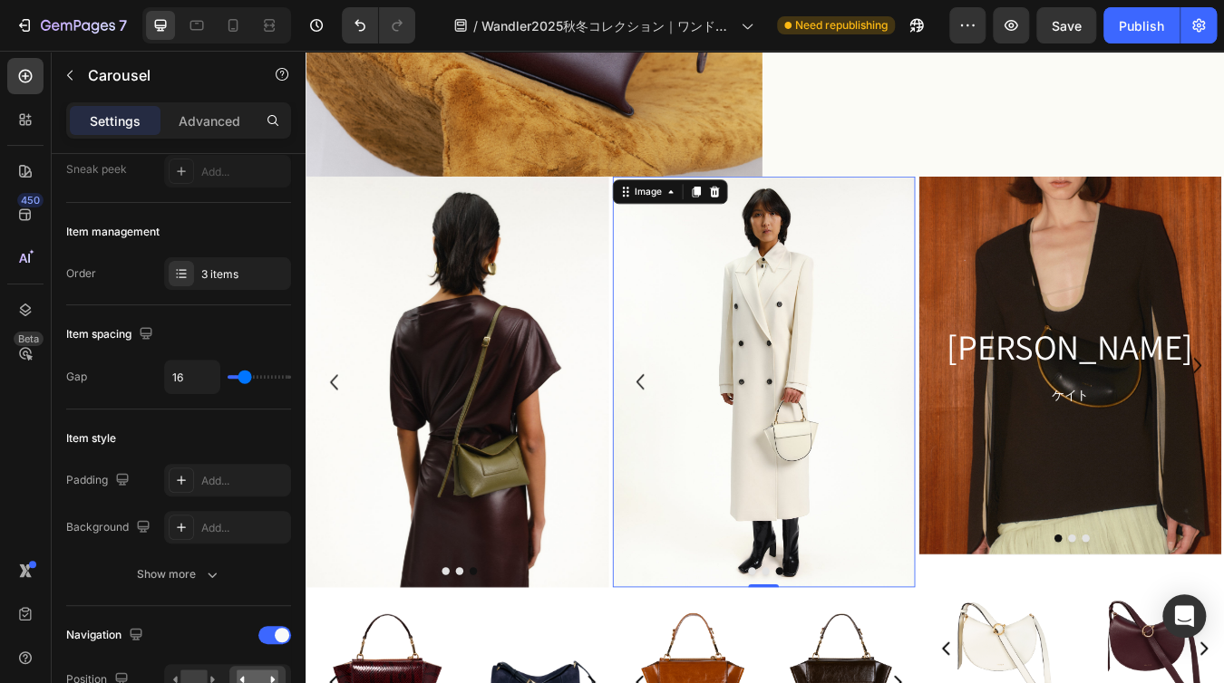
click at [868, 404] on img at bounding box center [847, 442] width 358 height 487
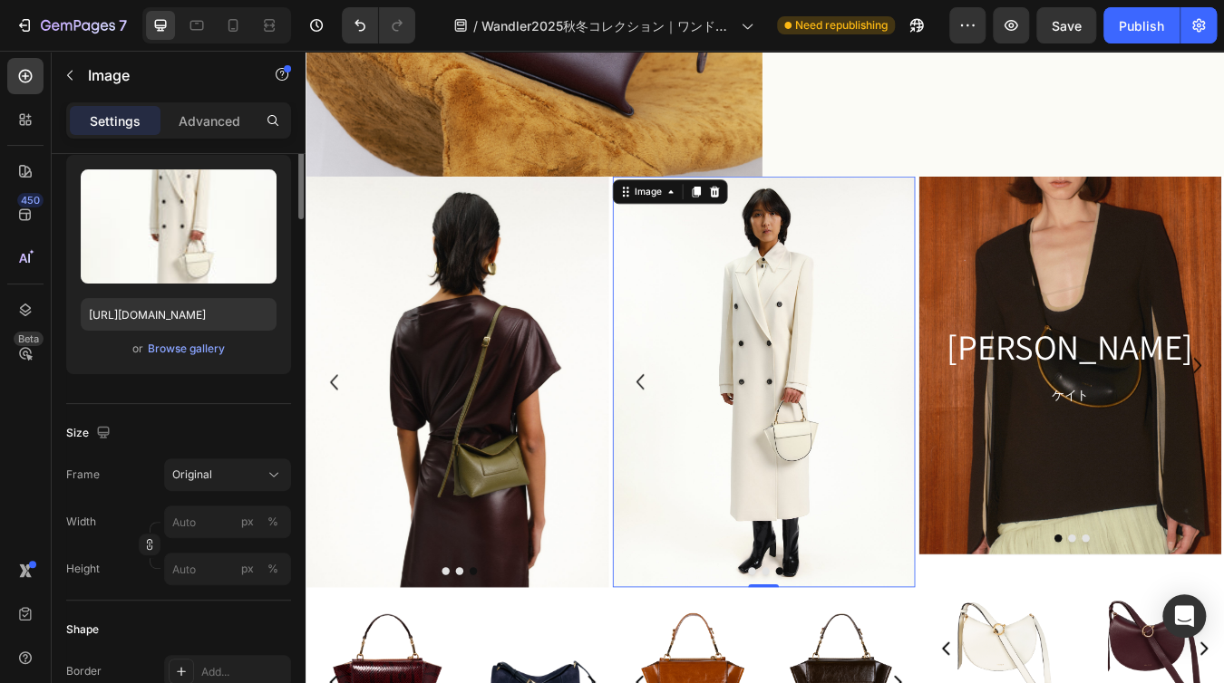
scroll to position [0, 0]
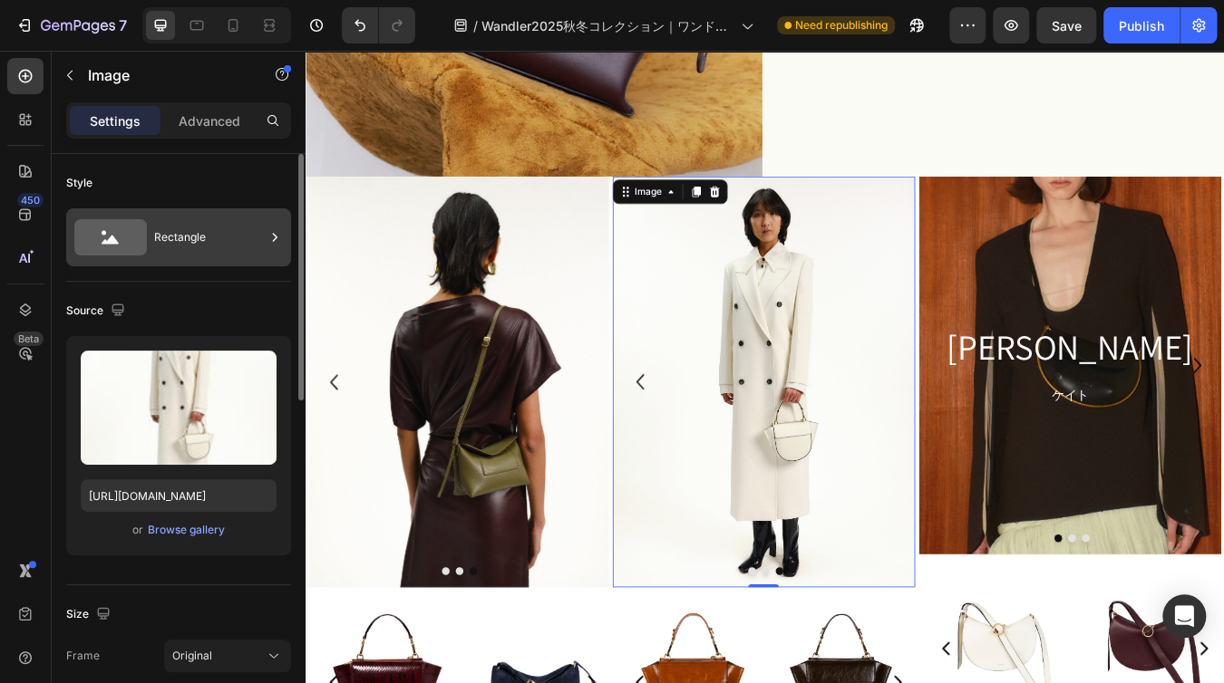
click at [260, 235] on div "Rectangle" at bounding box center [209, 238] width 111 height 42
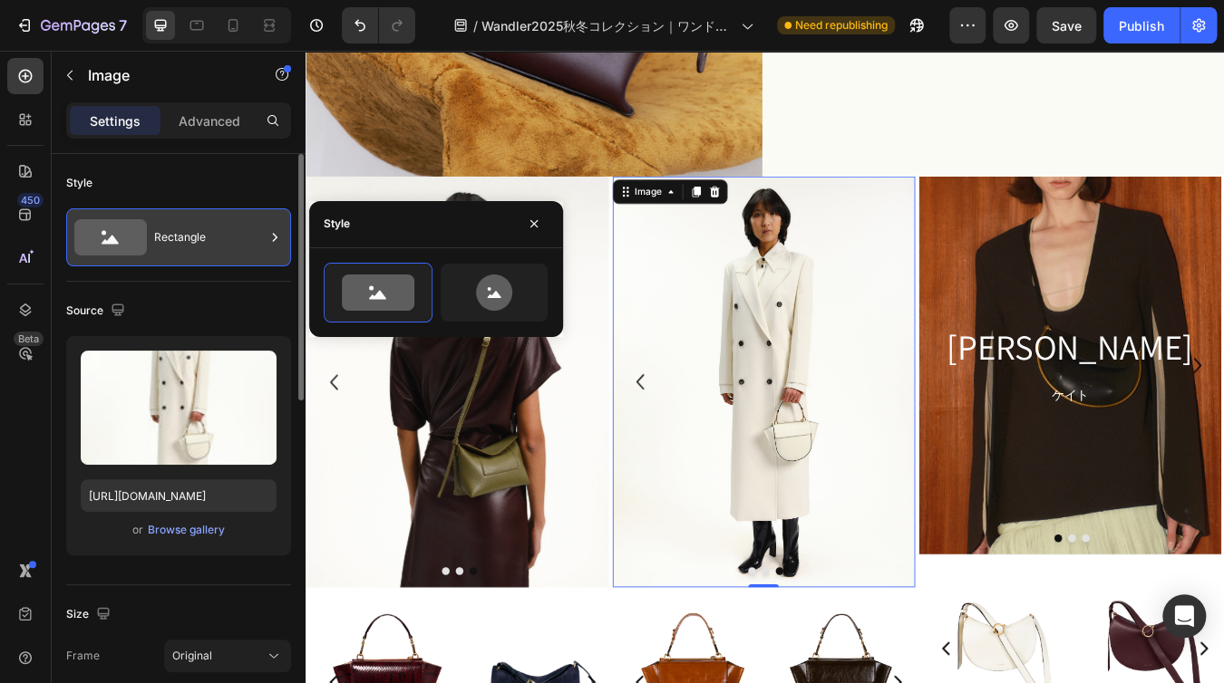
click at [260, 235] on div "Rectangle" at bounding box center [209, 238] width 111 height 42
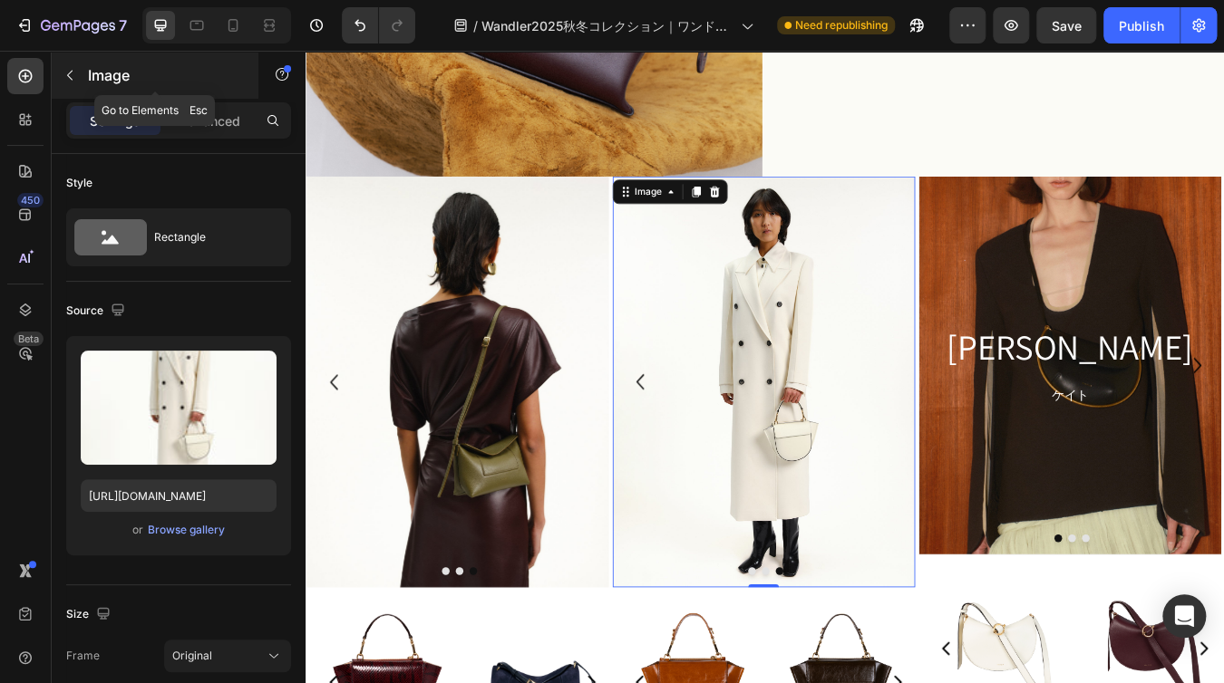
click at [73, 75] on icon "button" at bounding box center [70, 75] width 15 height 15
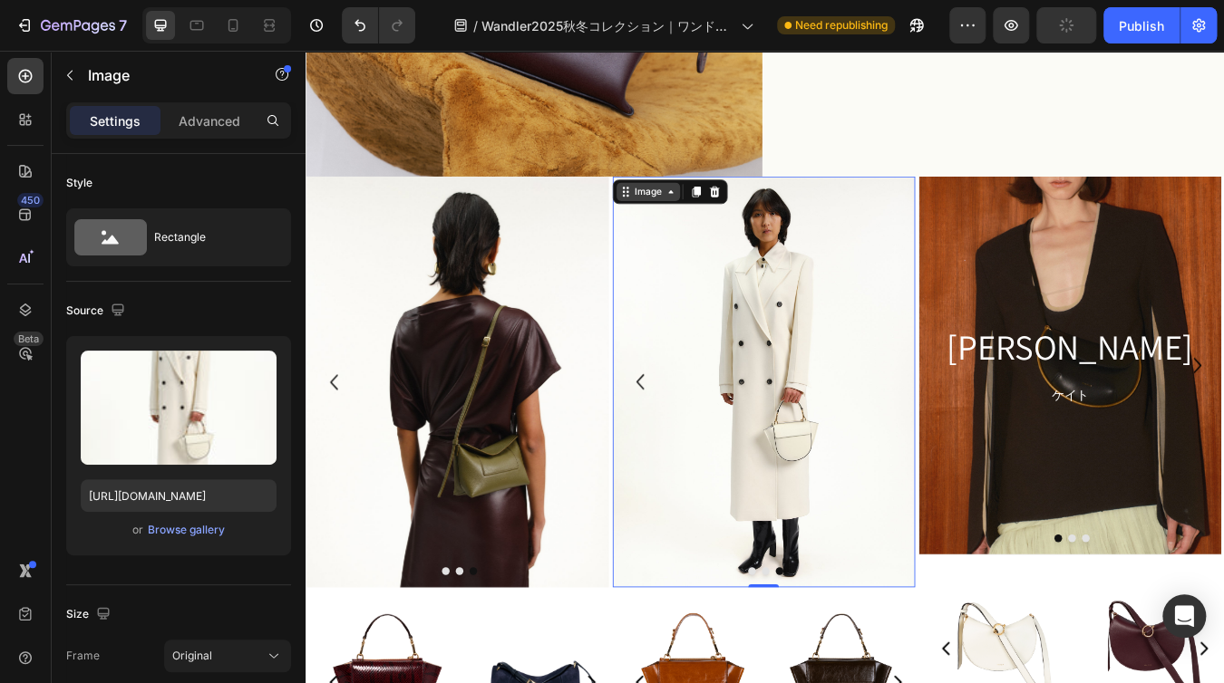
click at [691, 209] on div "Image" at bounding box center [710, 217] width 39 height 16
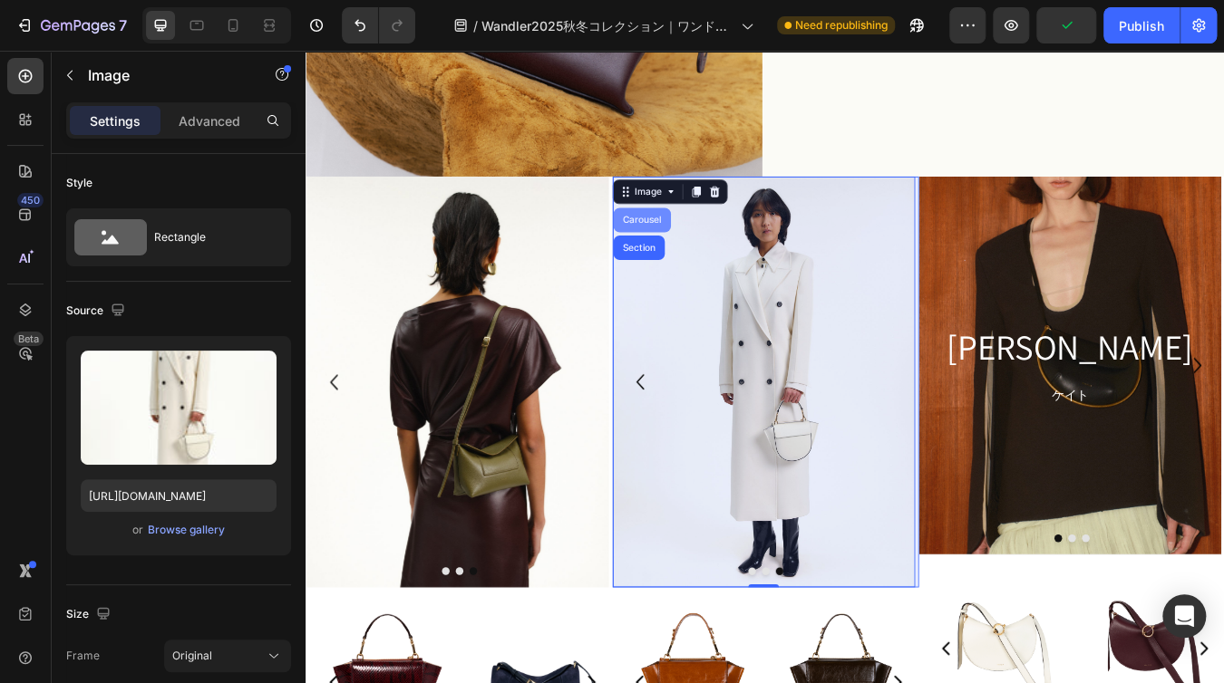
click at [700, 246] on div "Carousel" at bounding box center [702, 251] width 53 height 11
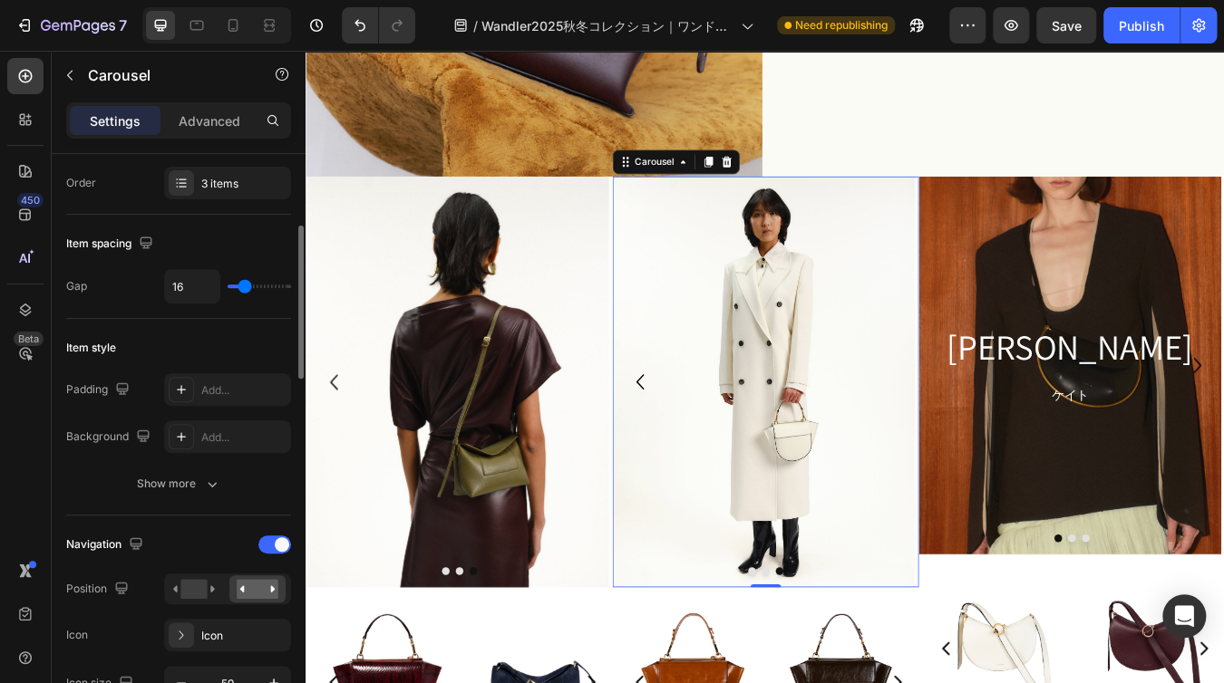
scroll to position [181, 0]
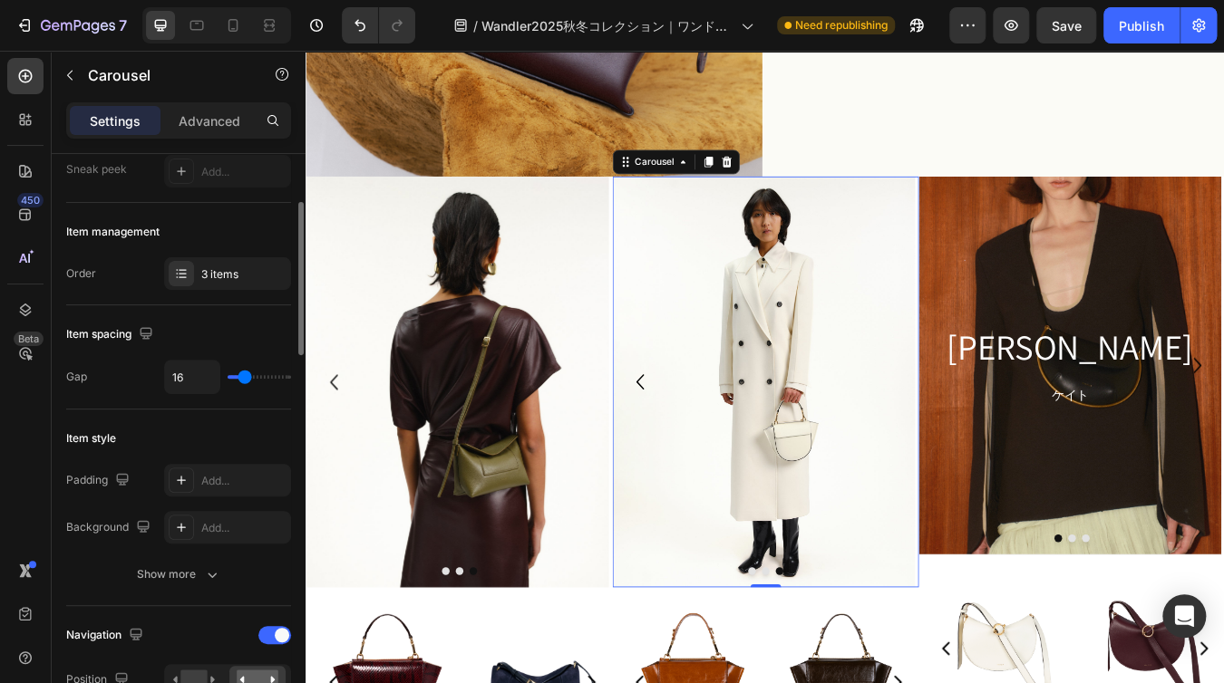
click at [245, 271] on div "3 items" at bounding box center [243, 275] width 85 height 16
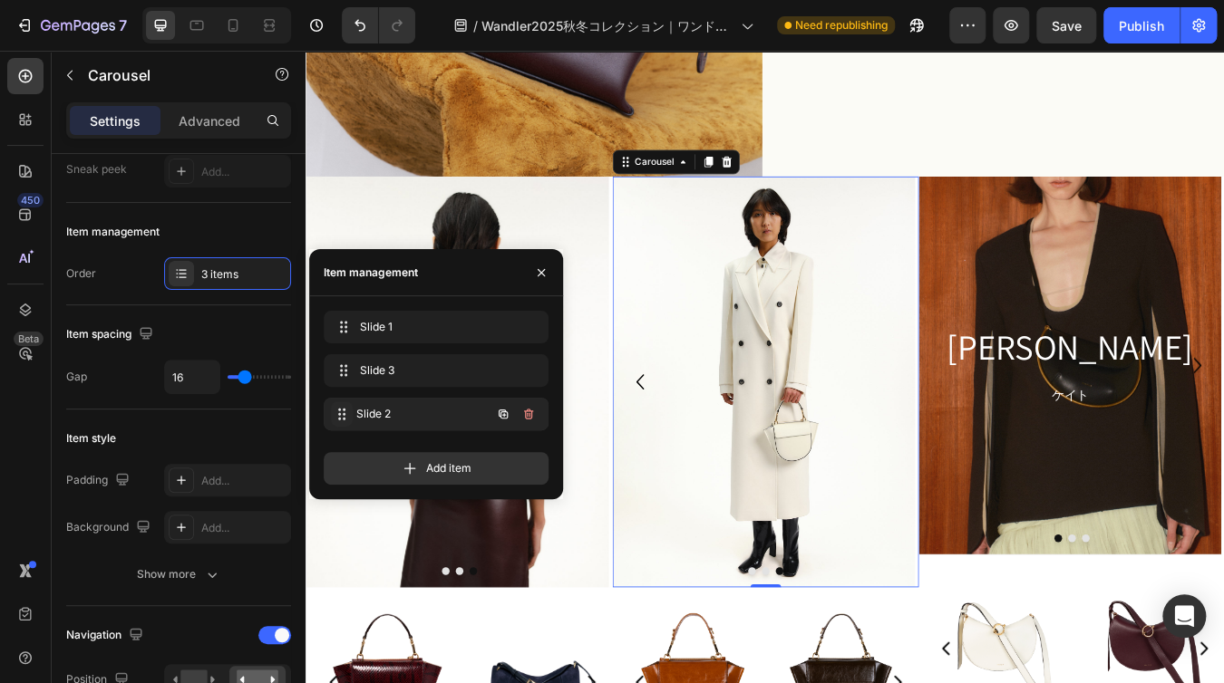
drag, startPoint x: 345, startPoint y: 363, endPoint x: 345, endPoint y: 407, distance: 44.4
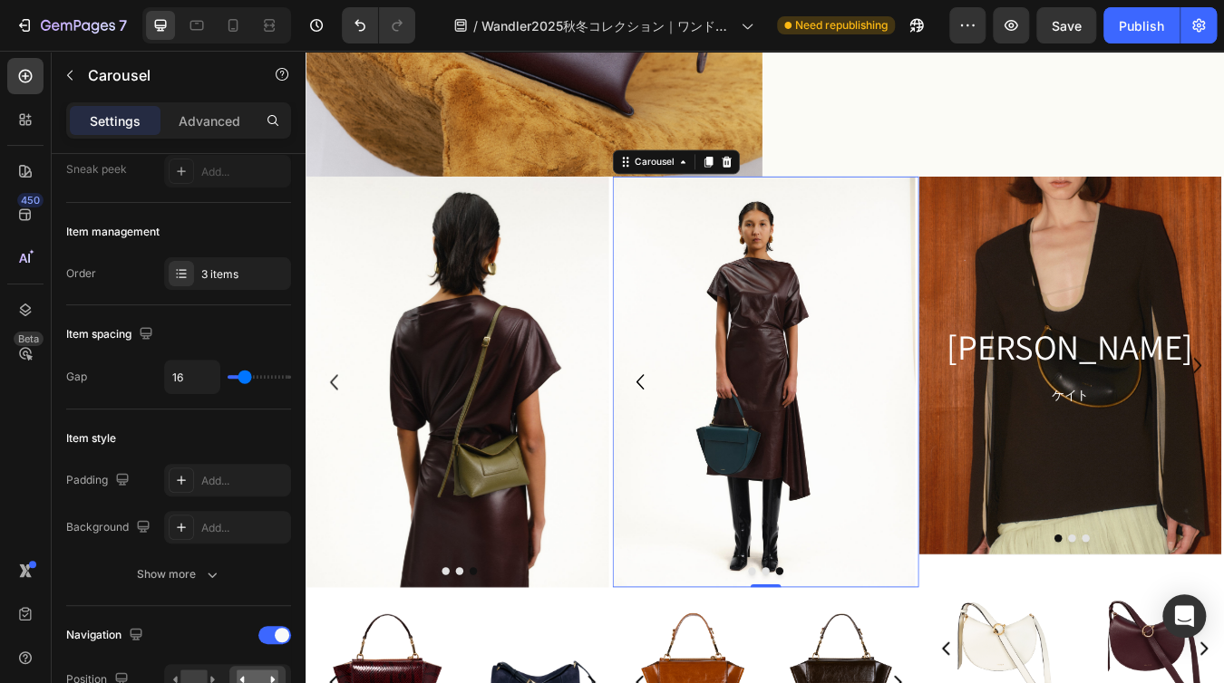
click at [692, 423] on icon "Carousel Back Arrow" at bounding box center [701, 442] width 36 height 53
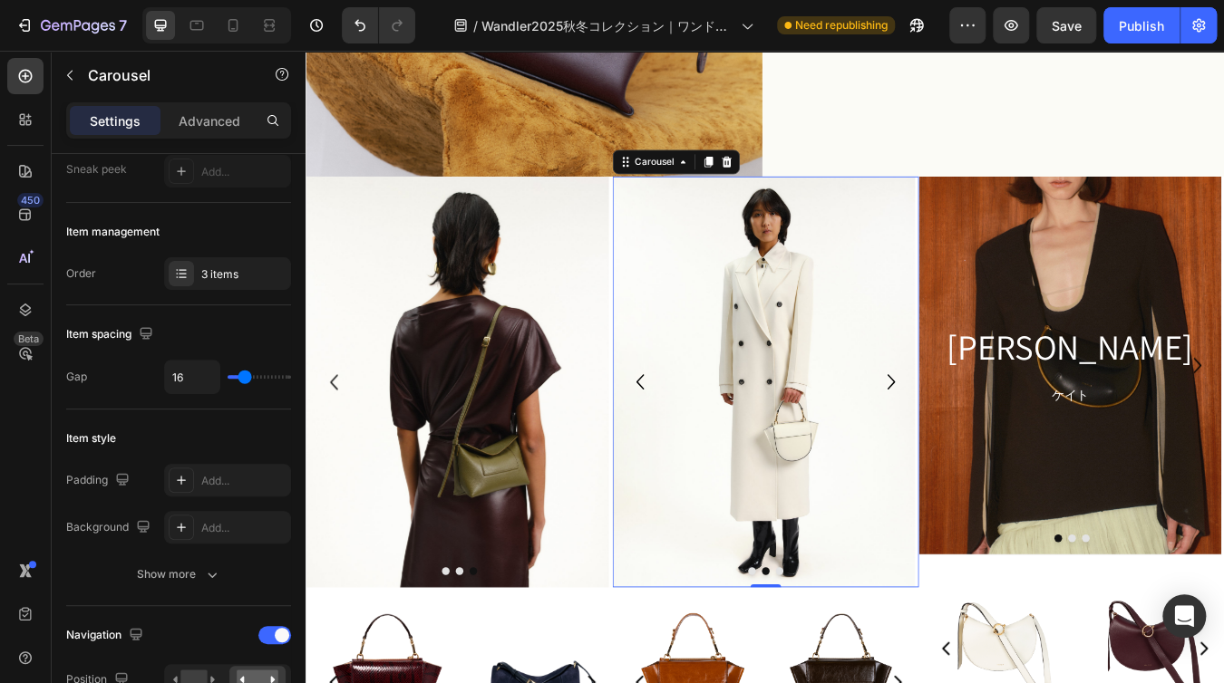
click at [984, 429] on icon "Carousel Next Arrow" at bounding box center [998, 442] width 36 height 53
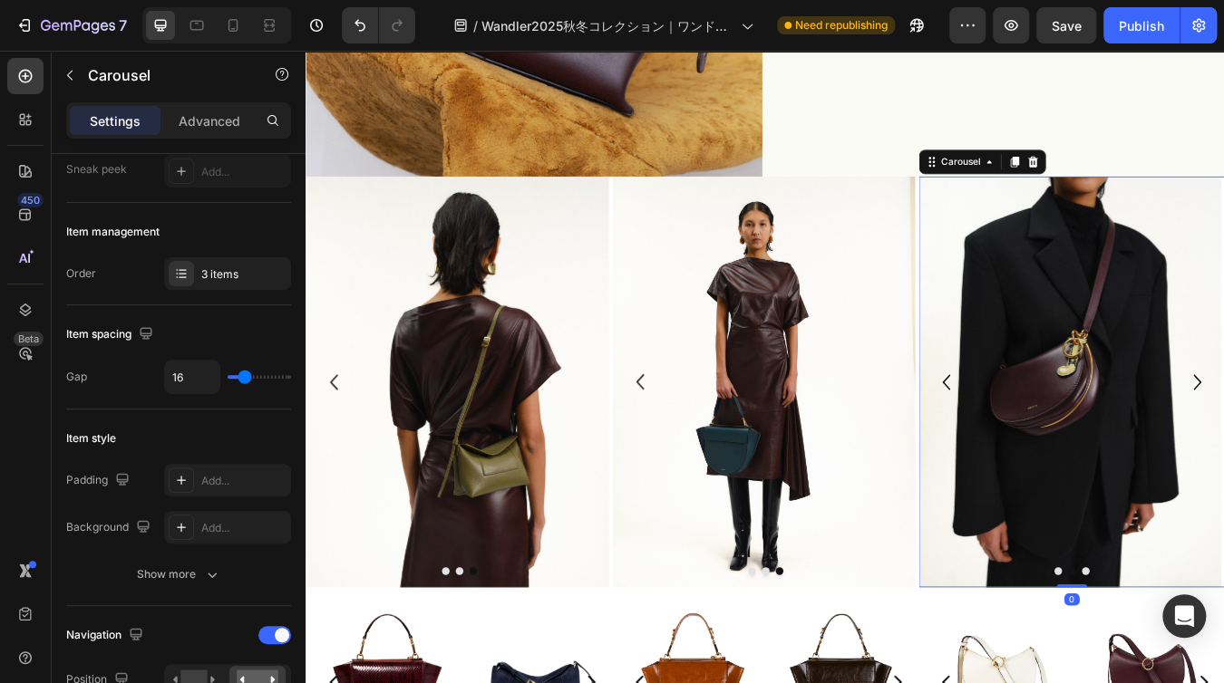
click at [1223, 414] on div "KATE Heading ケイト Text Block Hero Banner Image Image" at bounding box center [1212, 442] width 363 height 487
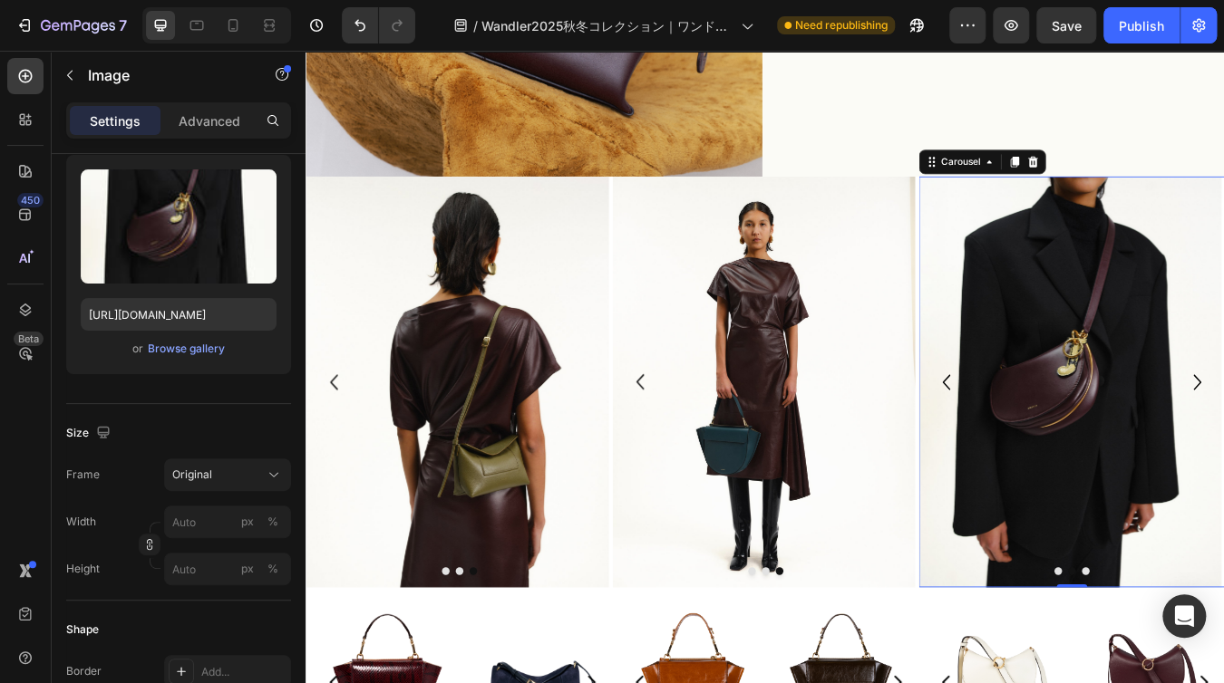
click at [1223, 414] on img at bounding box center [1210, 442] width 358 height 487
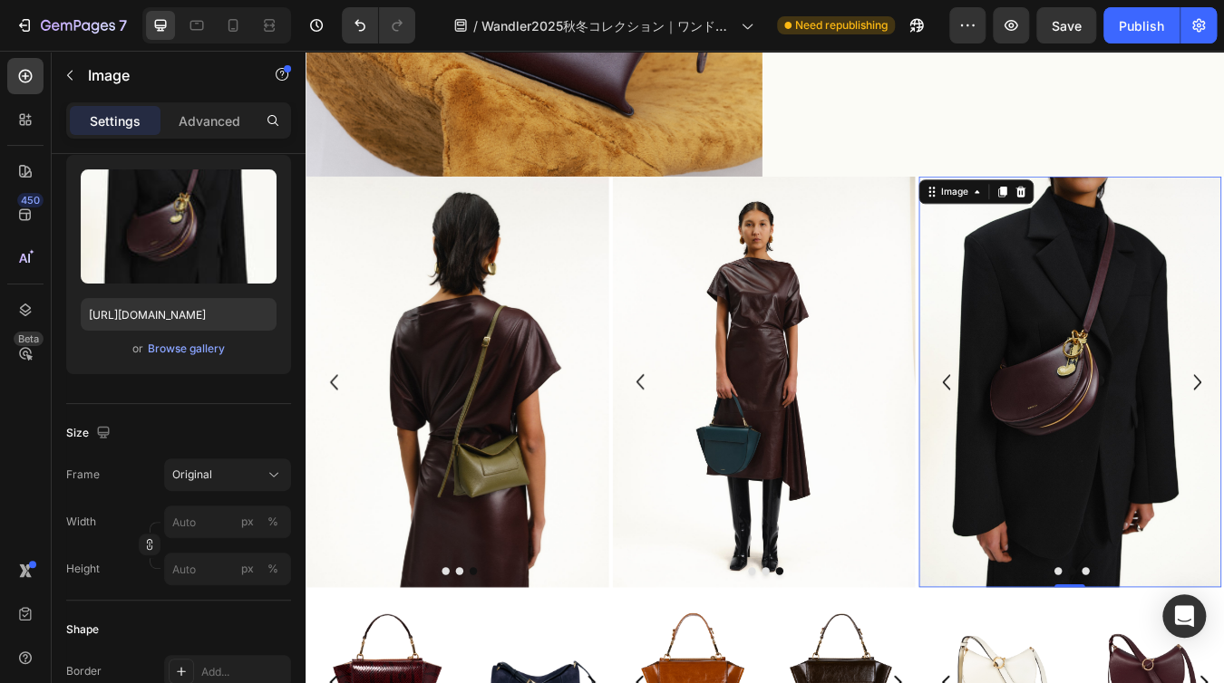
scroll to position [0, 0]
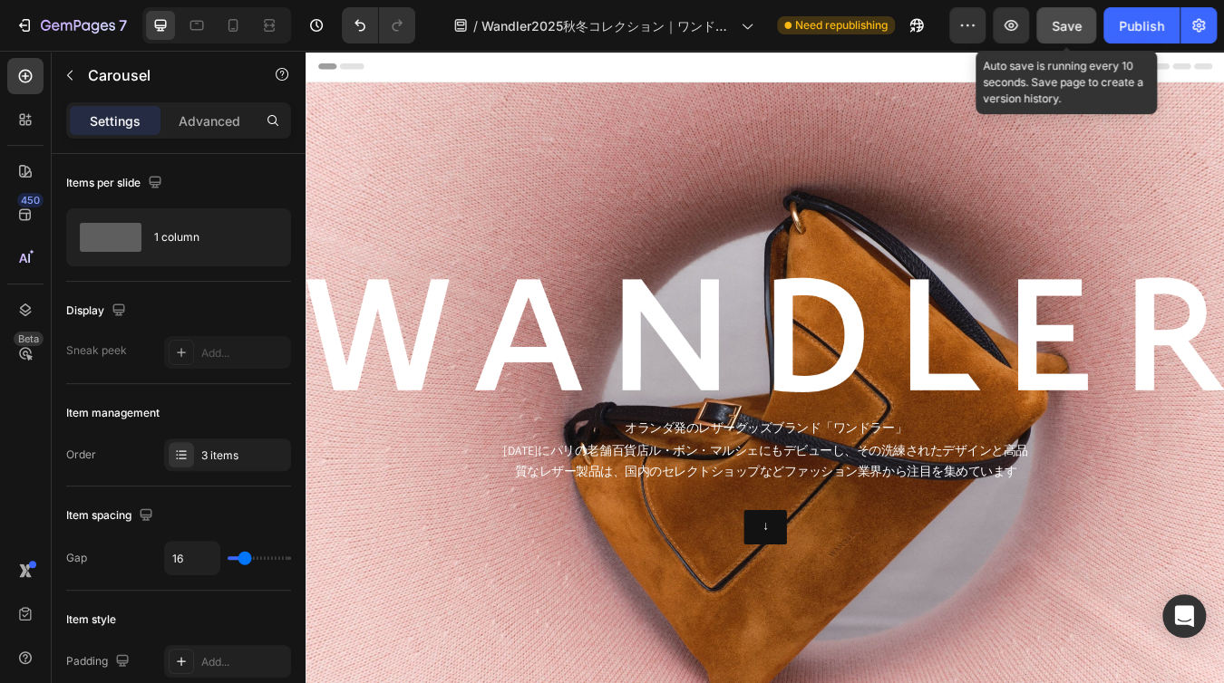
click at [1054, 24] on span "Save" at bounding box center [1066, 25] width 30 height 15
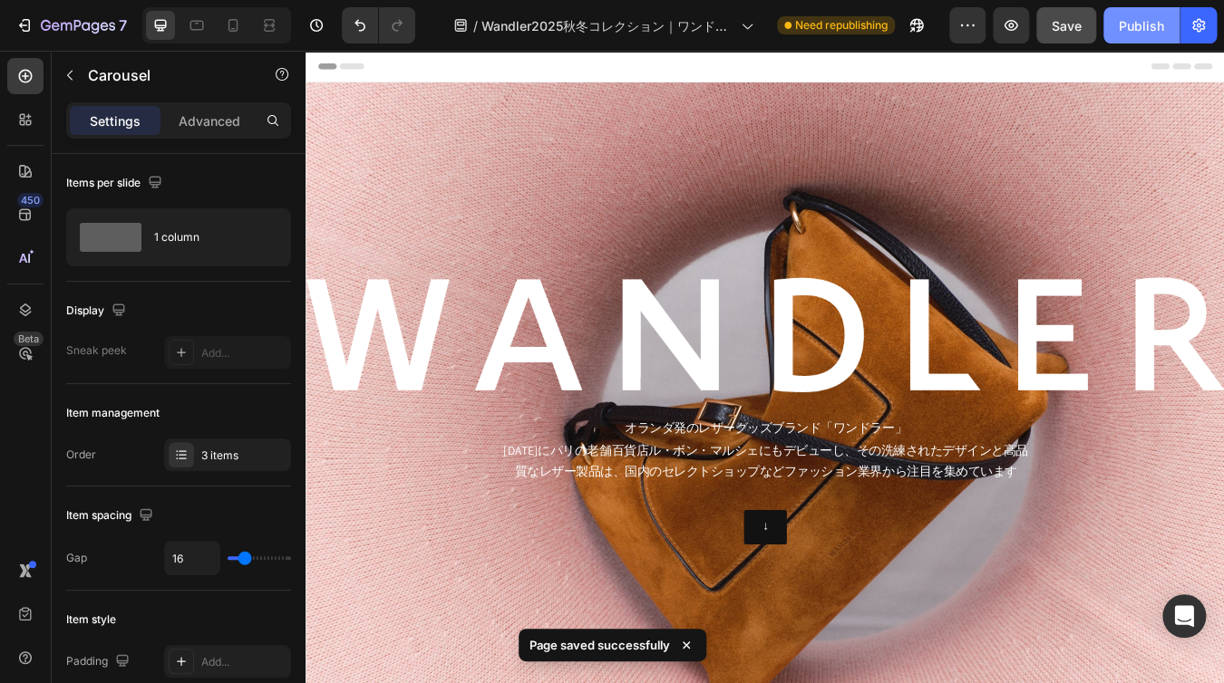
click at [1128, 31] on div "Publish" at bounding box center [1141, 25] width 45 height 19
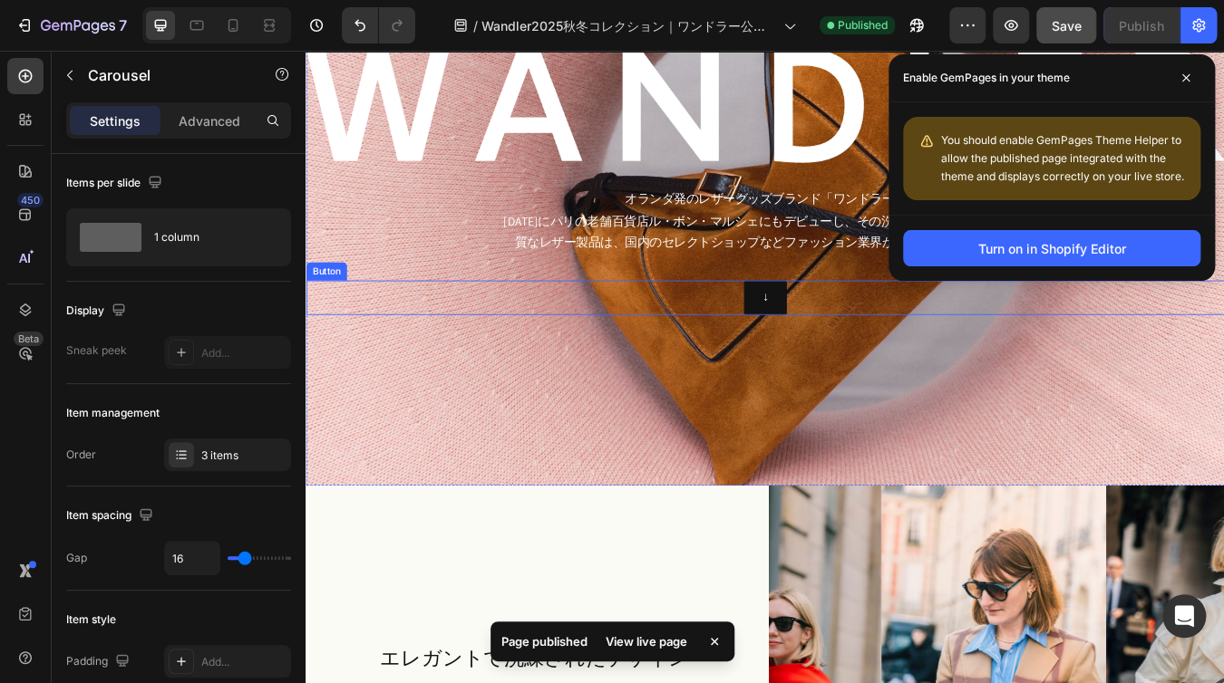
scroll to position [453, 0]
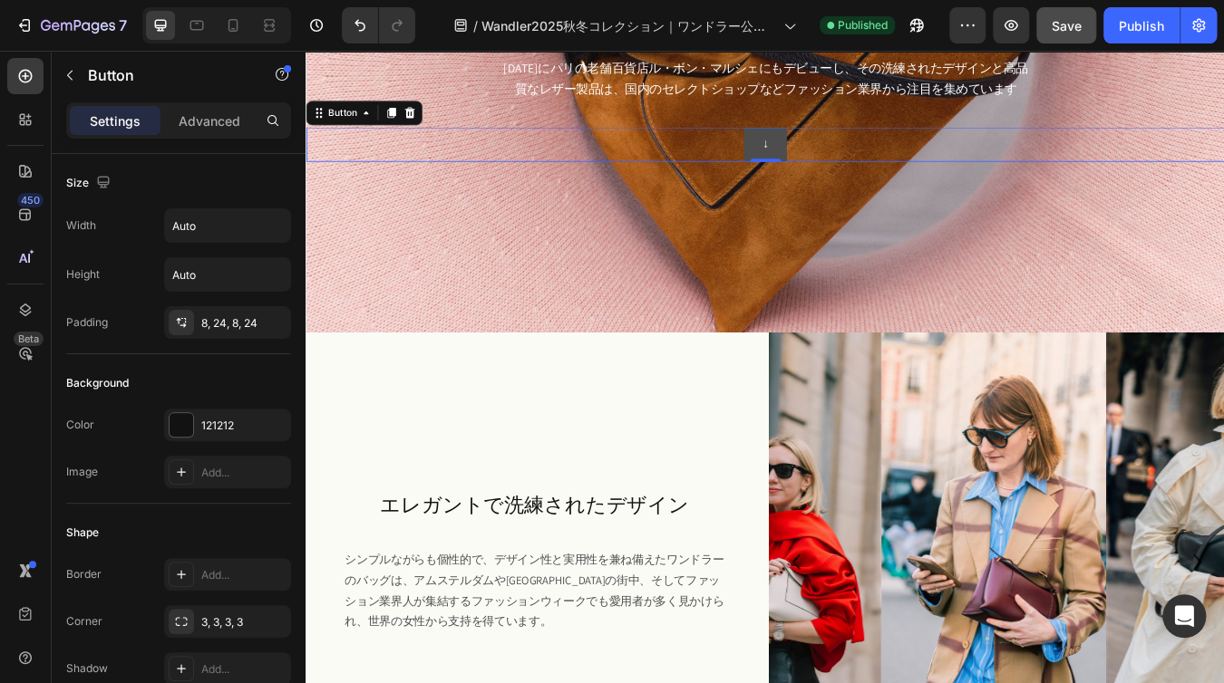
click at [859, 166] on link "↓" at bounding box center [849, 161] width 51 height 41
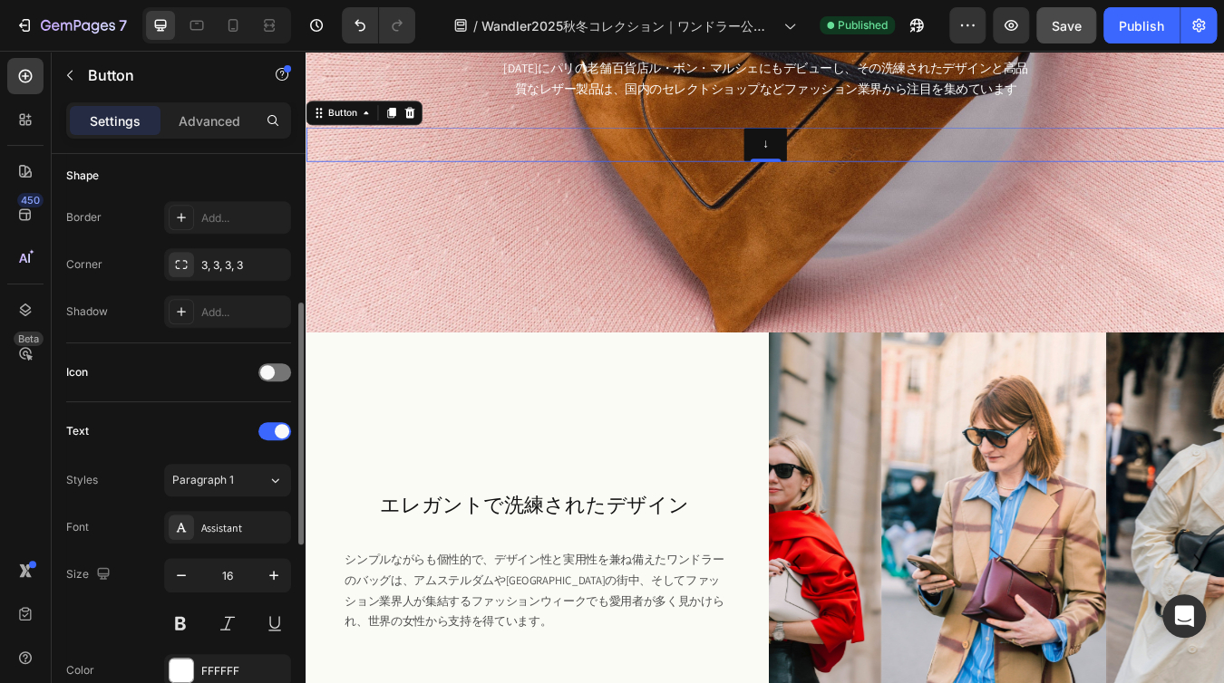
scroll to position [0, 0]
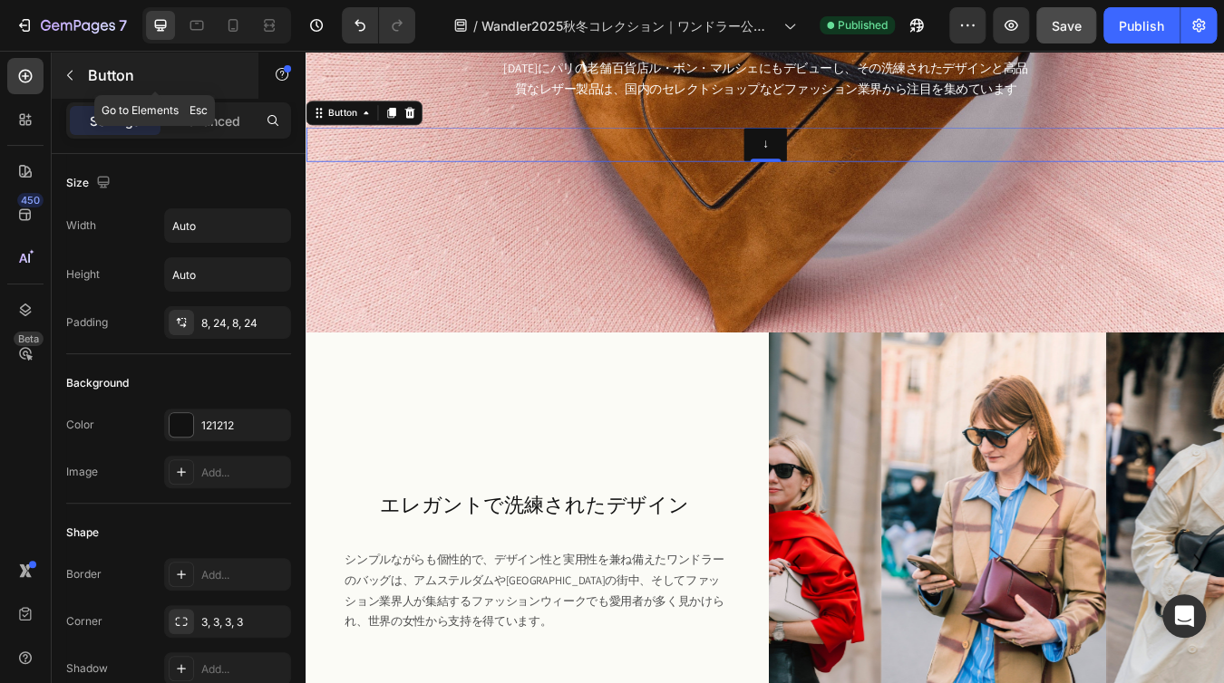
click at [73, 73] on icon "button" at bounding box center [70, 75] width 15 height 15
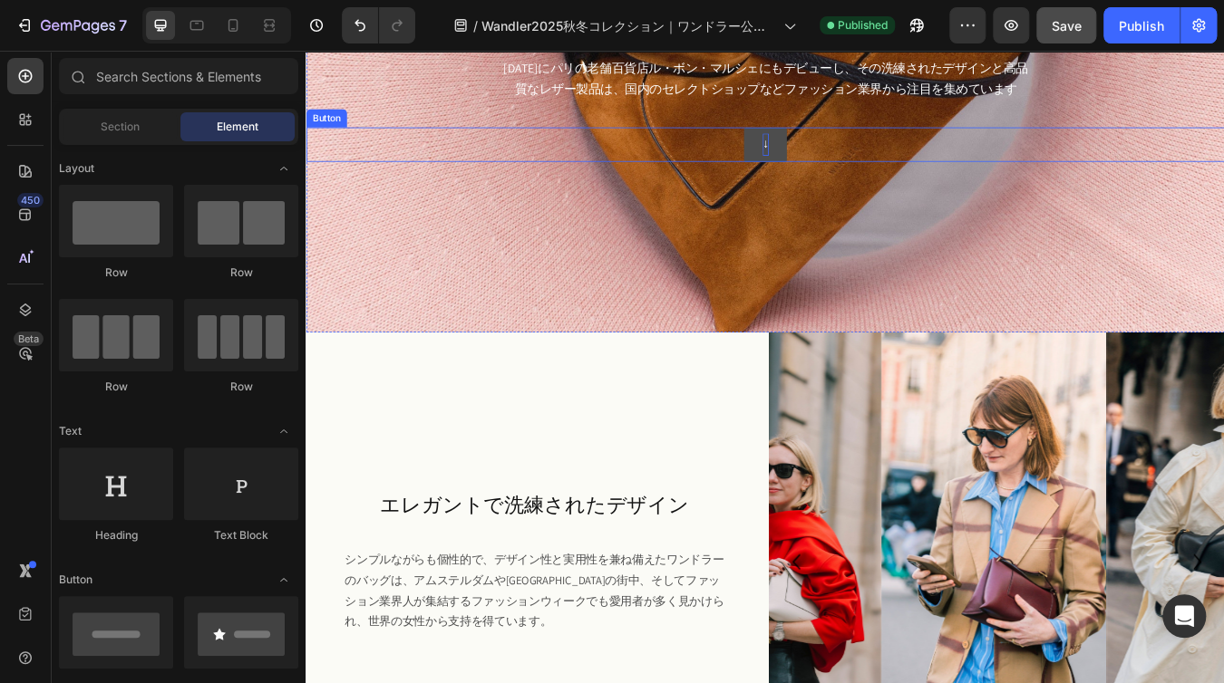
click at [846, 163] on p "↓" at bounding box center [849, 162] width 7 height 26
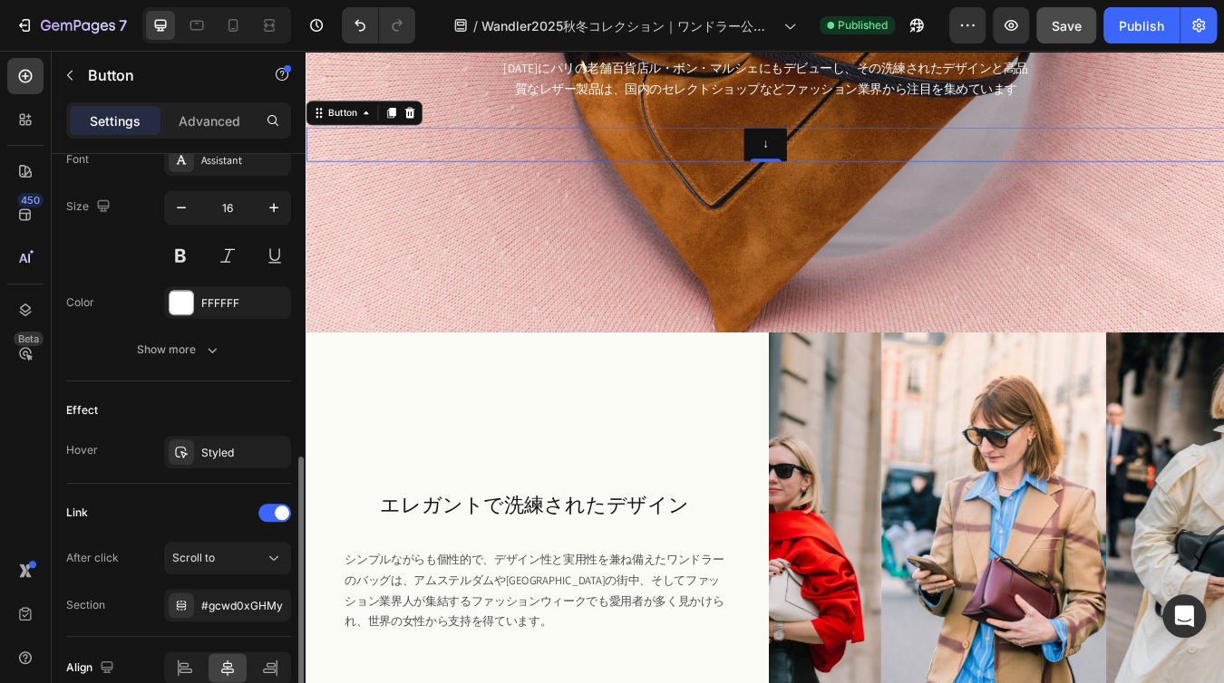
scroll to position [810, 0]
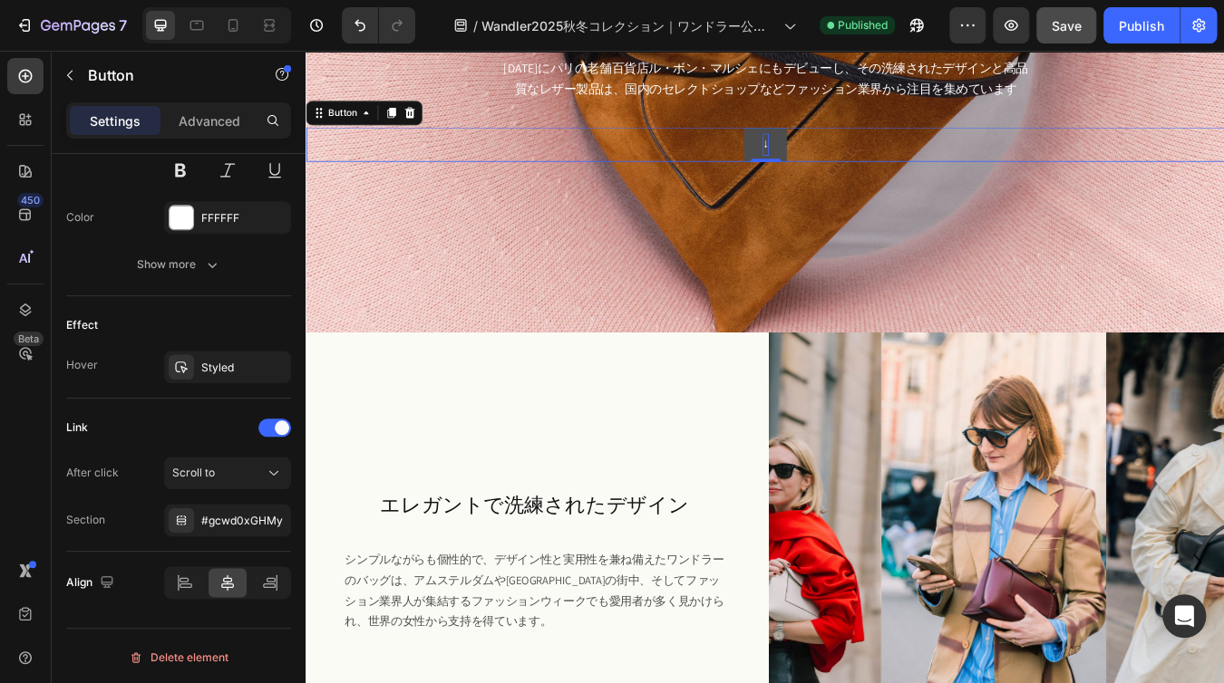
click at [846, 162] on p "↓" at bounding box center [849, 162] width 7 height 26
click at [925, 171] on link "コレクションを見る↓" at bounding box center [849, 161] width 181 height 41
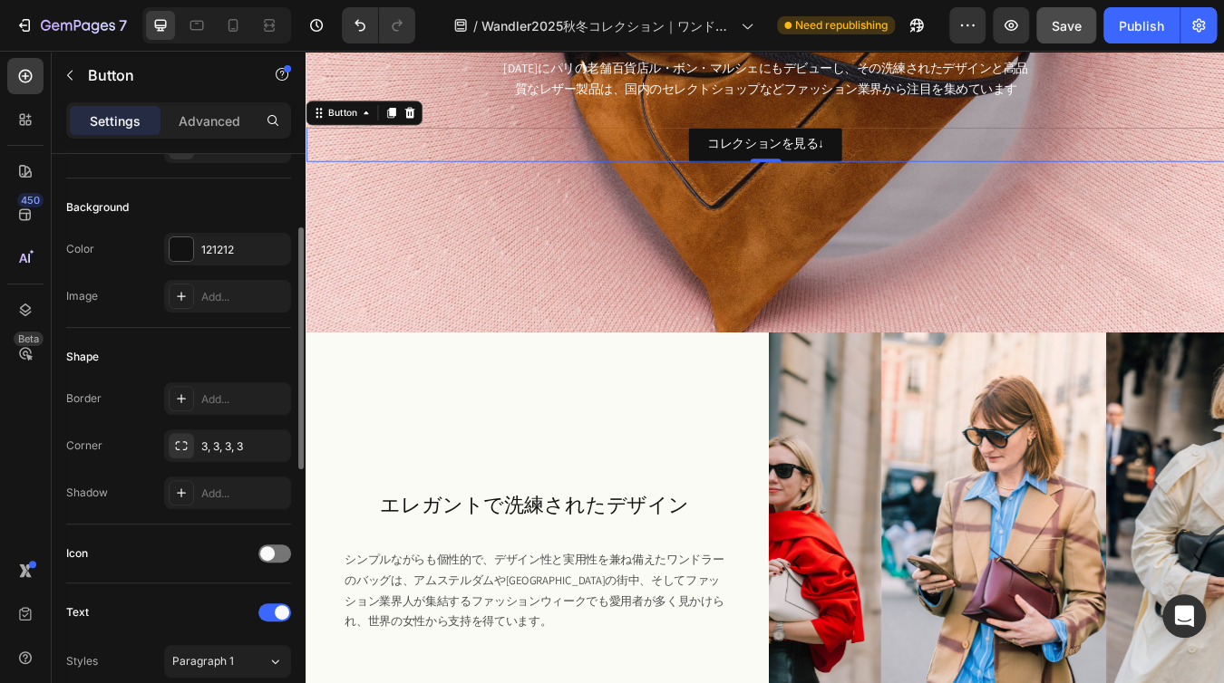
scroll to position [0, 0]
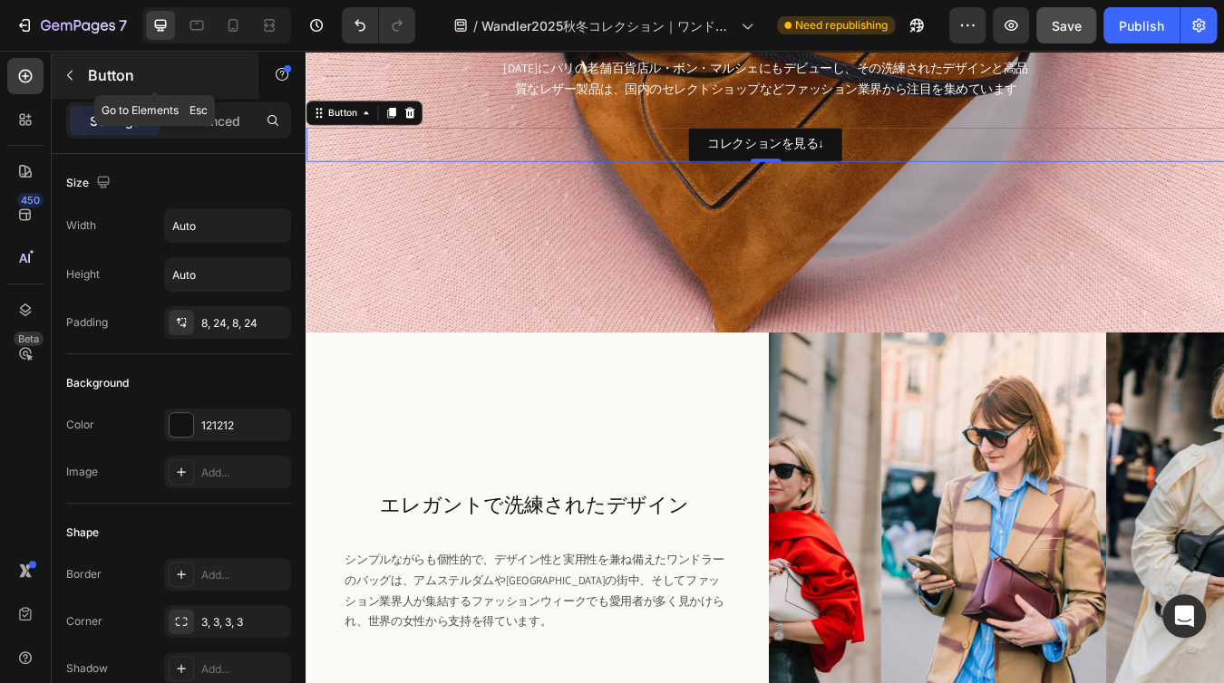
click at [75, 75] on icon "button" at bounding box center [70, 75] width 15 height 15
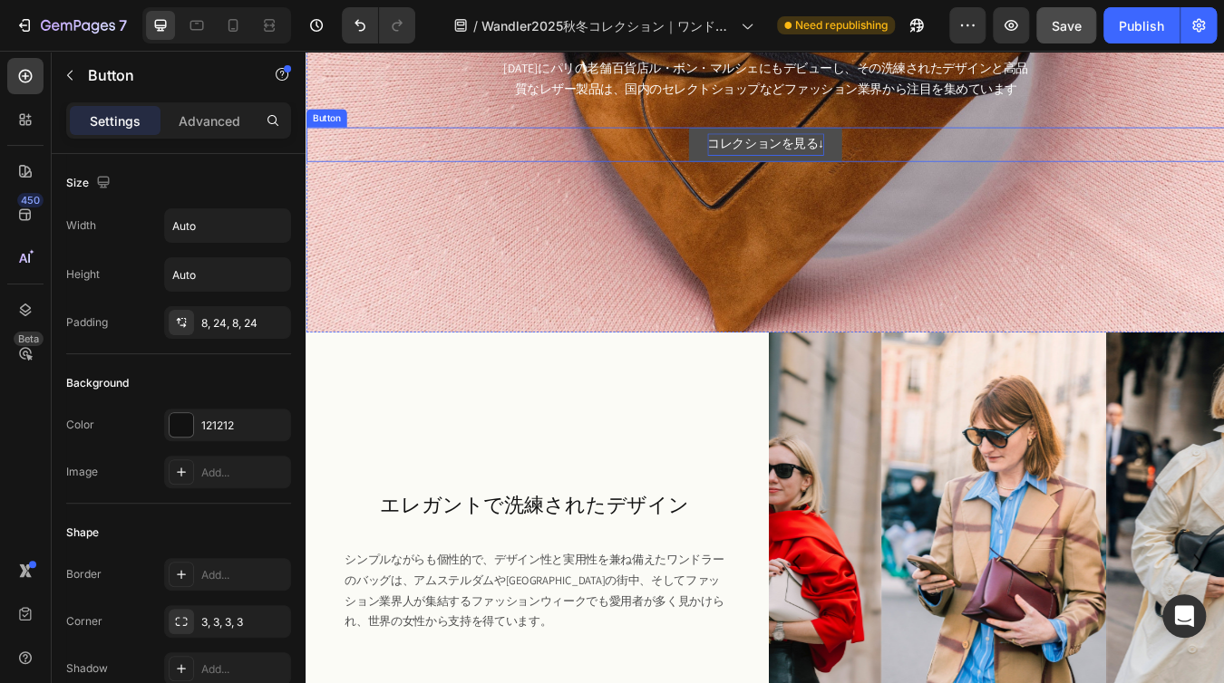
click at [818, 163] on p "コレクションを見る↓" at bounding box center [849, 162] width 138 height 26
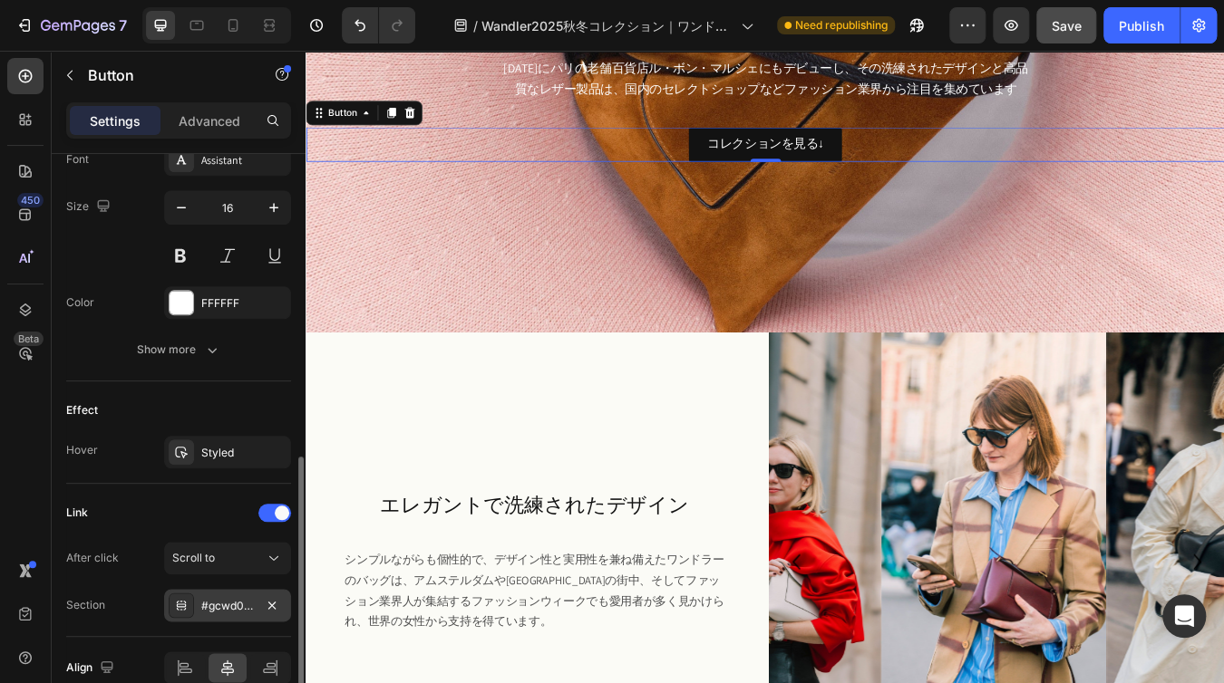
scroll to position [810, 0]
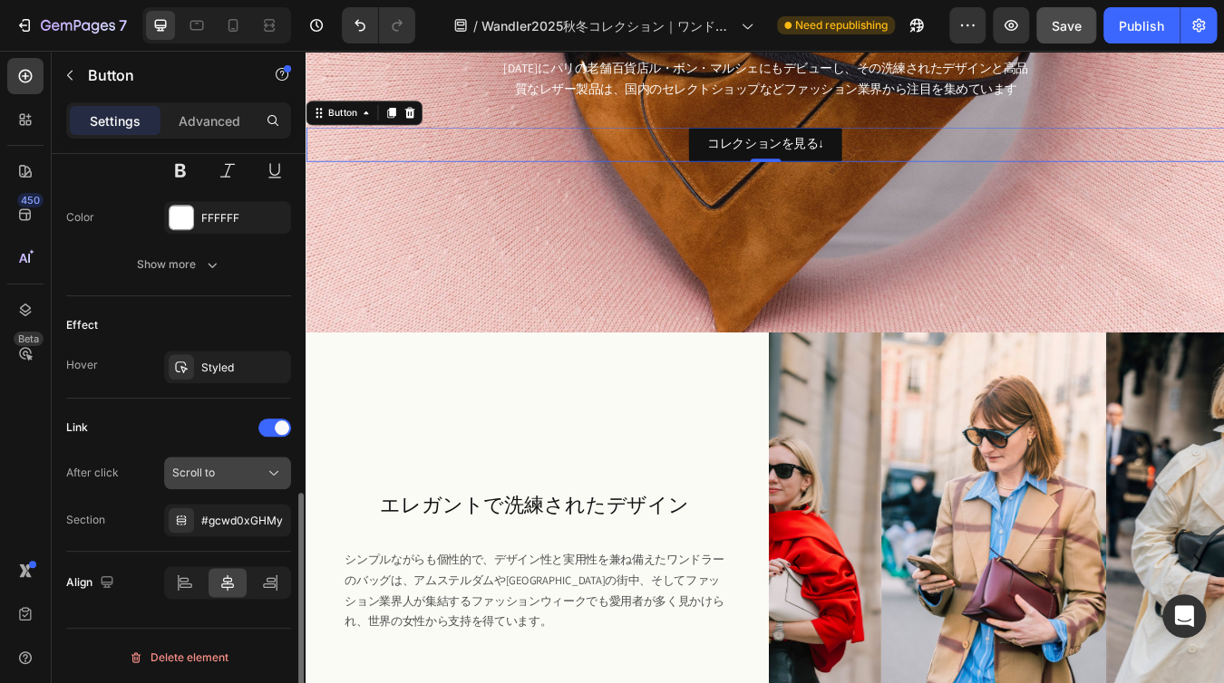
click at [228, 467] on div "Scroll to" at bounding box center [218, 473] width 92 height 16
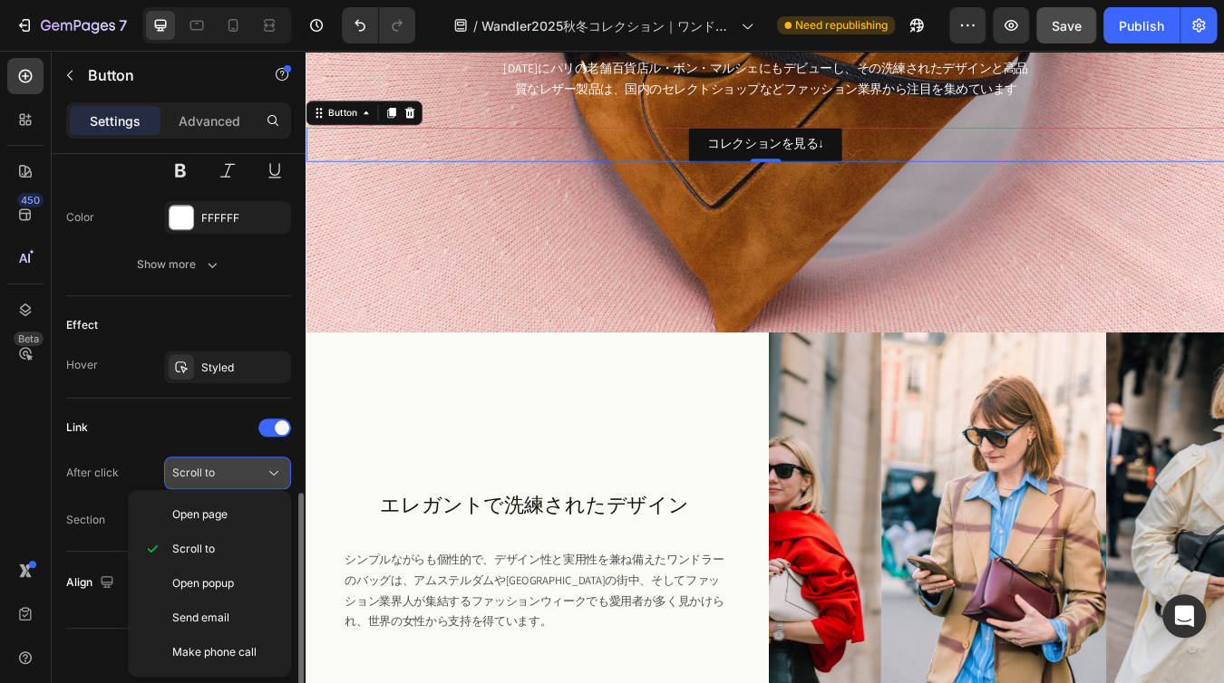
click at [228, 467] on div "Scroll to" at bounding box center [218, 473] width 92 height 16
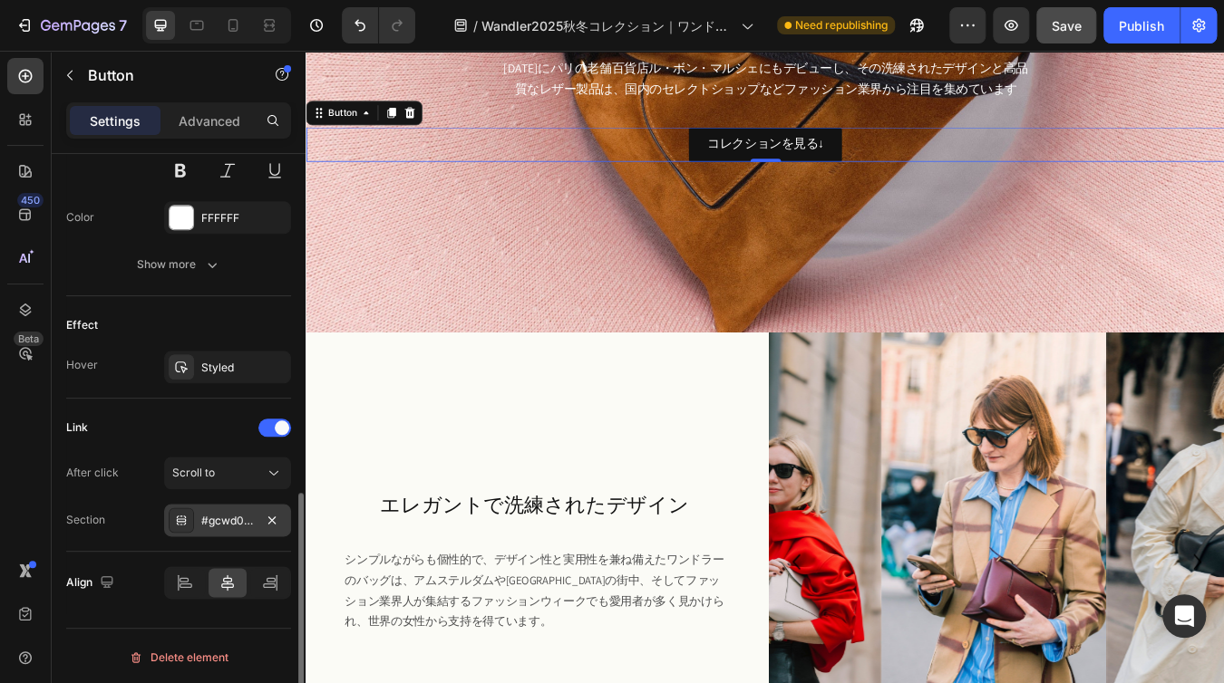
click at [224, 518] on div "#gcwd0xGHMy" at bounding box center [227, 521] width 53 height 16
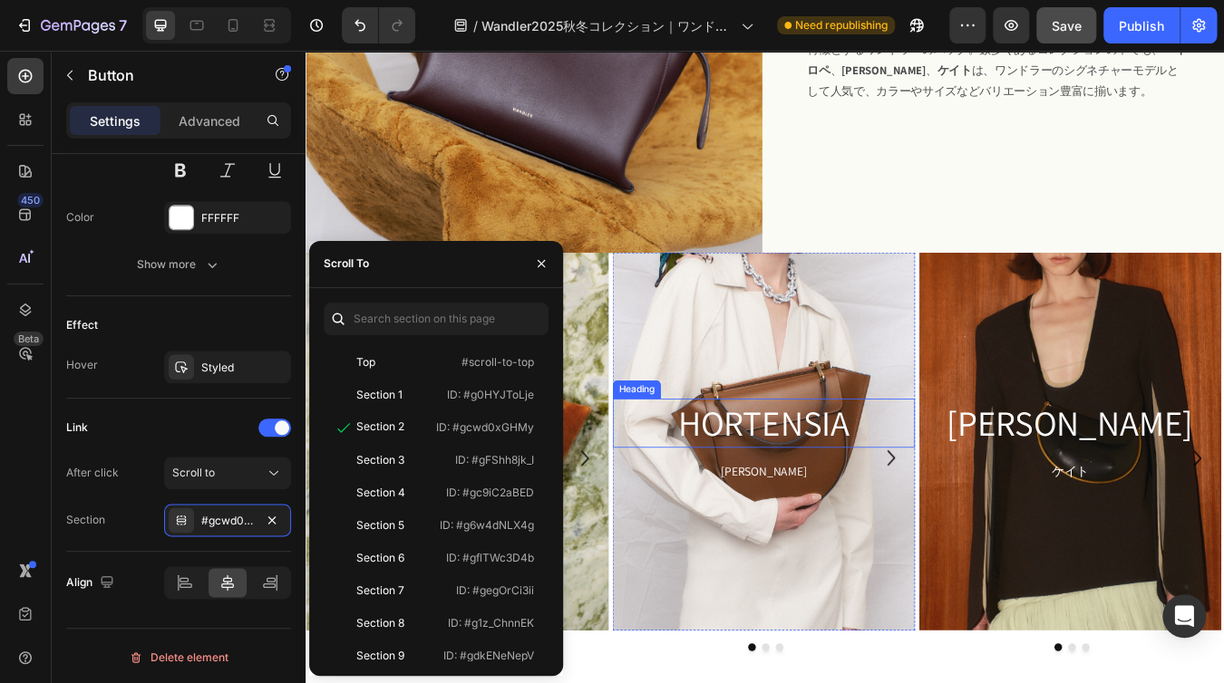
scroll to position [1813, 0]
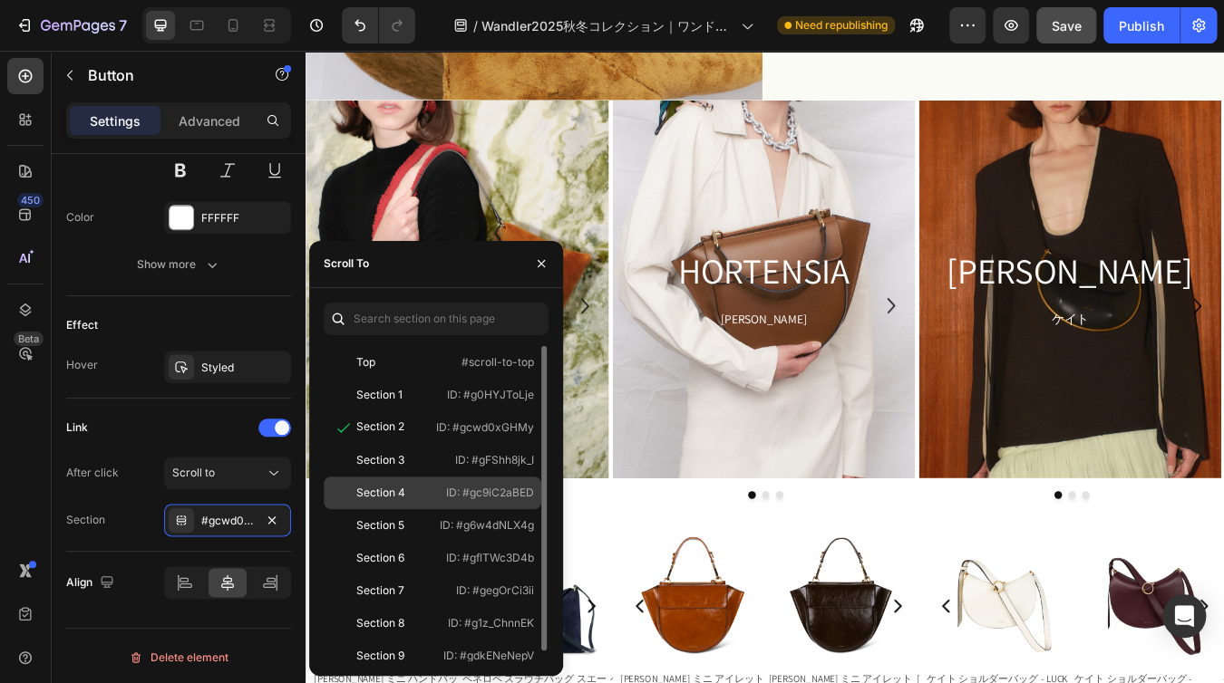
click at [435, 509] on div "Section 4 ID: #gc9iC2aBED" at bounding box center [433, 525] width 218 height 33
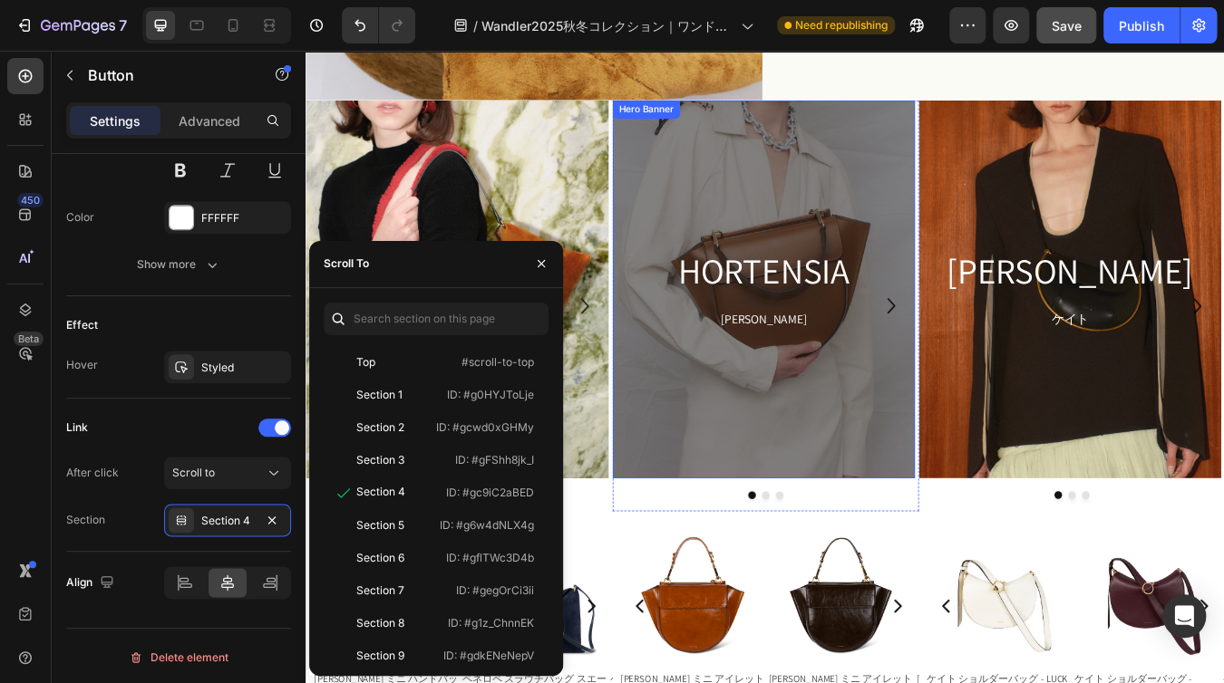
click at [756, 177] on div "Overlay" at bounding box center [847, 333] width 358 height 448
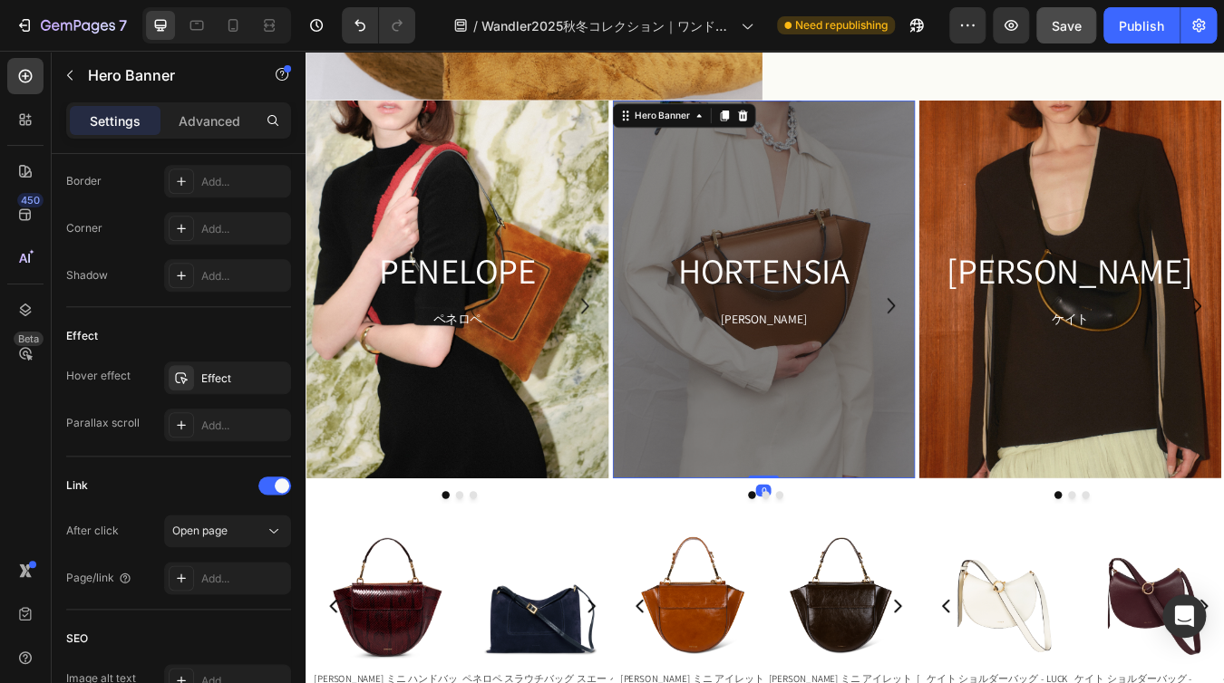
scroll to position [0, 0]
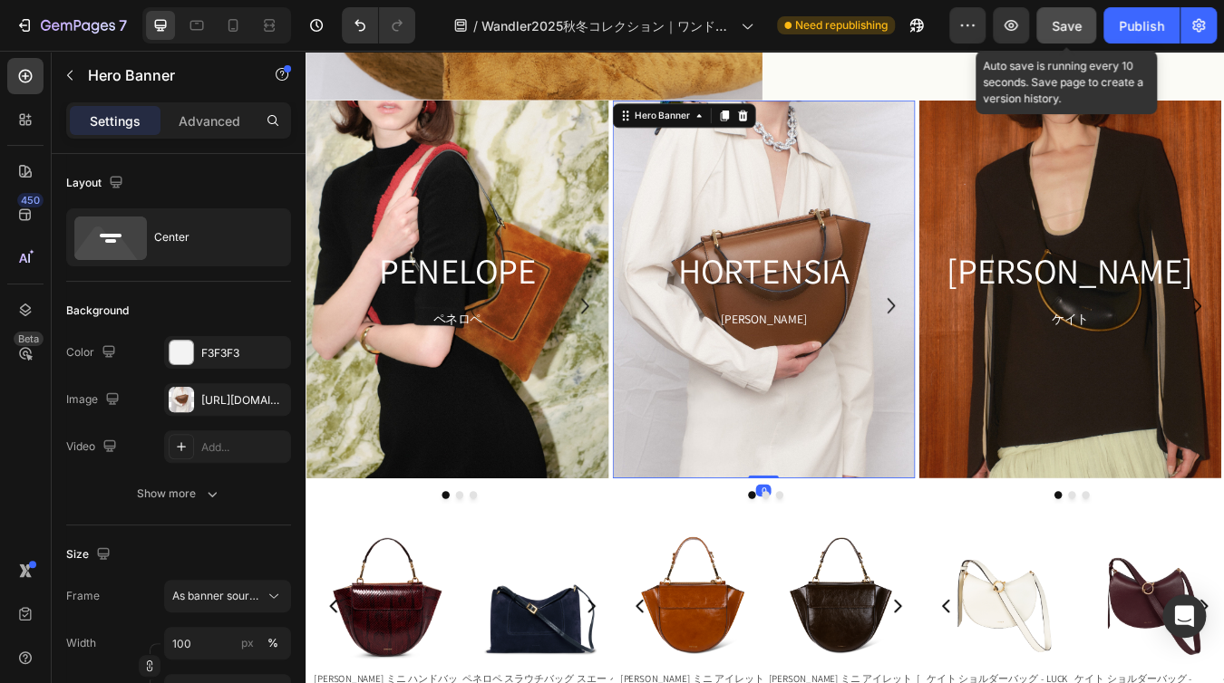
click at [1059, 30] on span "Save" at bounding box center [1066, 25] width 30 height 15
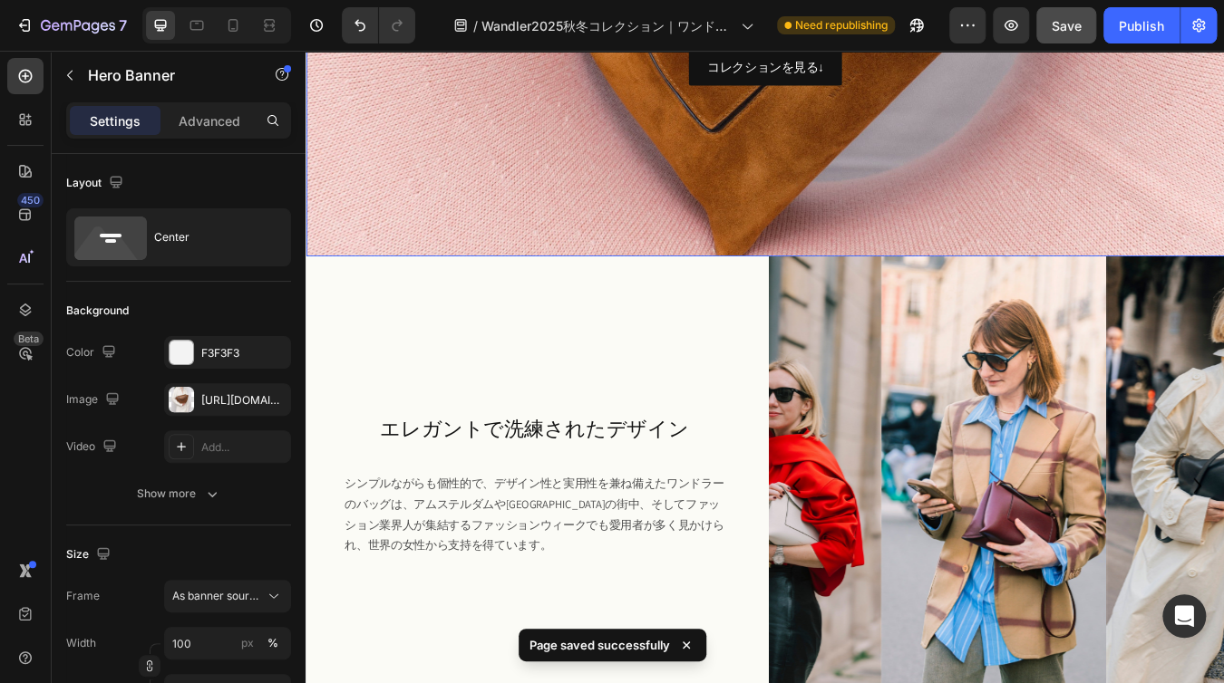
scroll to position [453, 0]
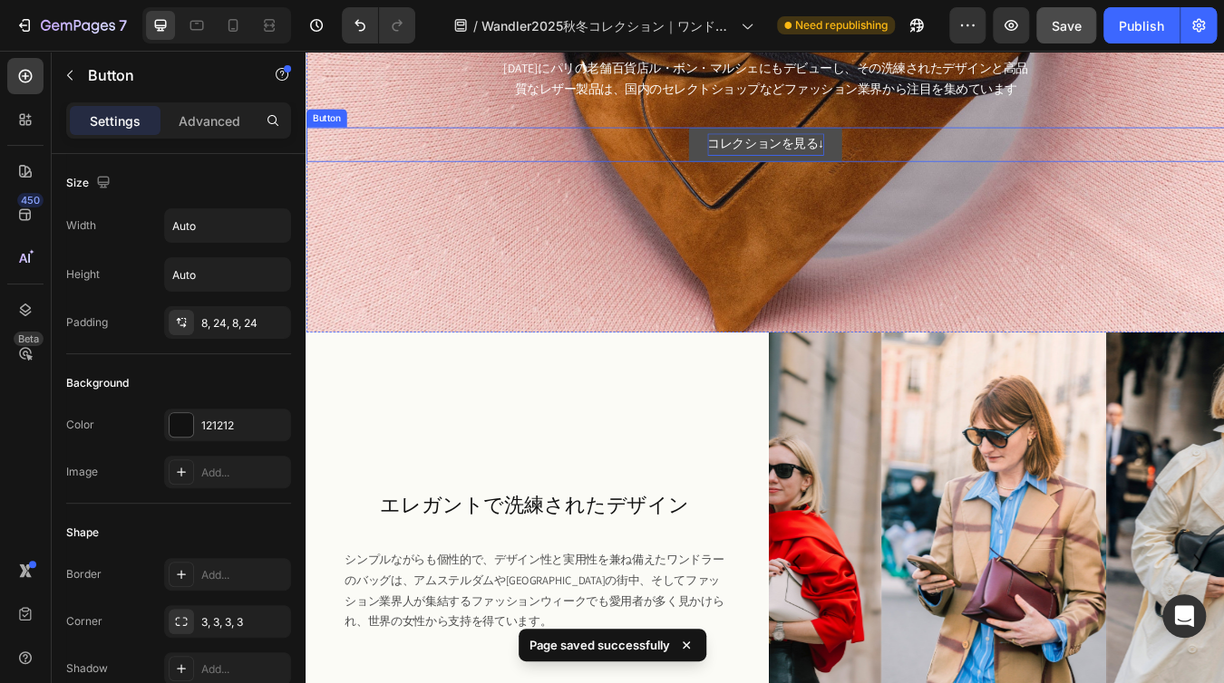
click at [905, 163] on p "コレクションを見る↓" at bounding box center [849, 162] width 138 height 26
click at [905, 159] on p "コレクションを見る↓" at bounding box center [849, 162] width 138 height 26
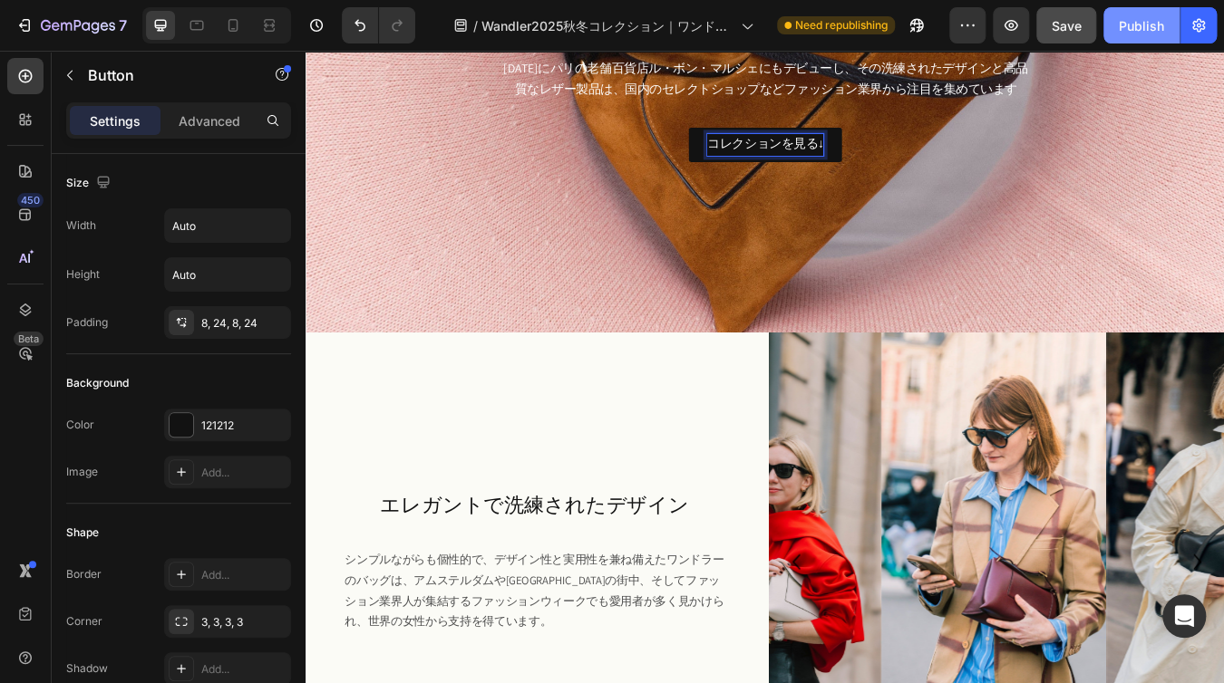
click at [1123, 27] on div "Publish" at bounding box center [1141, 25] width 45 height 19
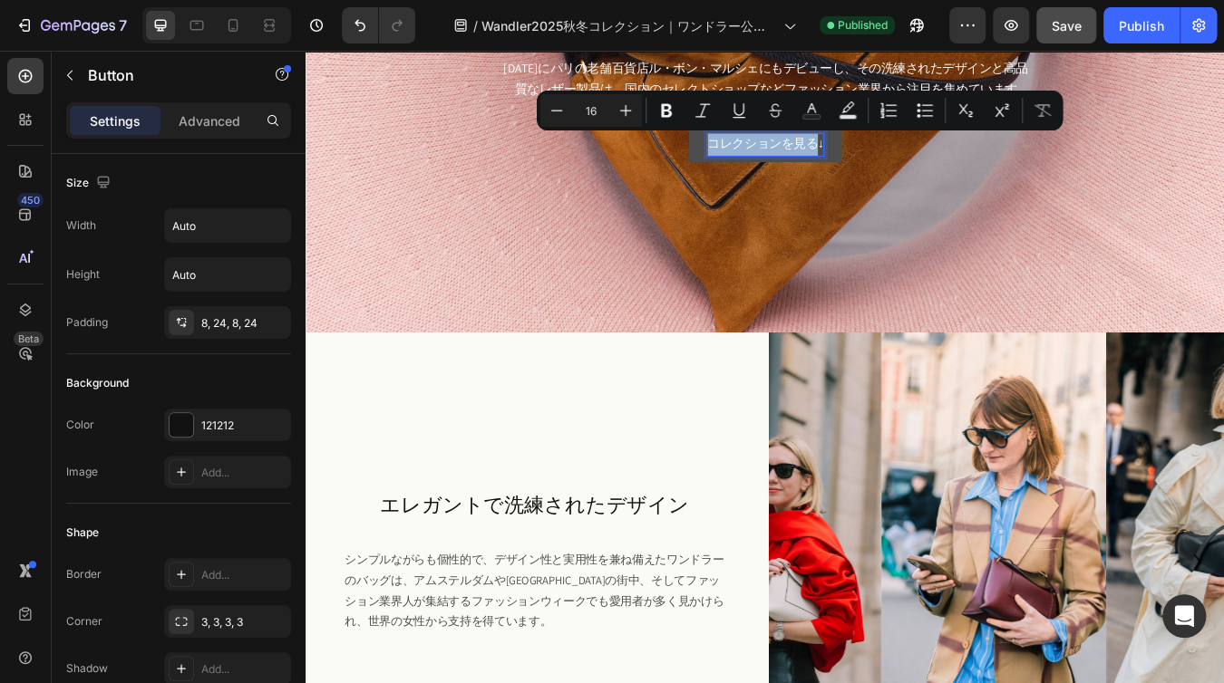
drag, startPoint x: 899, startPoint y: 160, endPoint x: 768, endPoint y: 160, distance: 131.4
click at [768, 160] on link "コレクションを見る↓" at bounding box center [849, 161] width 181 height 41
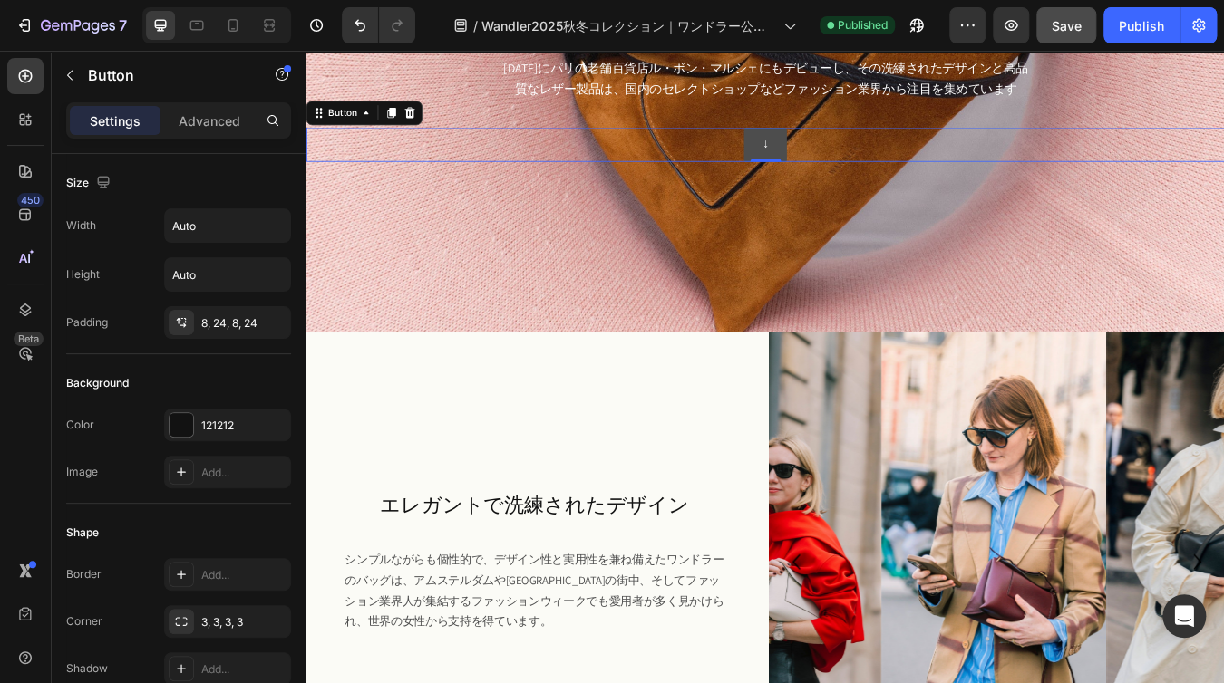
click at [864, 165] on link "↓" at bounding box center [849, 161] width 51 height 41
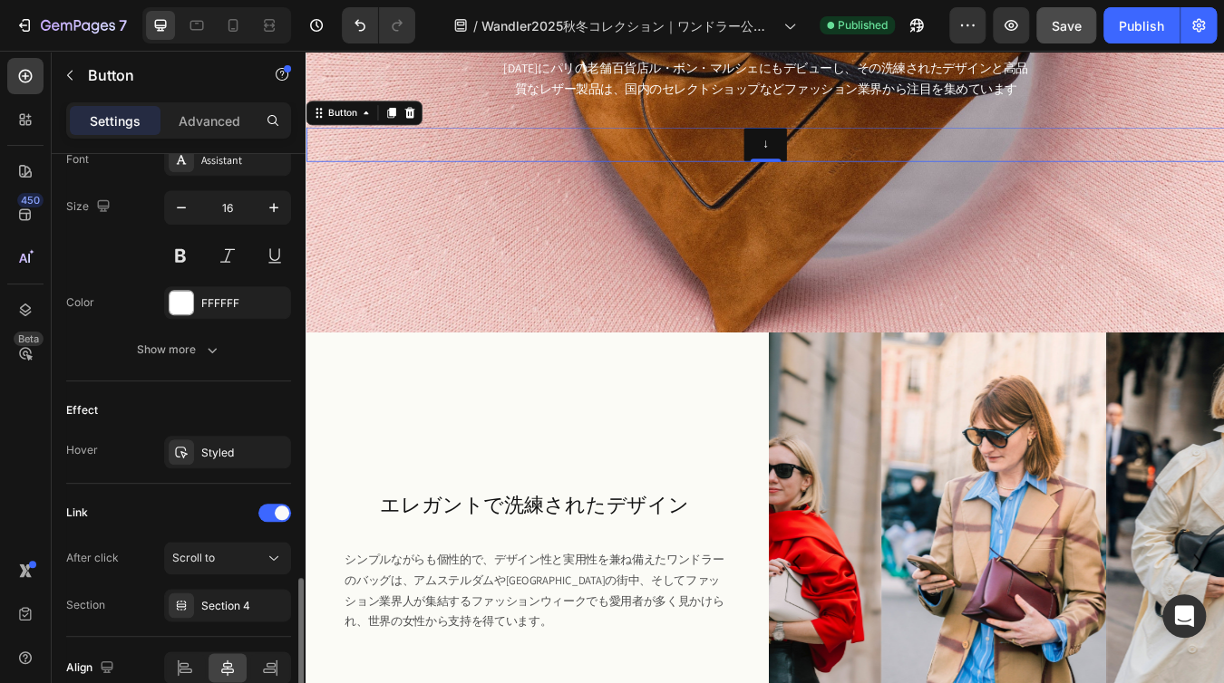
scroll to position [810, 0]
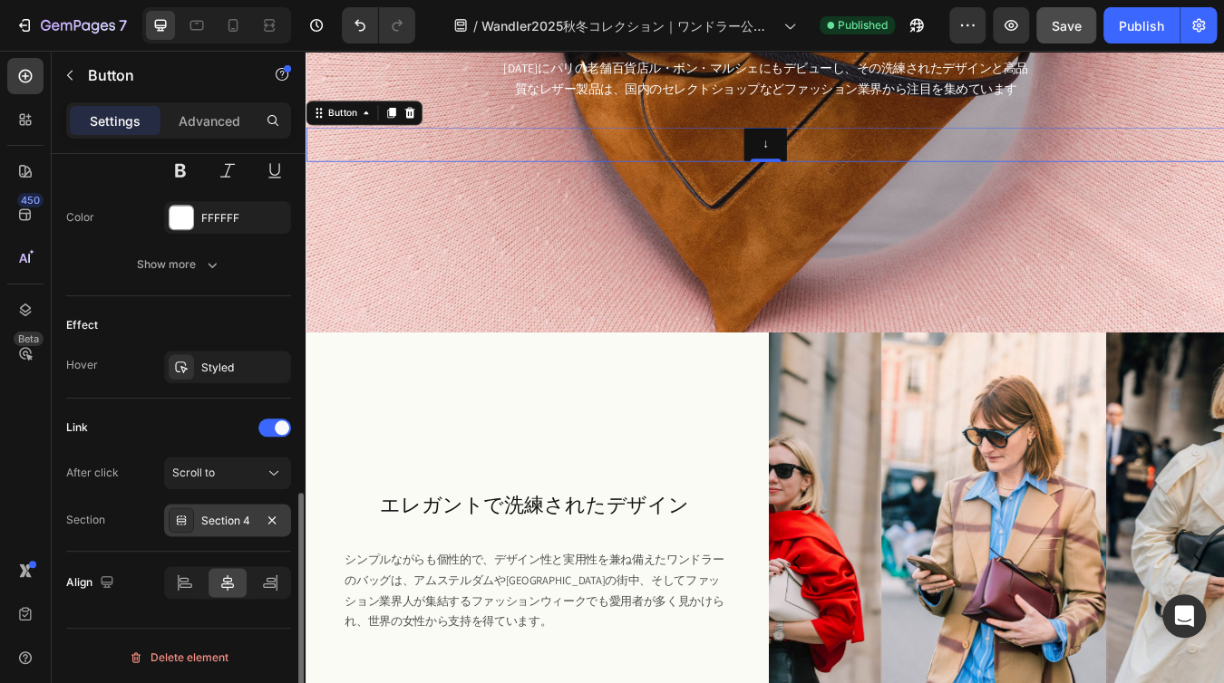
click at [237, 507] on div "Section 4" at bounding box center [227, 520] width 127 height 33
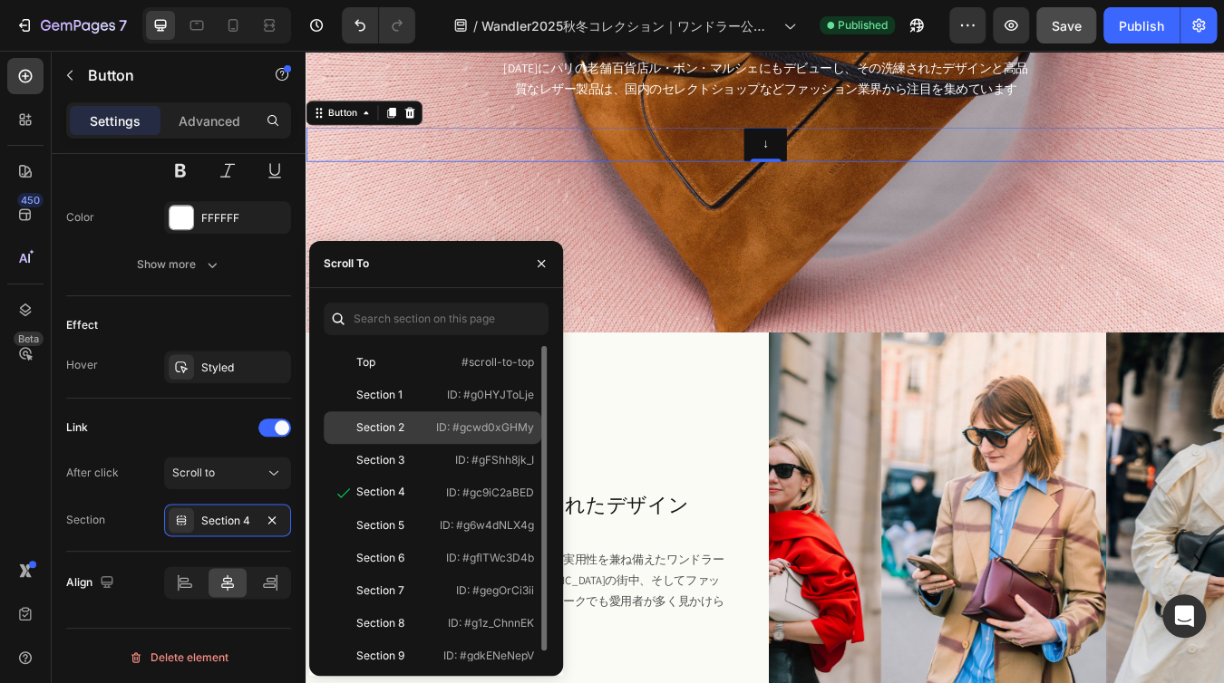
click at [367, 430] on div "Section 2" at bounding box center [380, 428] width 48 height 16
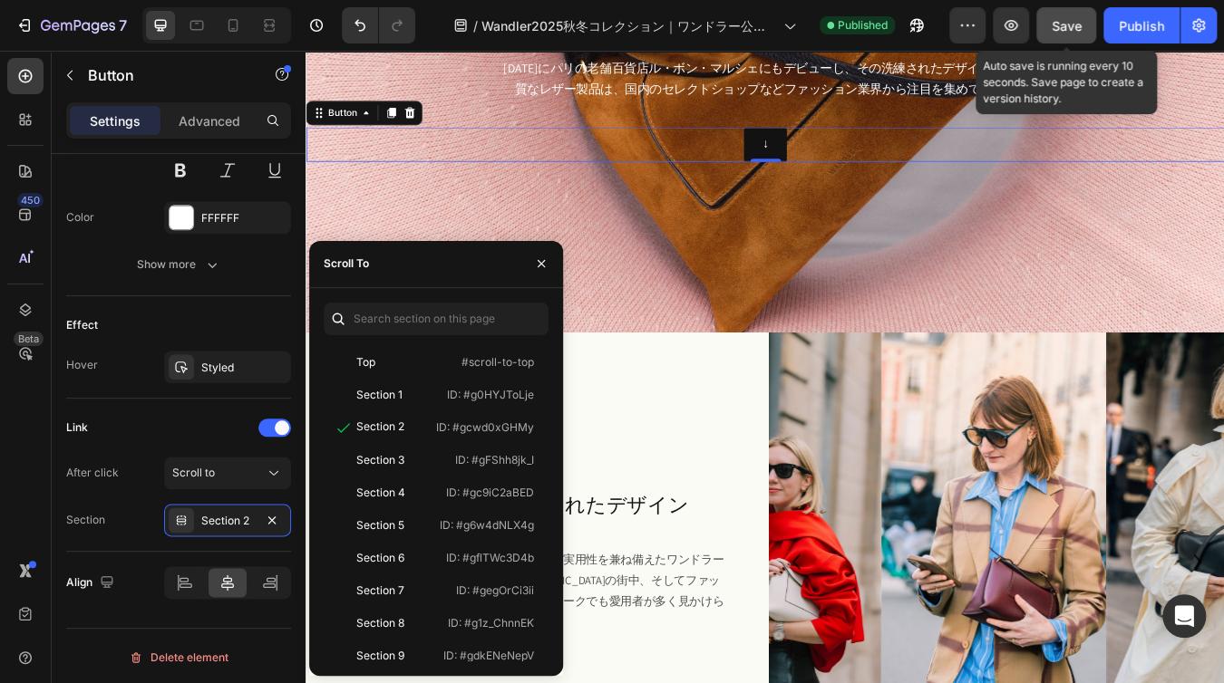
click at [1071, 14] on button "Save" at bounding box center [1066, 25] width 60 height 36
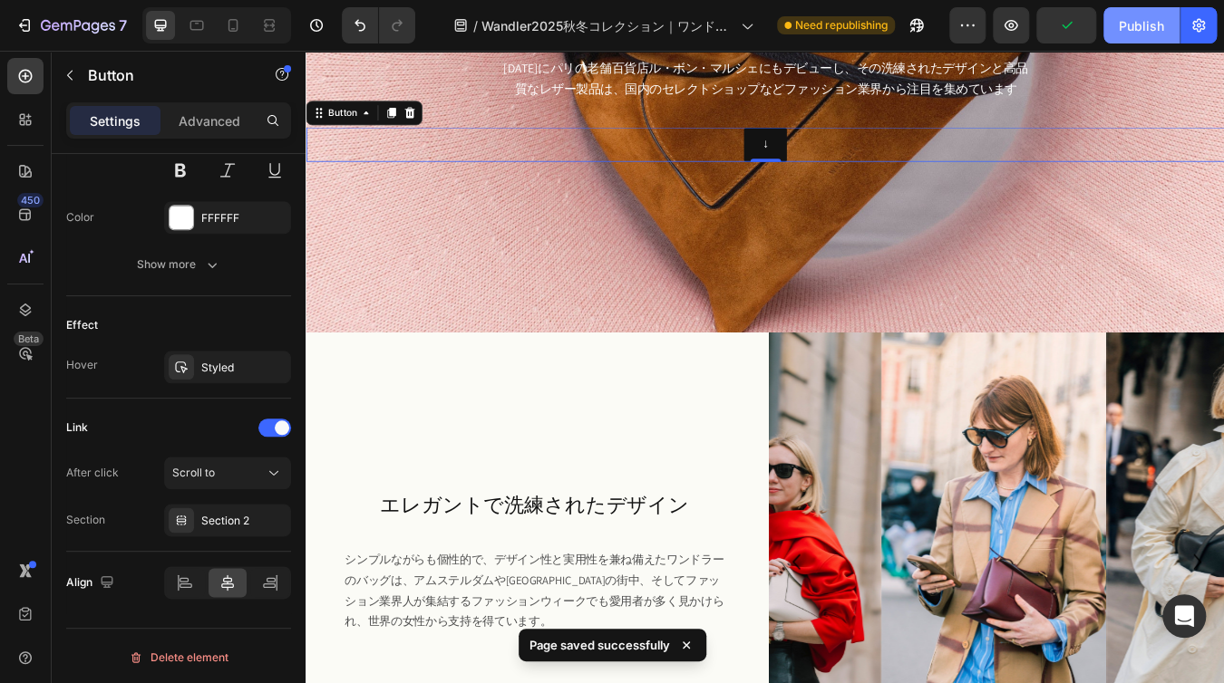
click at [1119, 28] on div "Publish" at bounding box center [1141, 25] width 45 height 19
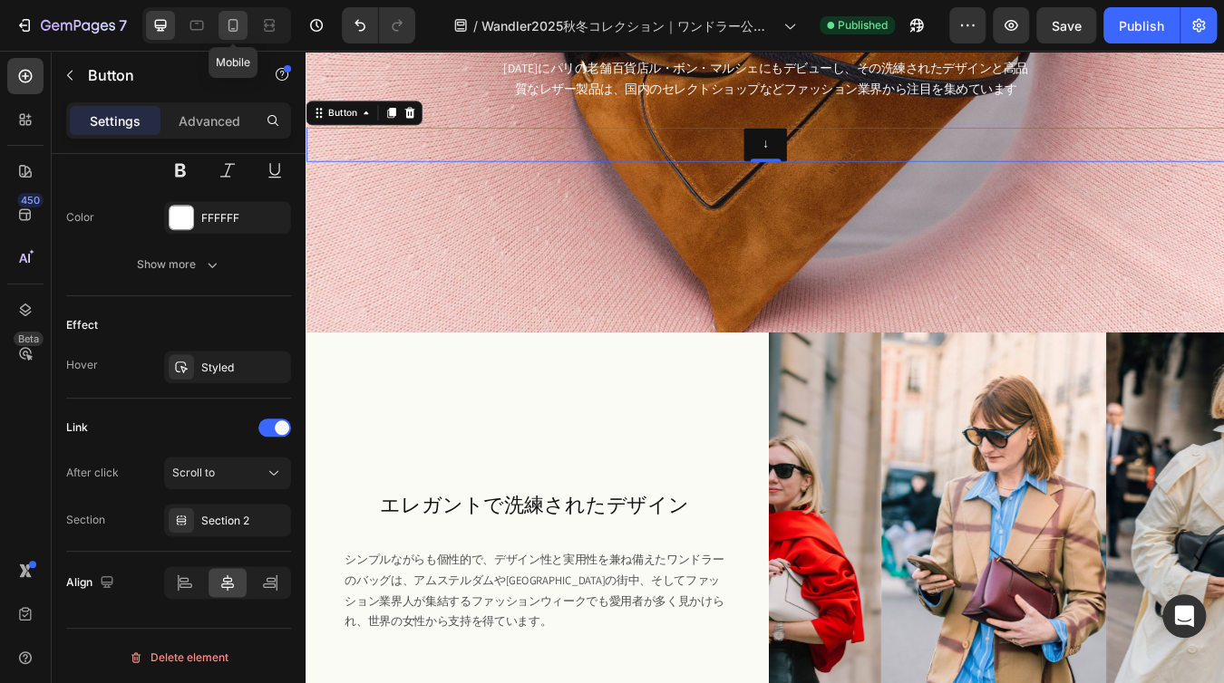
click at [225, 19] on icon at bounding box center [233, 25] width 18 height 18
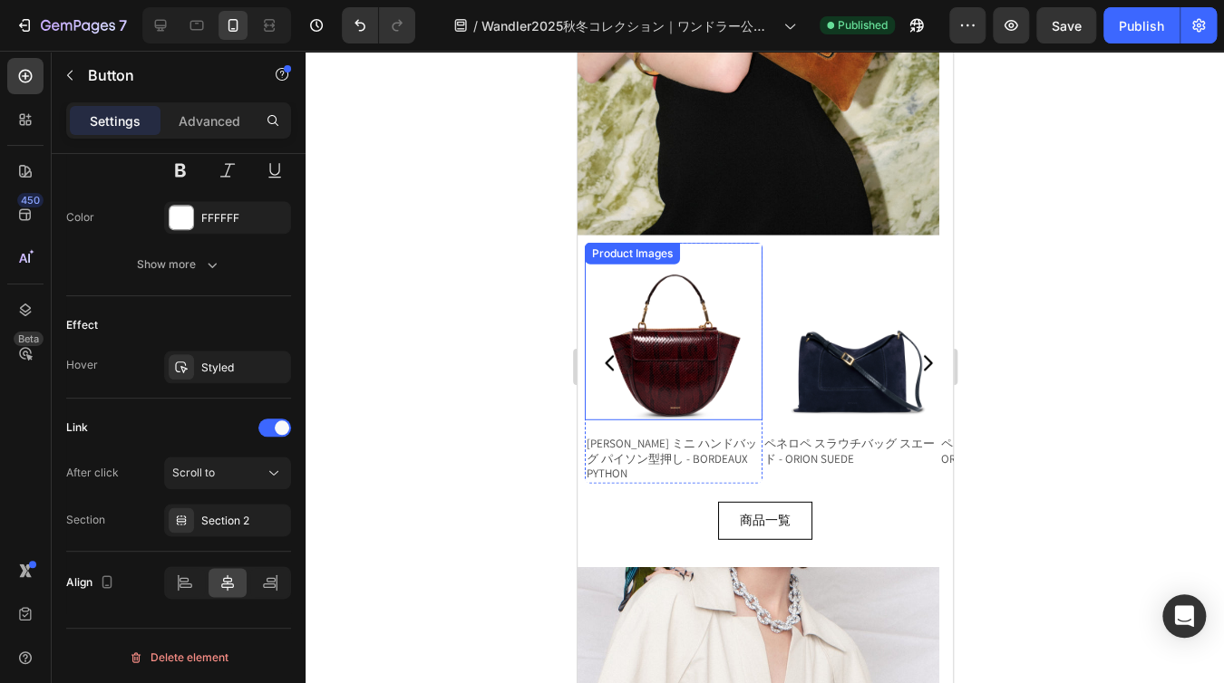
scroll to position [1994, 0]
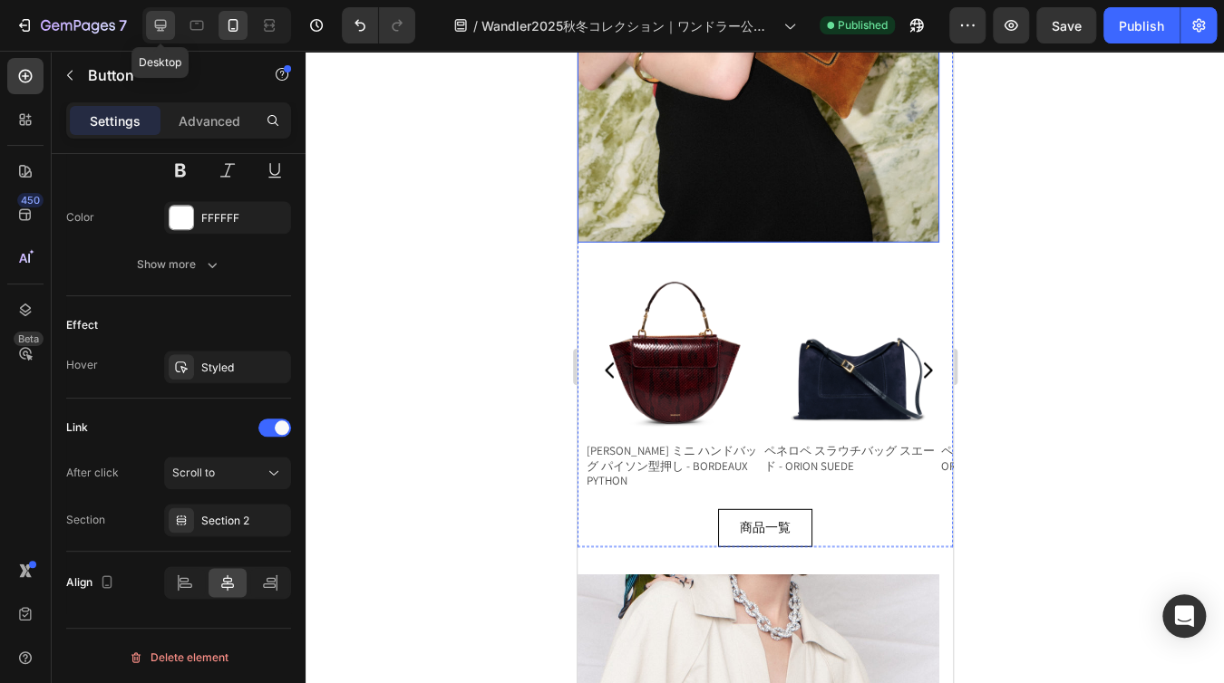
click at [162, 25] on icon at bounding box center [161, 26] width 12 height 12
type input "16"
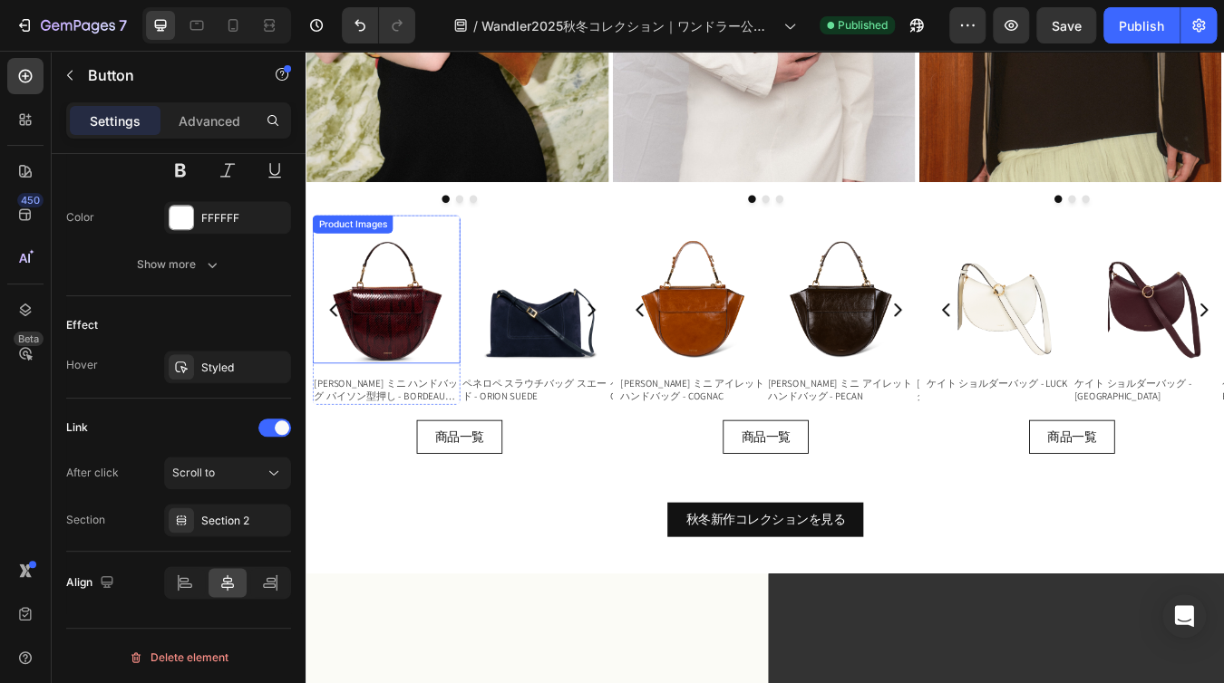
click at [387, 253] on div "Product Images" at bounding box center [360, 255] width 88 height 16
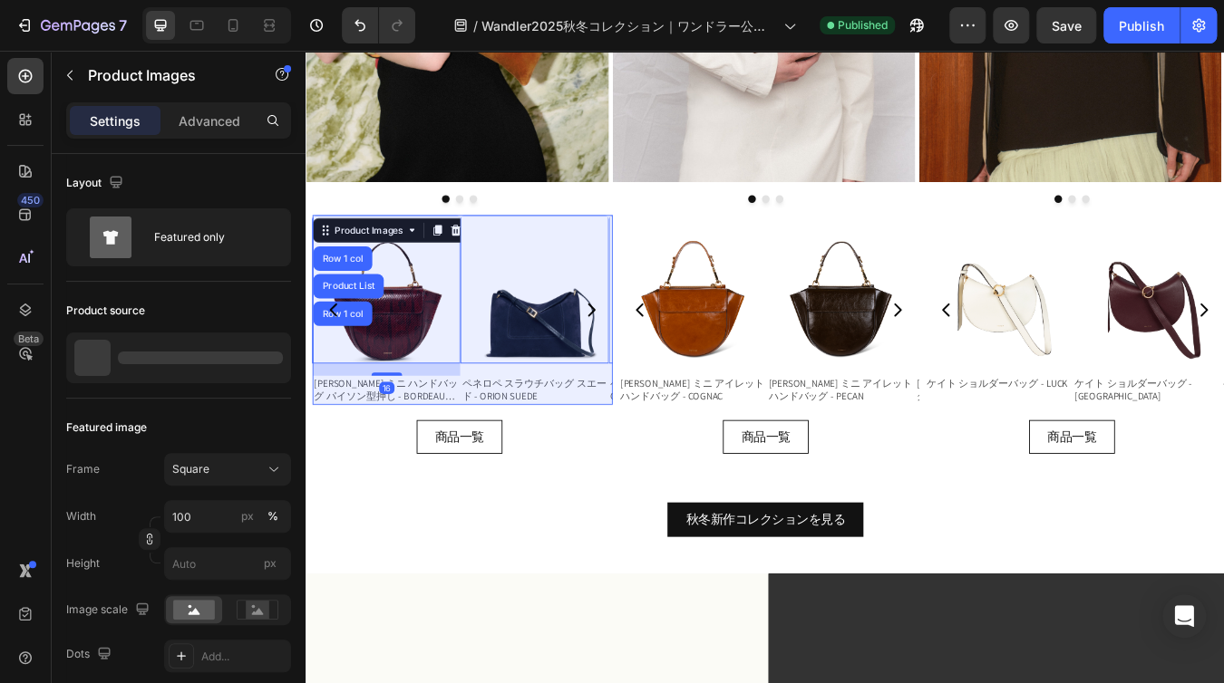
drag, startPoint x: 357, startPoint y: 329, endPoint x: 348, endPoint y: 328, distance: 9.1
click at [358, 329] on div "Product List" at bounding box center [355, 329] width 69 height 11
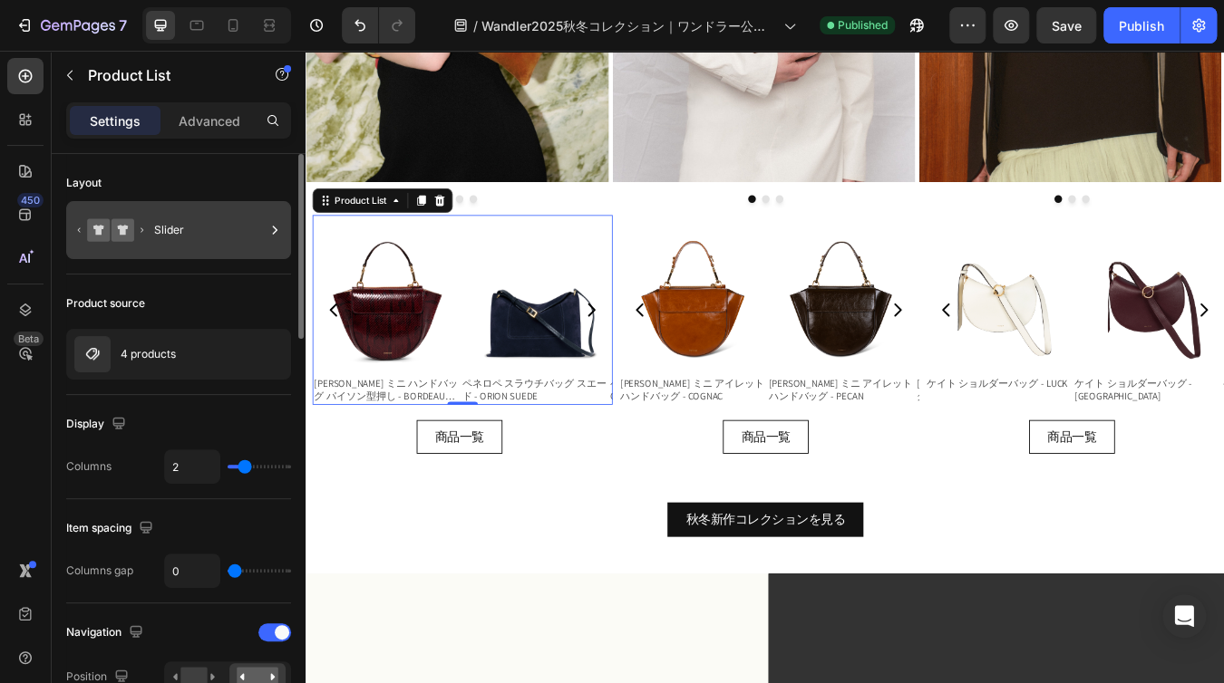
click at [264, 231] on div "Slider" at bounding box center [209, 230] width 111 height 42
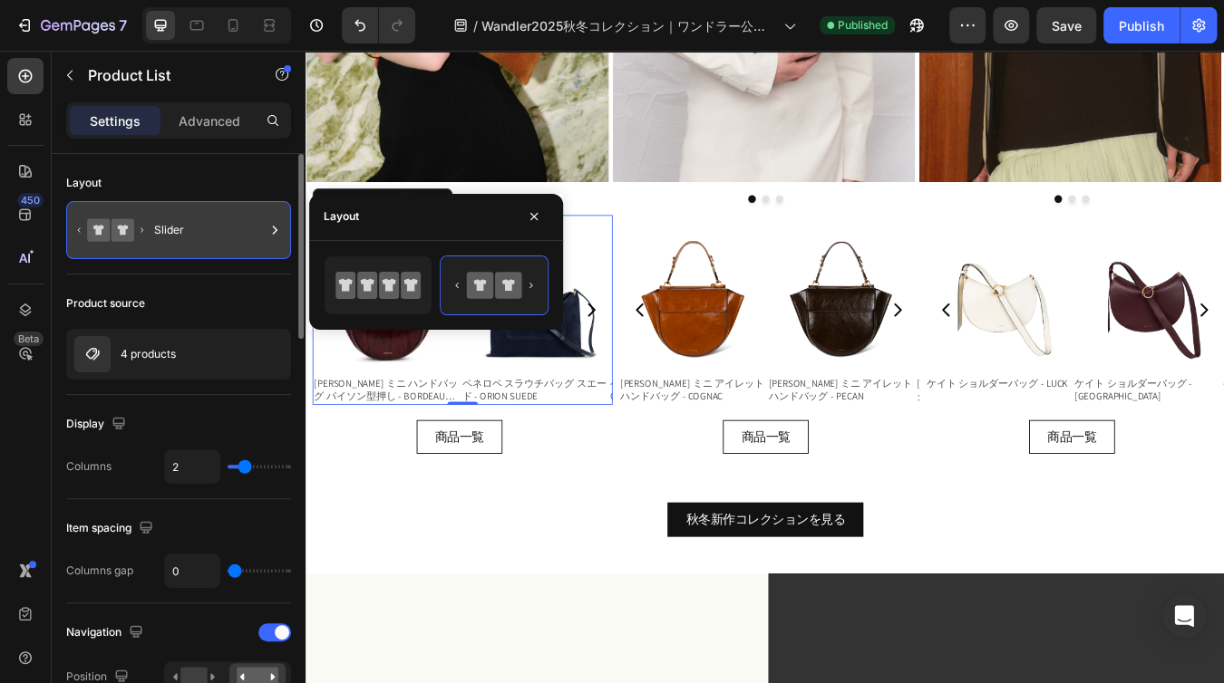
click at [264, 231] on div "Slider" at bounding box center [209, 230] width 111 height 42
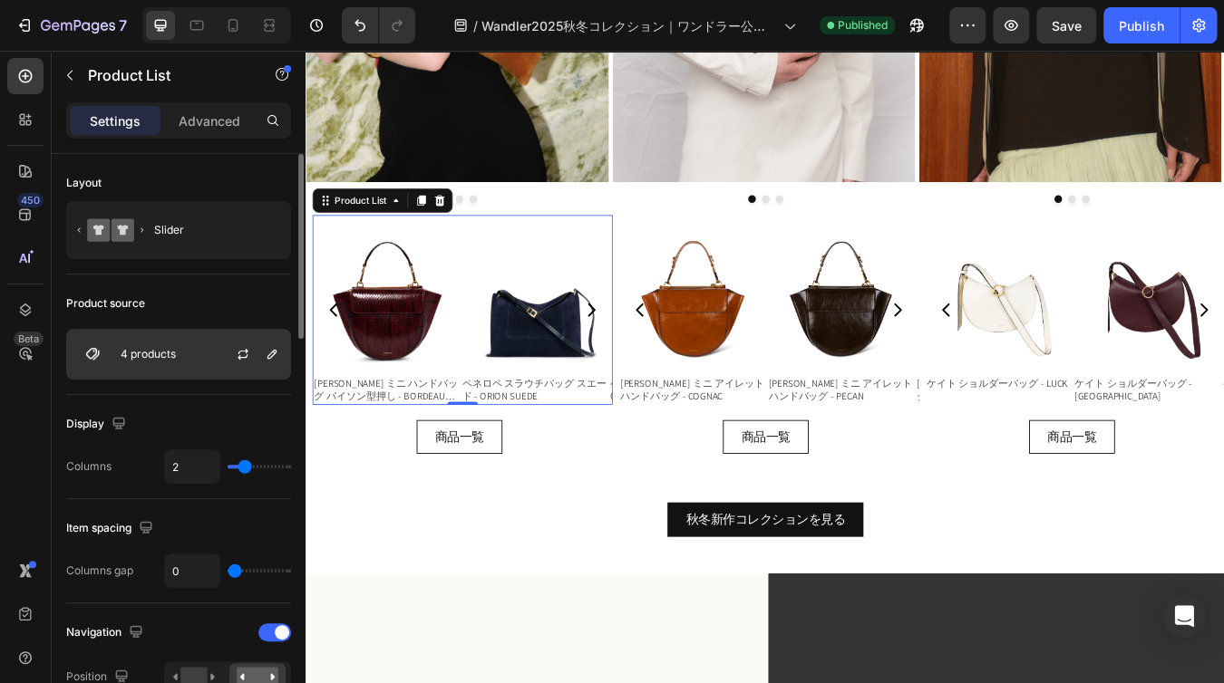
click at [167, 349] on p "4 products" at bounding box center [148, 354] width 55 height 13
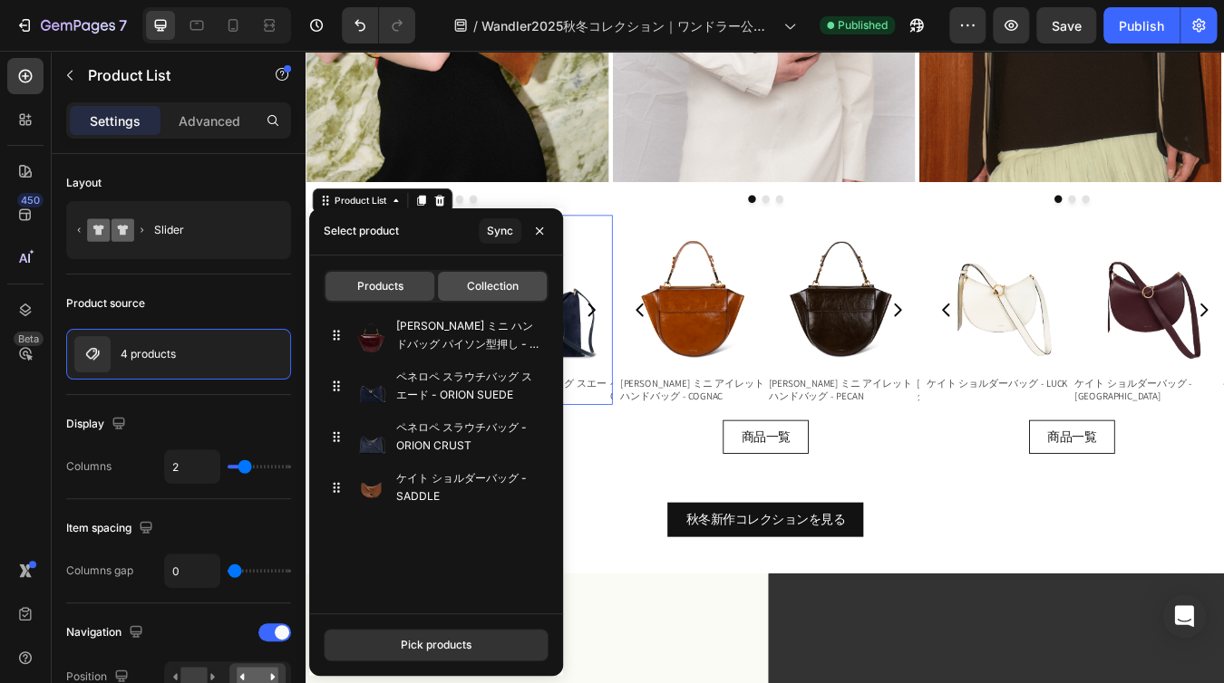
click at [511, 286] on span "Collection" at bounding box center [493, 286] width 52 height 16
type input "12"
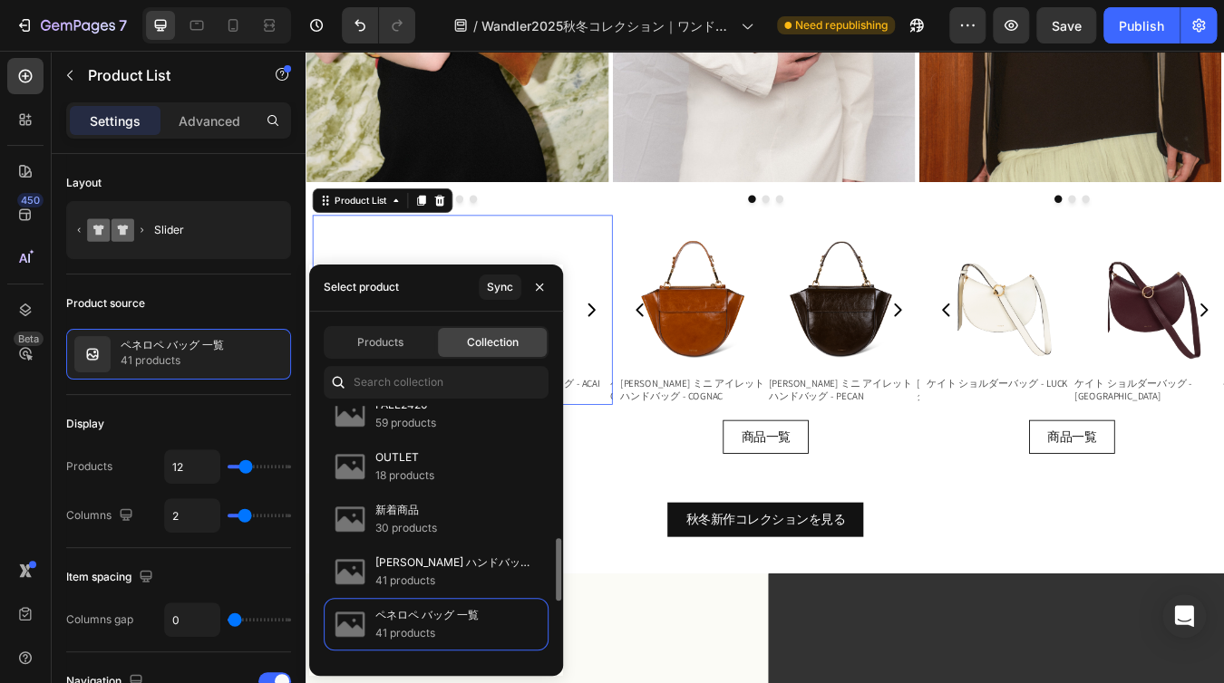
scroll to position [635, 0]
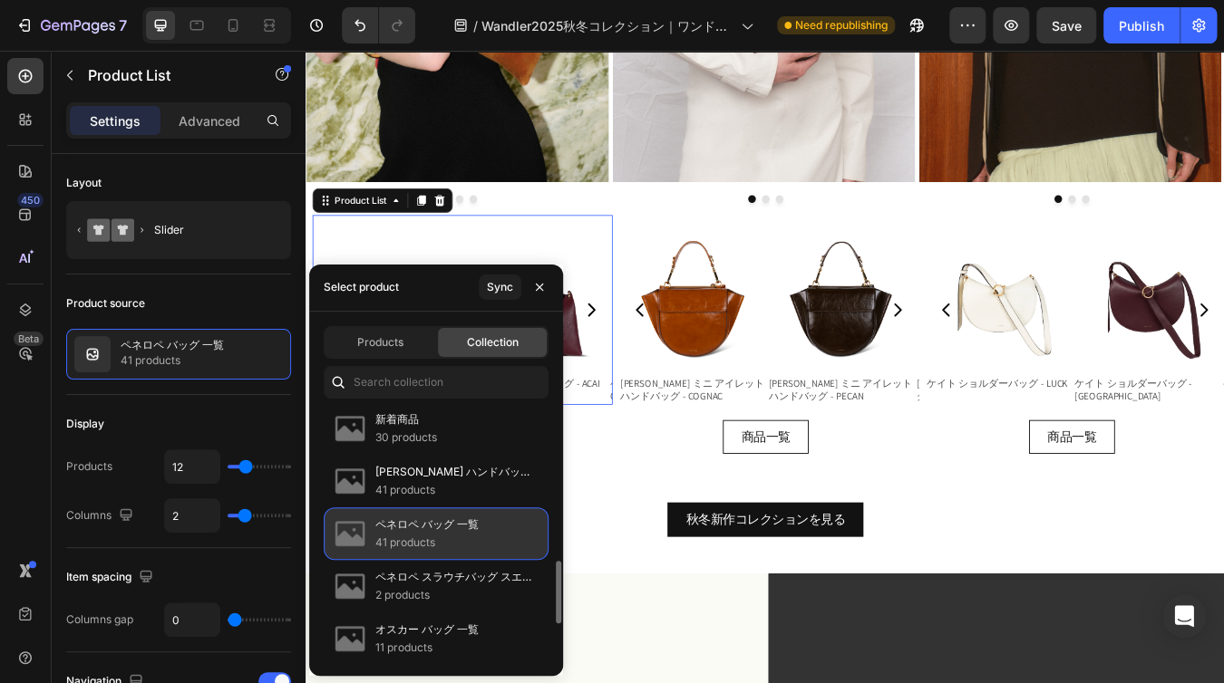
click at [450, 520] on p "ペネロペ バッグ 一覧" at bounding box center [426, 525] width 103 height 18
click at [462, 534] on p "41 products" at bounding box center [426, 543] width 103 height 18
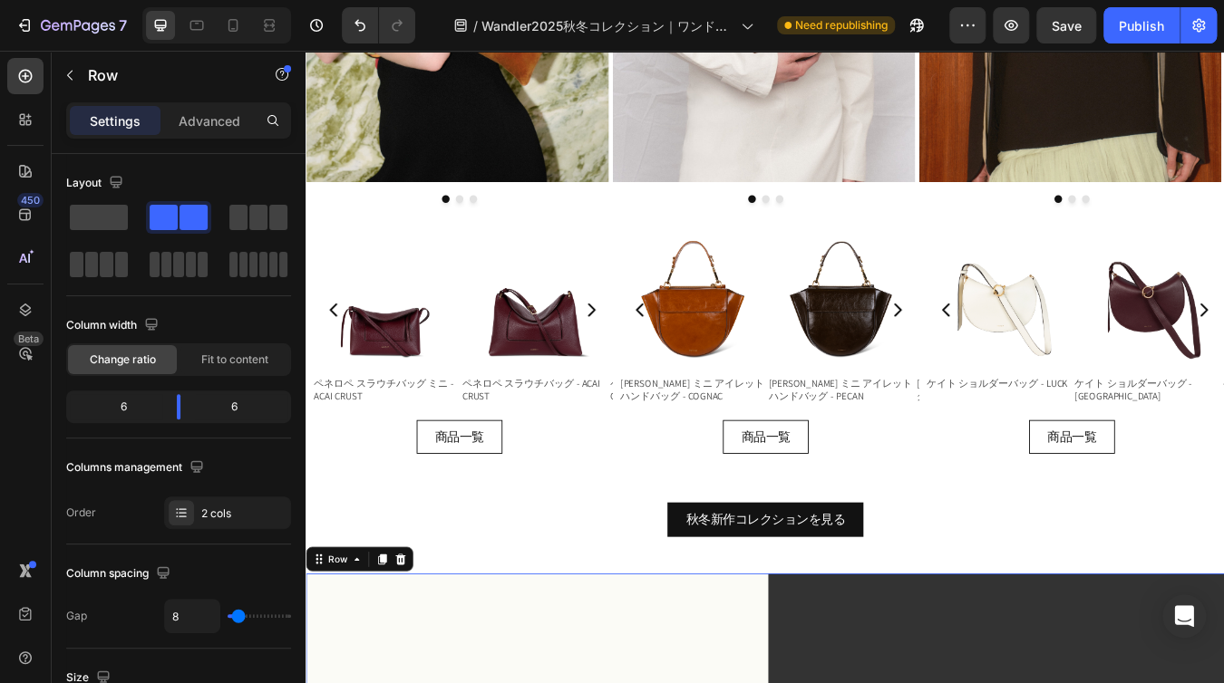
click at [772, 245] on div "Product Images" at bounding box center [723, 234] width 97 height 22
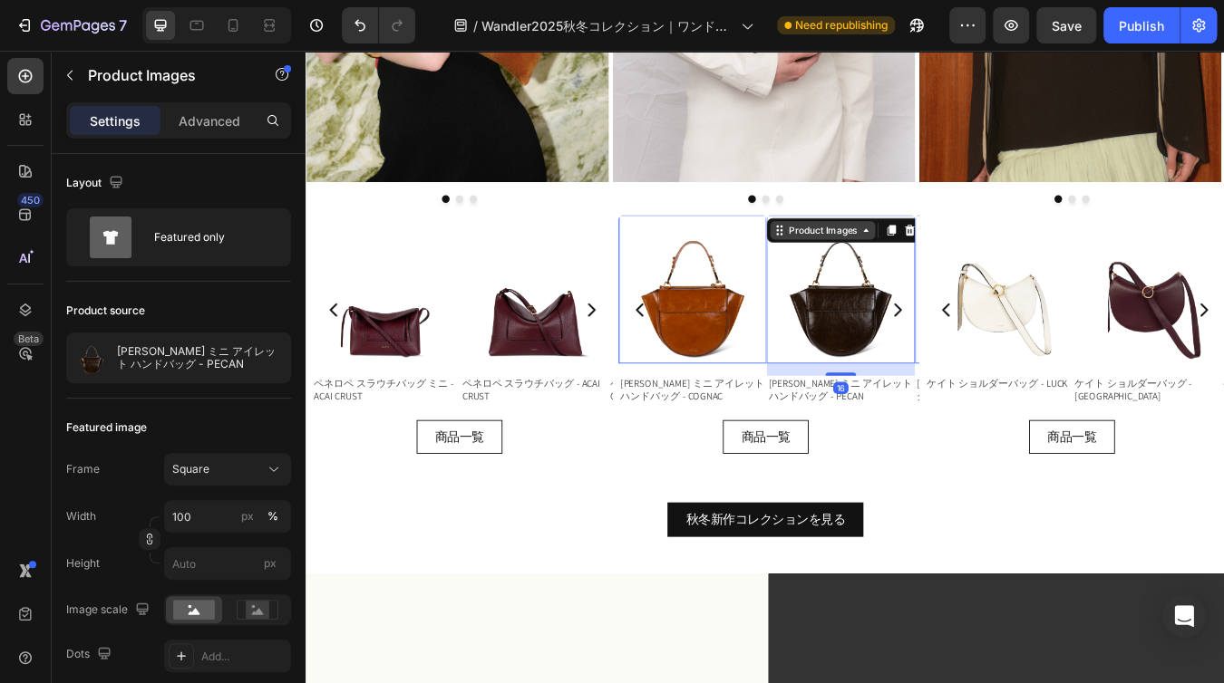
click at [305, 51] on icon at bounding box center [305, 51] width 0 height 0
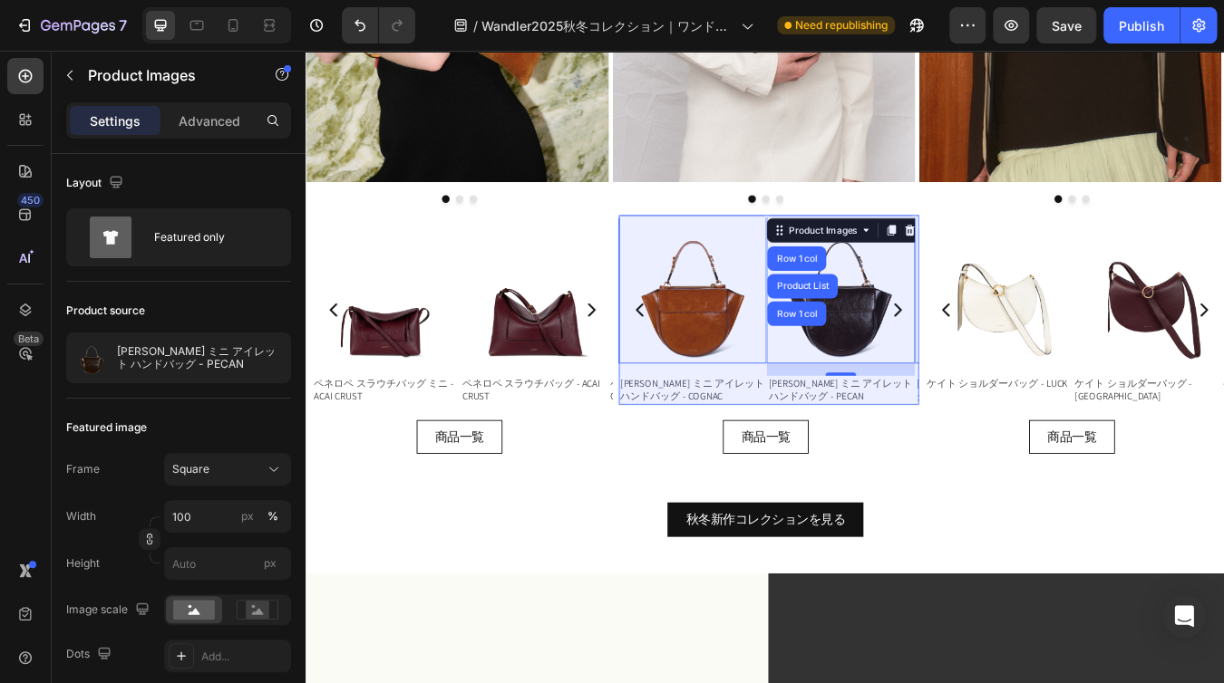
drag, startPoint x: 907, startPoint y: 324, endPoint x: 584, endPoint y: 308, distance: 324.0
click at [906, 325] on div "Product List" at bounding box center [892, 329] width 69 height 11
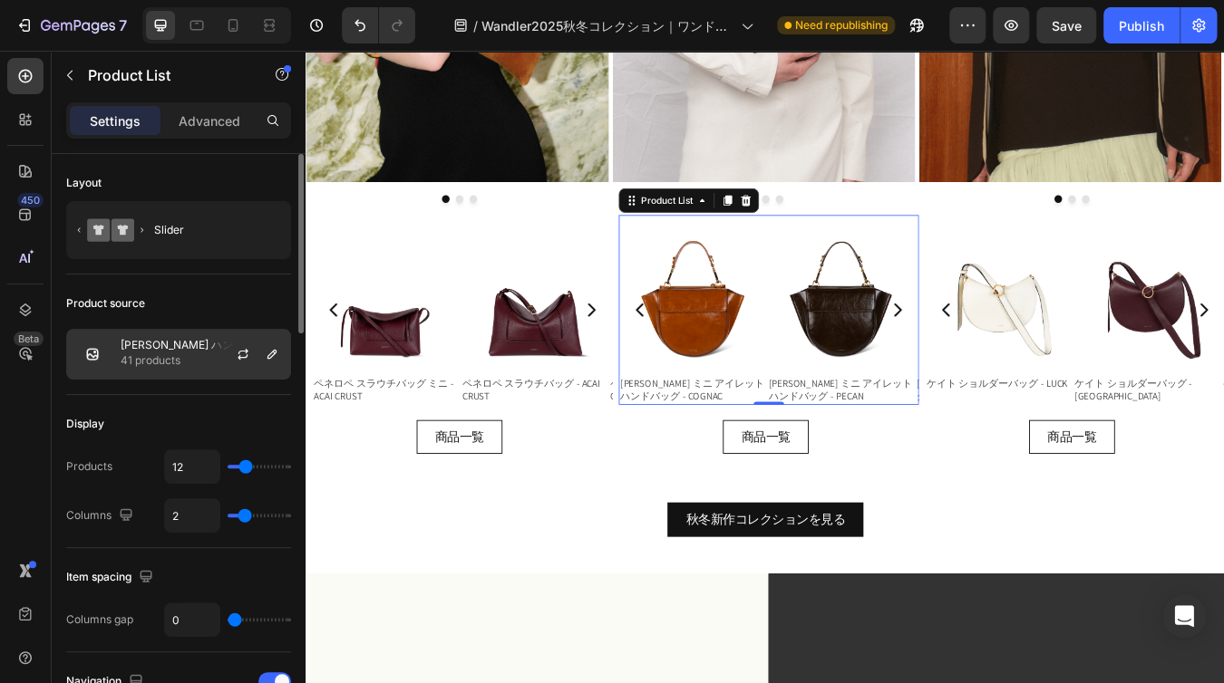
click at [177, 363] on p "41 products" at bounding box center [202, 361] width 162 height 18
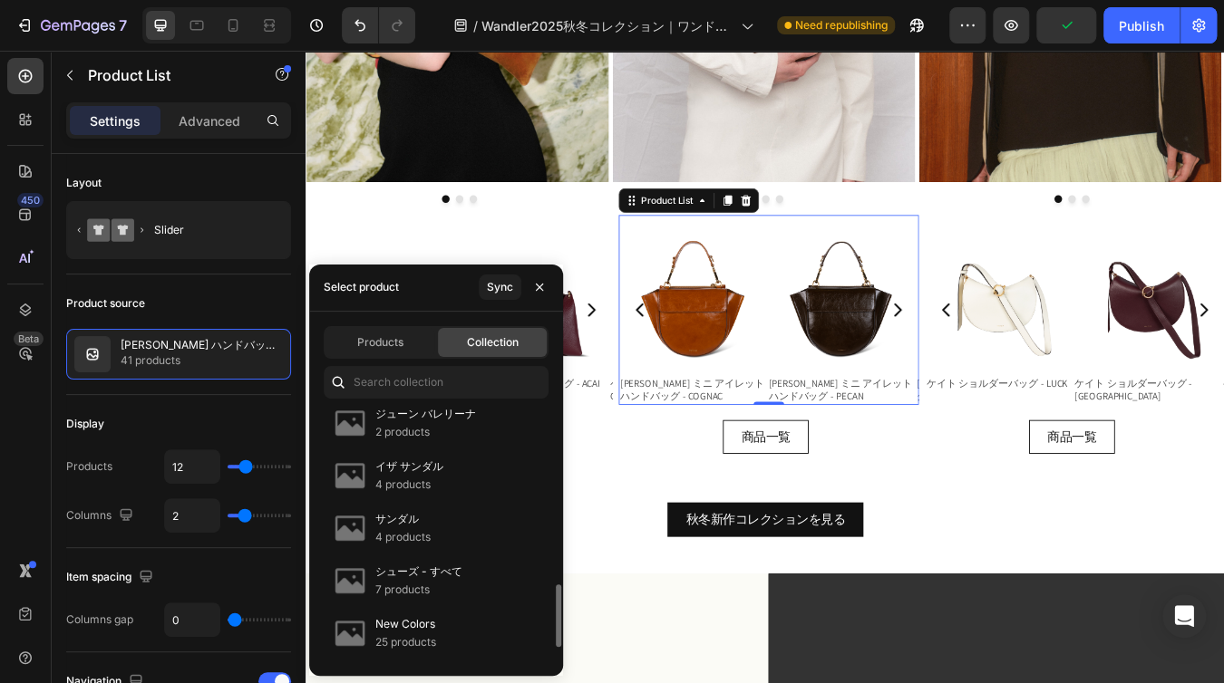
scroll to position [544, 0]
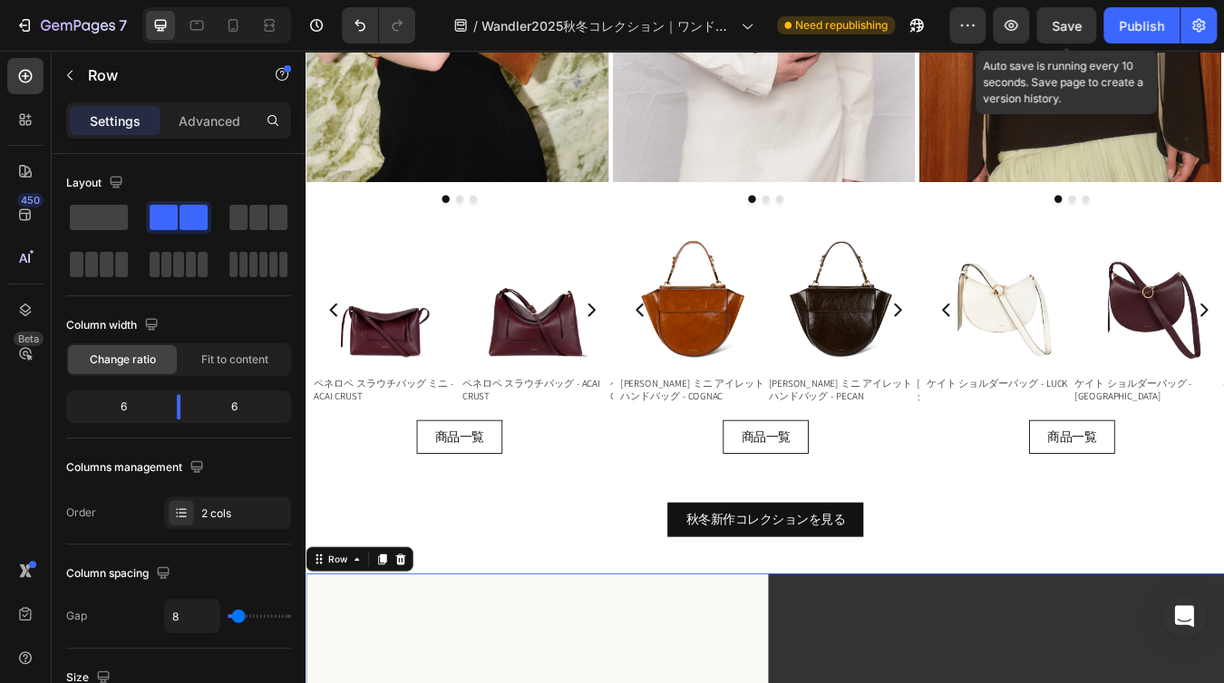
click at [1073, 24] on span "Save" at bounding box center [1066, 25] width 30 height 15
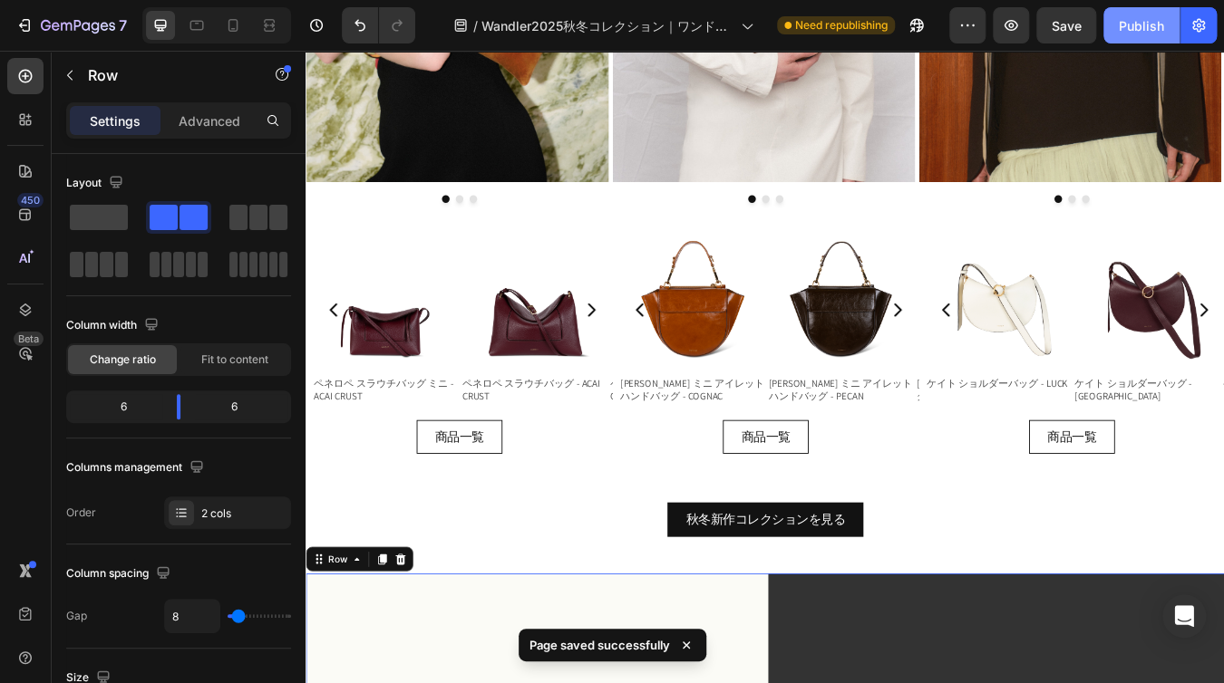
click at [1137, 31] on div "Publish" at bounding box center [1141, 25] width 45 height 19
